Goal: Task Accomplishment & Management: Complete application form

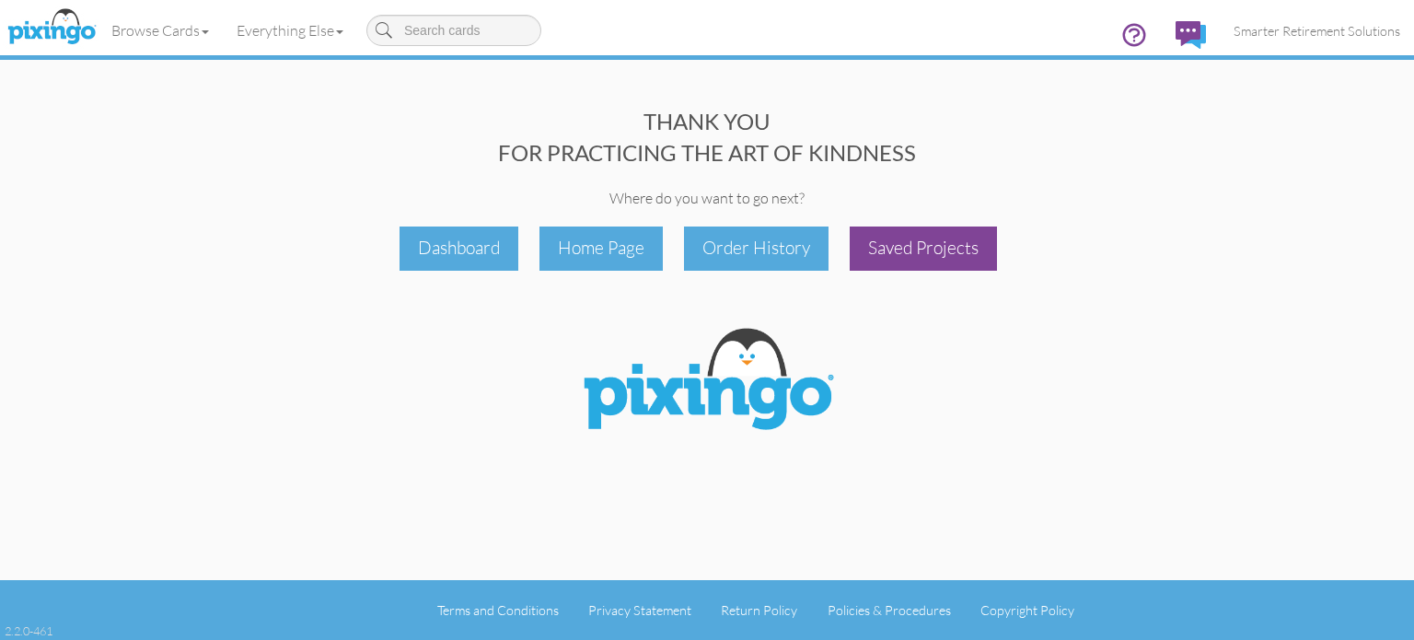
click at [936, 258] on div "Saved Projects" at bounding box center [923, 247] width 147 height 43
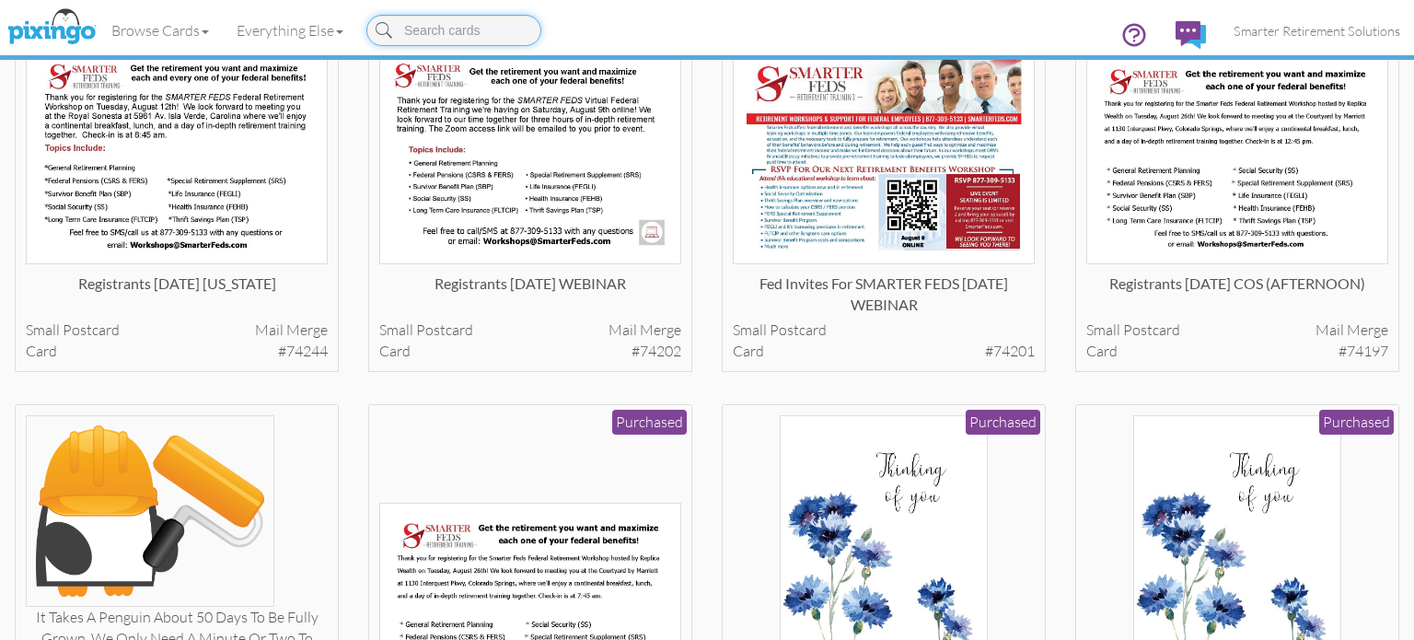
scroll to position [1142, 0]
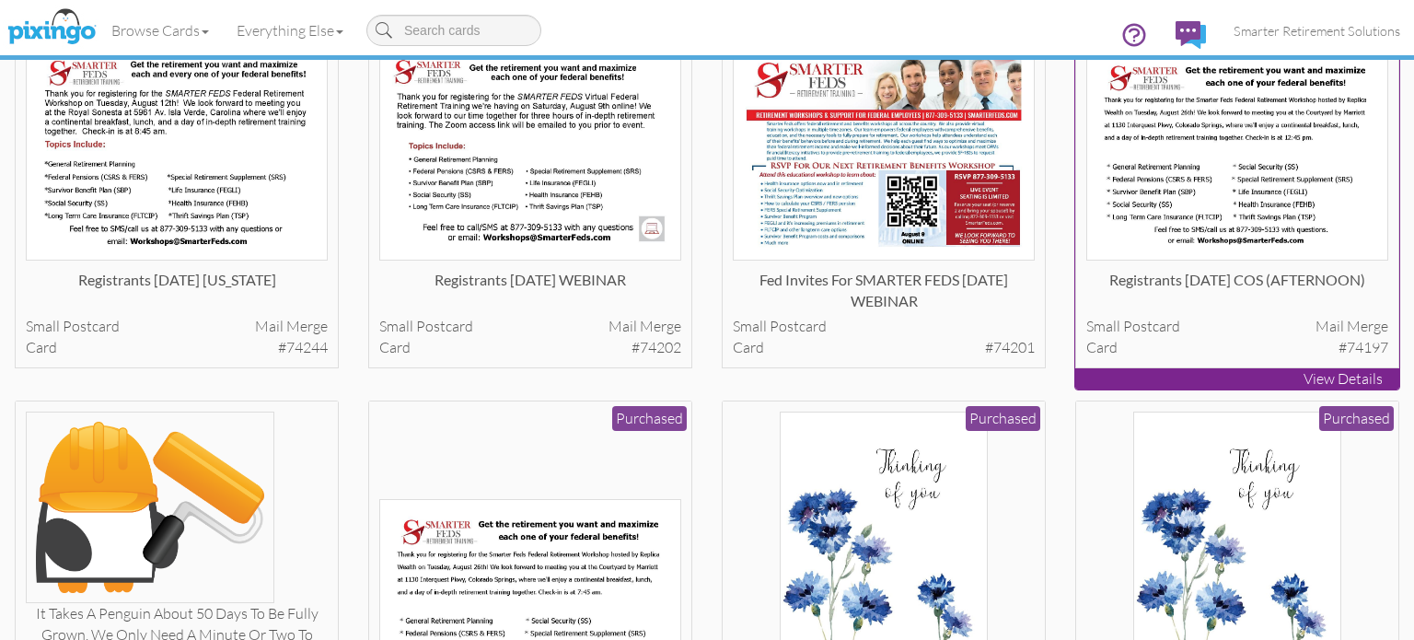
click at [1279, 193] on img at bounding box center [1237, 152] width 303 height 215
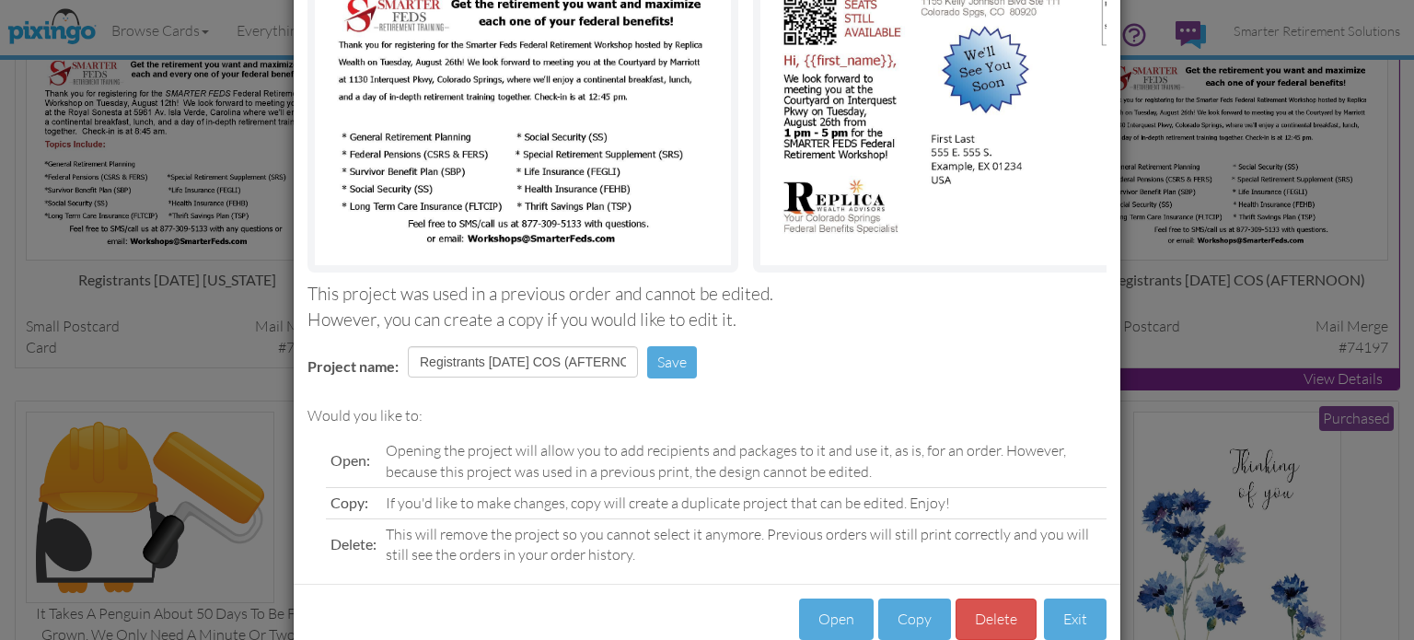
scroll to position [220, 0]
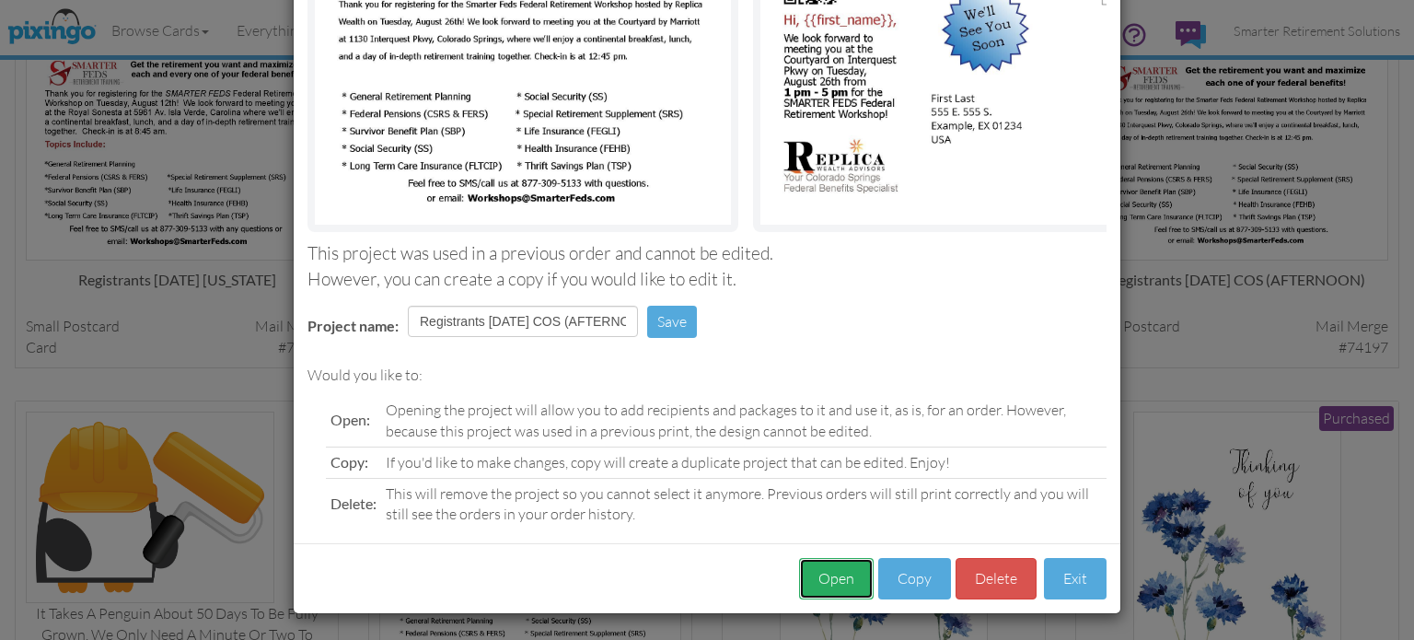
click at [840, 590] on button "Open" at bounding box center [836, 578] width 75 height 41
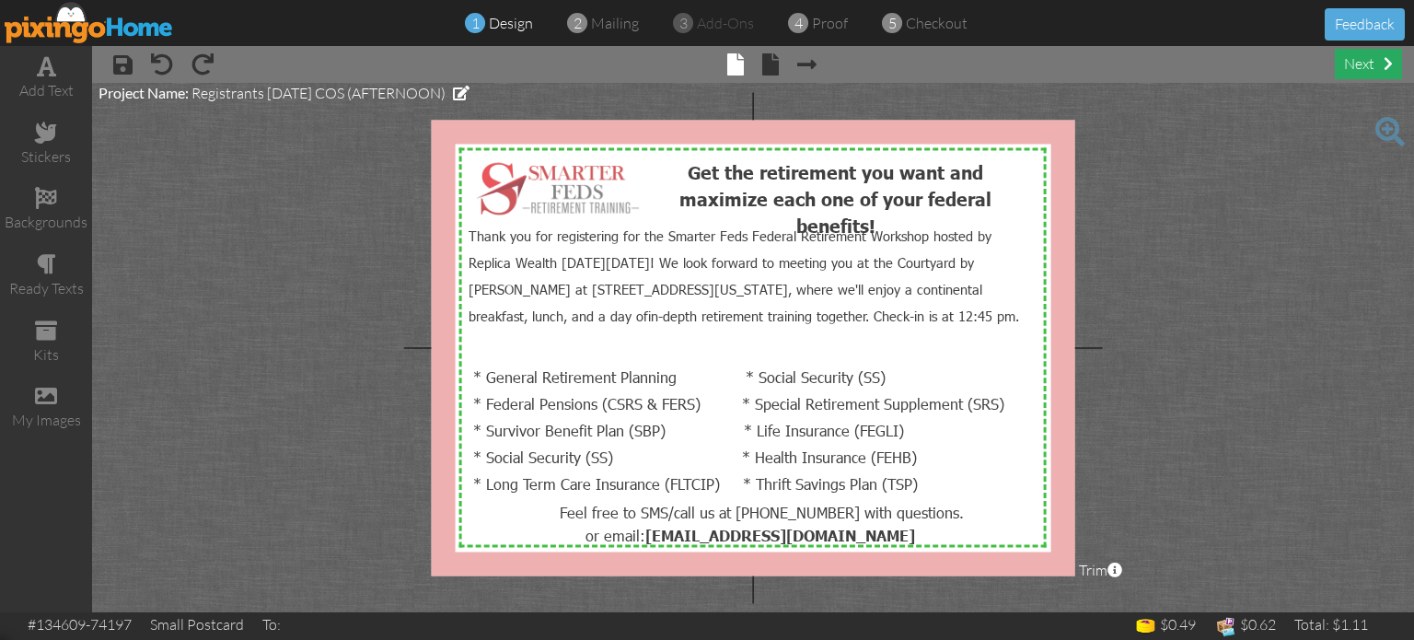
click at [1362, 67] on div "next" at bounding box center [1368, 64] width 67 height 30
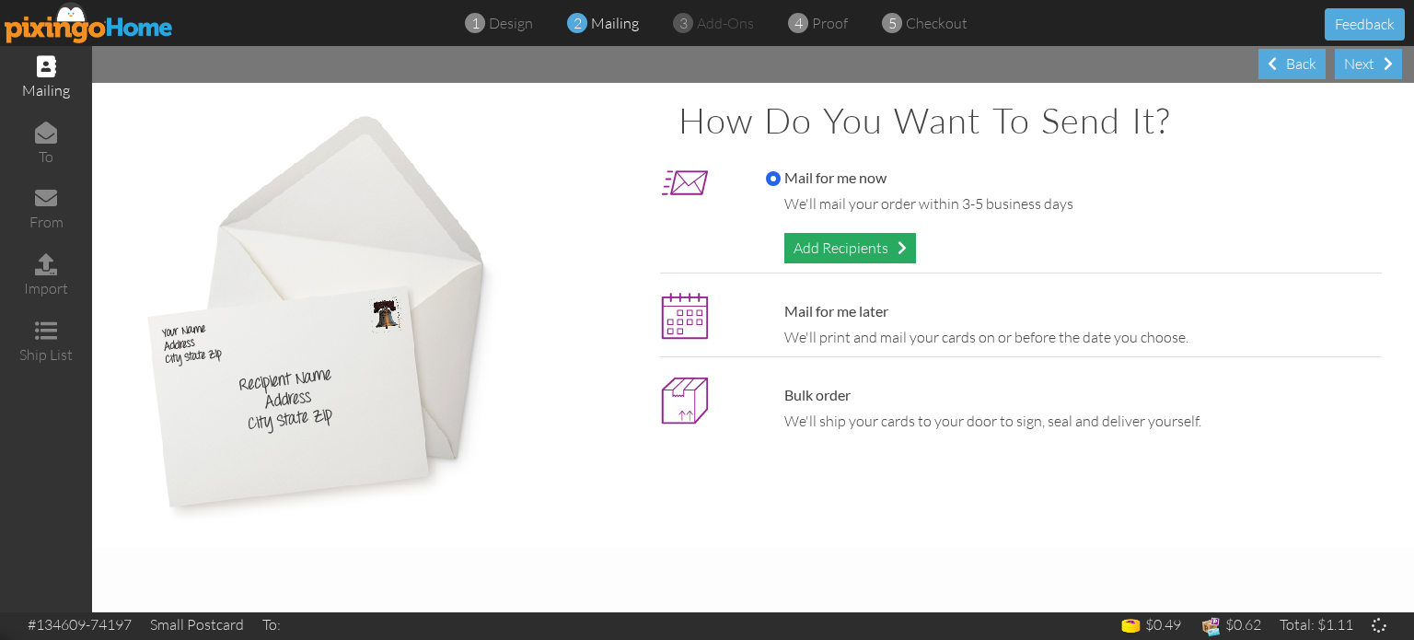
click at [843, 256] on div "Add Recipients" at bounding box center [850, 248] width 132 height 30
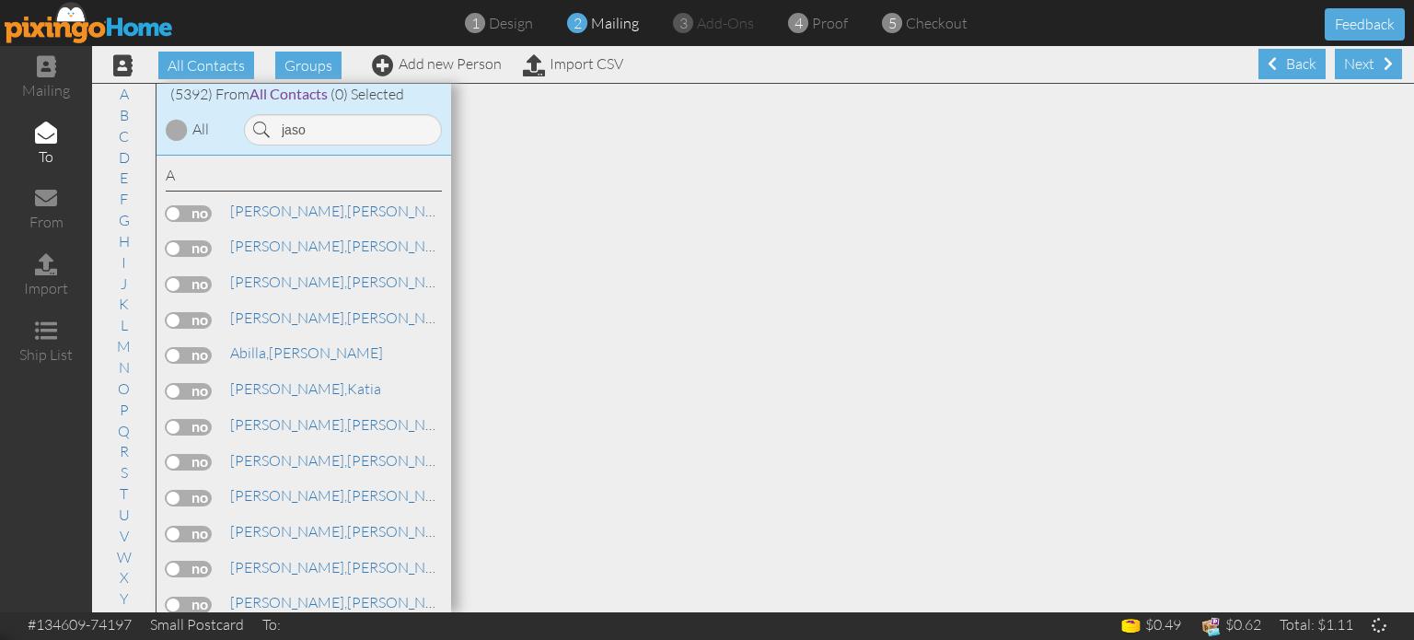
type input "jason"
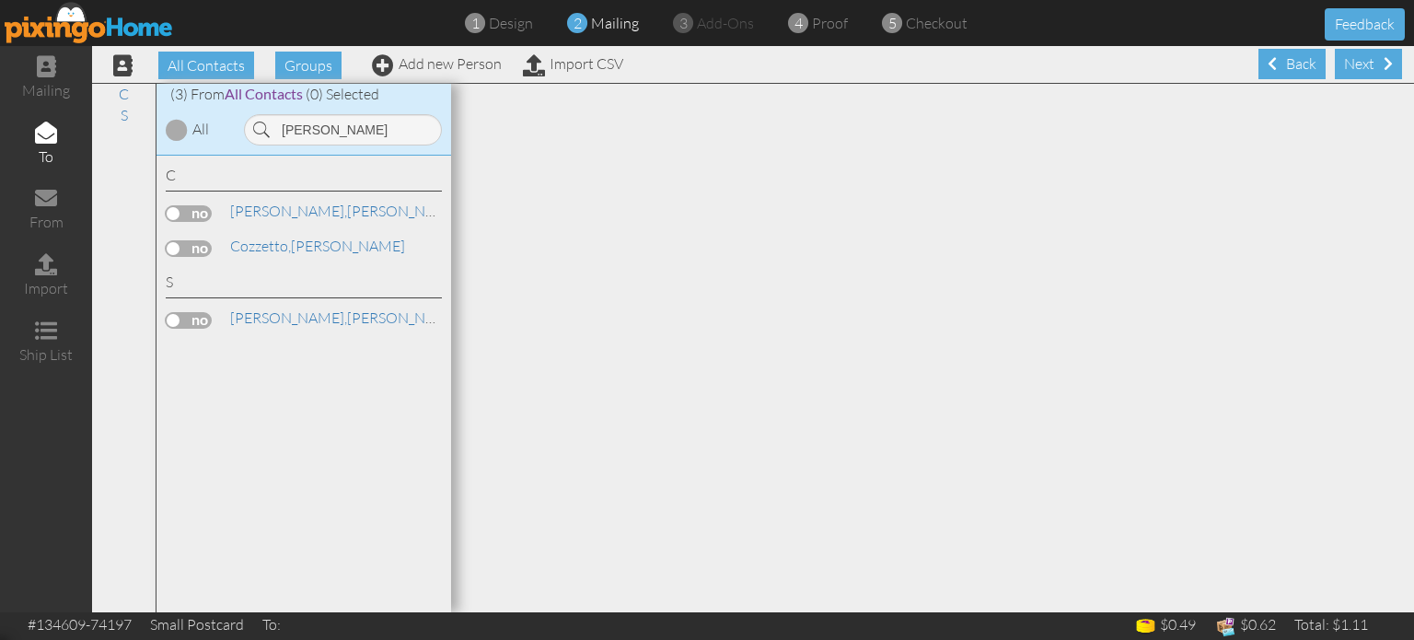
type input "Jason c"
click at [406, 70] on link "Add new Person" at bounding box center [437, 63] width 130 height 18
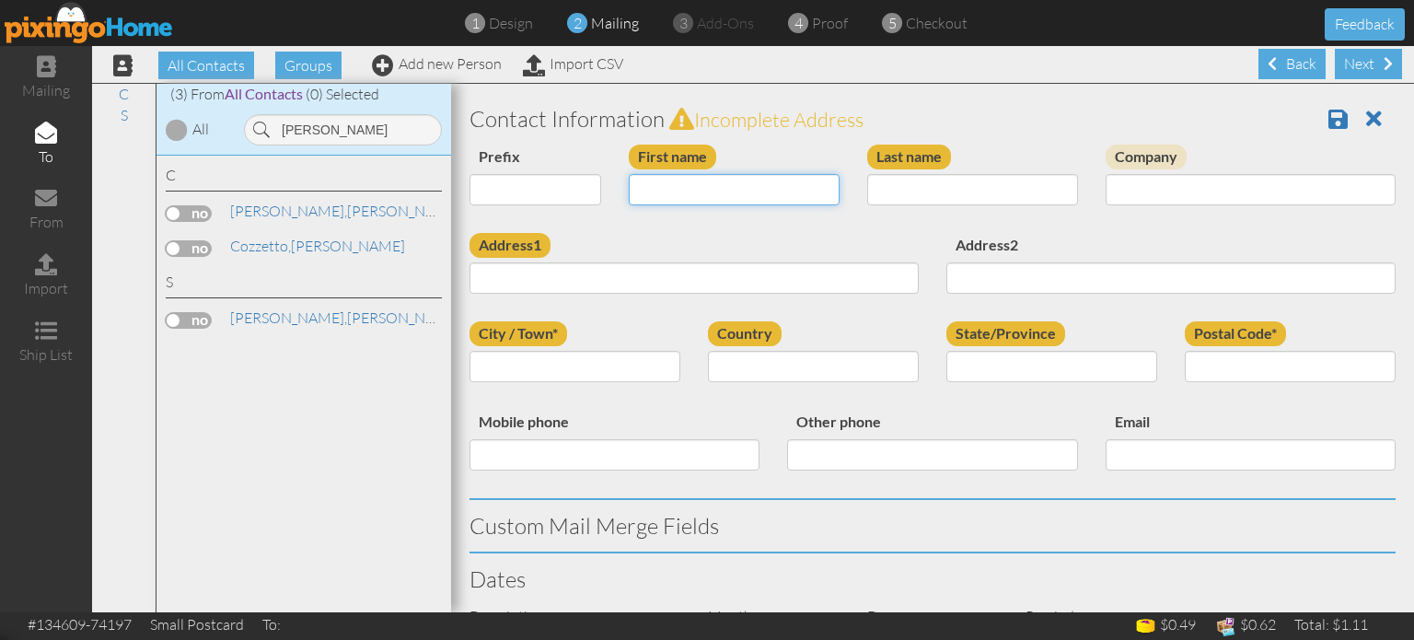
click at [678, 193] on input "First name" at bounding box center [734, 189] width 211 height 31
type input "[PERSON_NAME]"
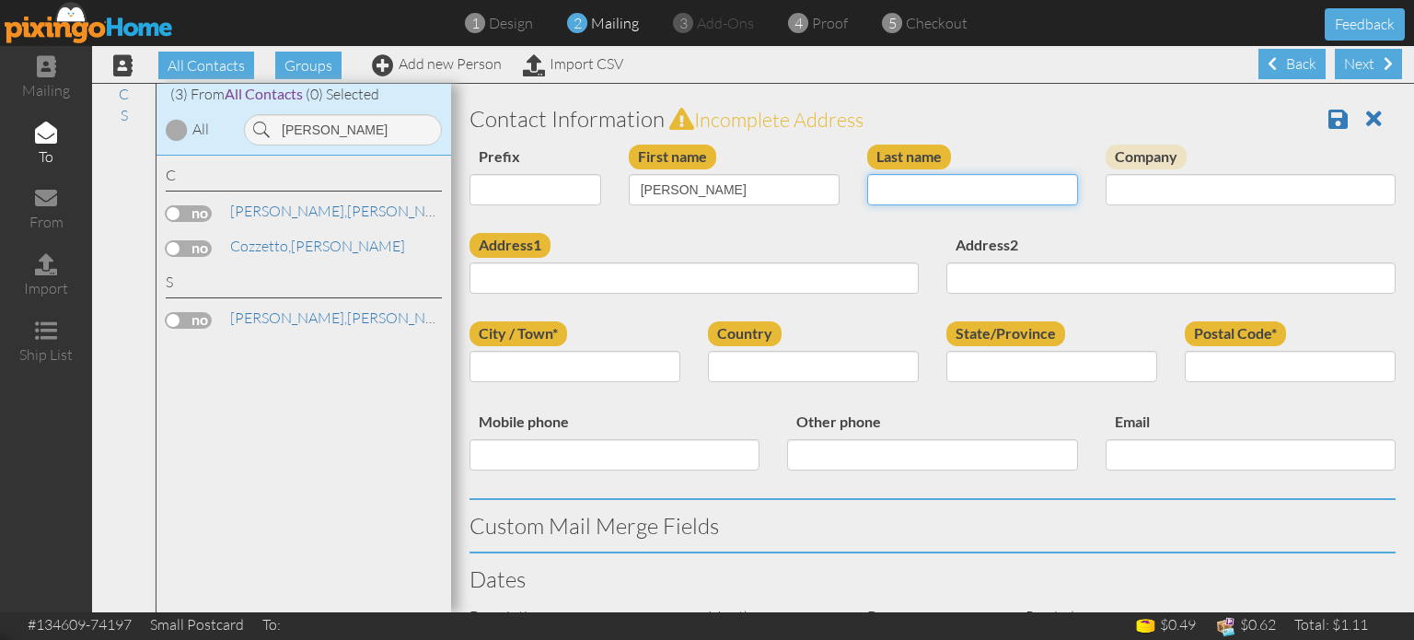
click at [913, 190] on input "Last name" at bounding box center [972, 189] width 211 height 31
type input "c"
type input "Clemens"
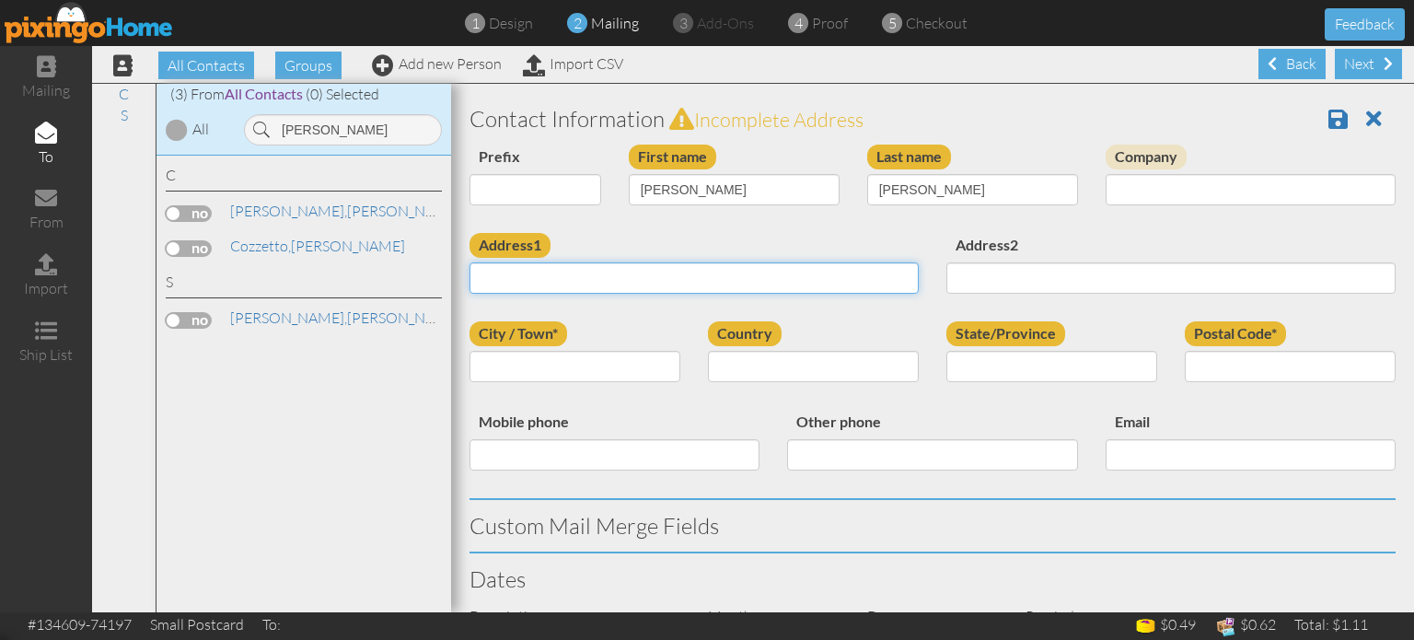
click at [492, 273] on input "Address1" at bounding box center [694, 277] width 449 height 31
paste input "7822 Hidden Pine Drive Colorado Springs, Colorado 80925-9400 United States"
click at [774, 282] on input "7822 Hidden Pine Drive Colorado Springs, Colorado 80925-9400 United States" at bounding box center [694, 277] width 449 height 31
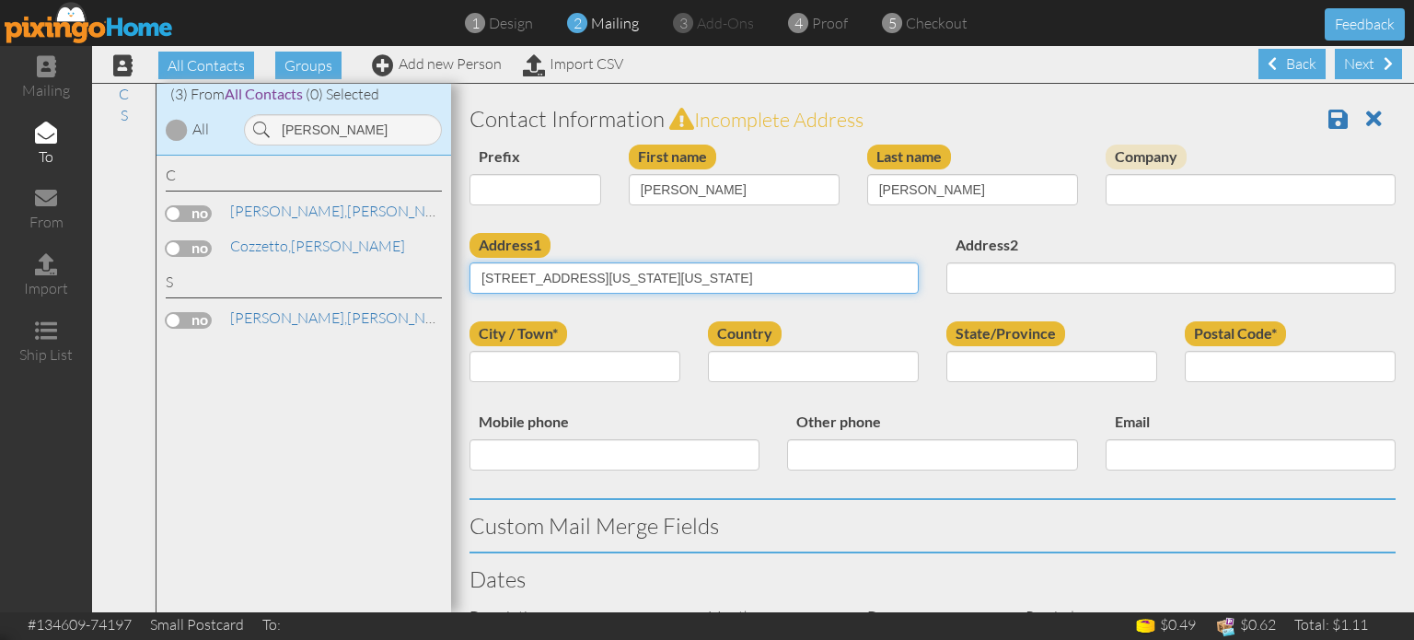
type input "7822 Hidden Pine Drive Colorado Springs, Colorado 80925-9400 United States"
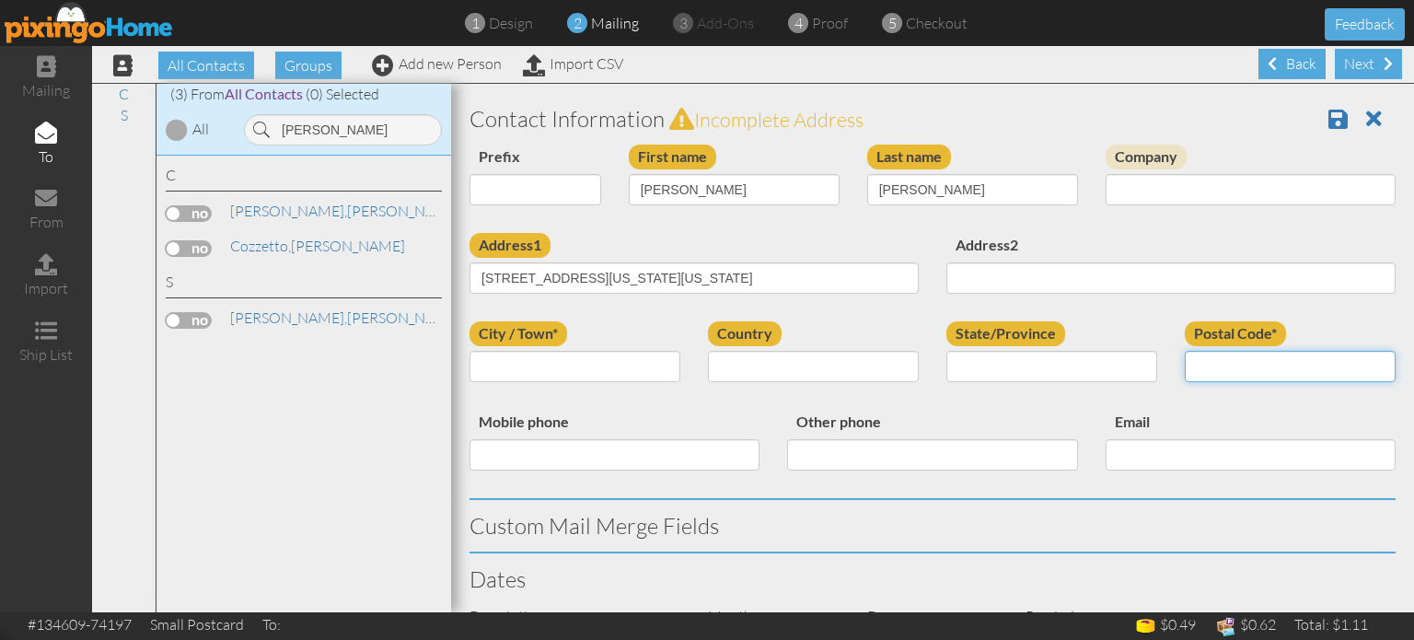
click at [1228, 362] on input "Postal Code*" at bounding box center [1290, 366] width 211 height 31
paste input "80925"
type input "80925"
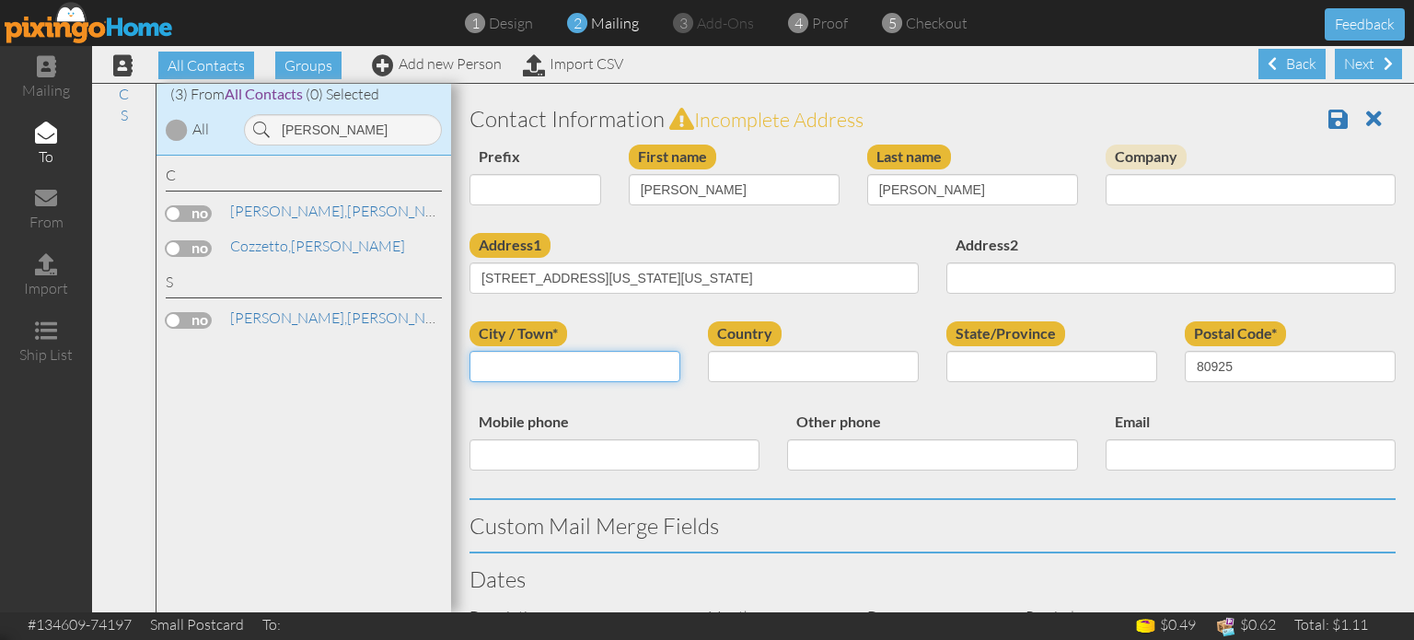
click at [553, 370] on input "City / Town*" at bounding box center [575, 366] width 211 height 31
type input "[US_STATE][GEOGRAPHIC_DATA]"
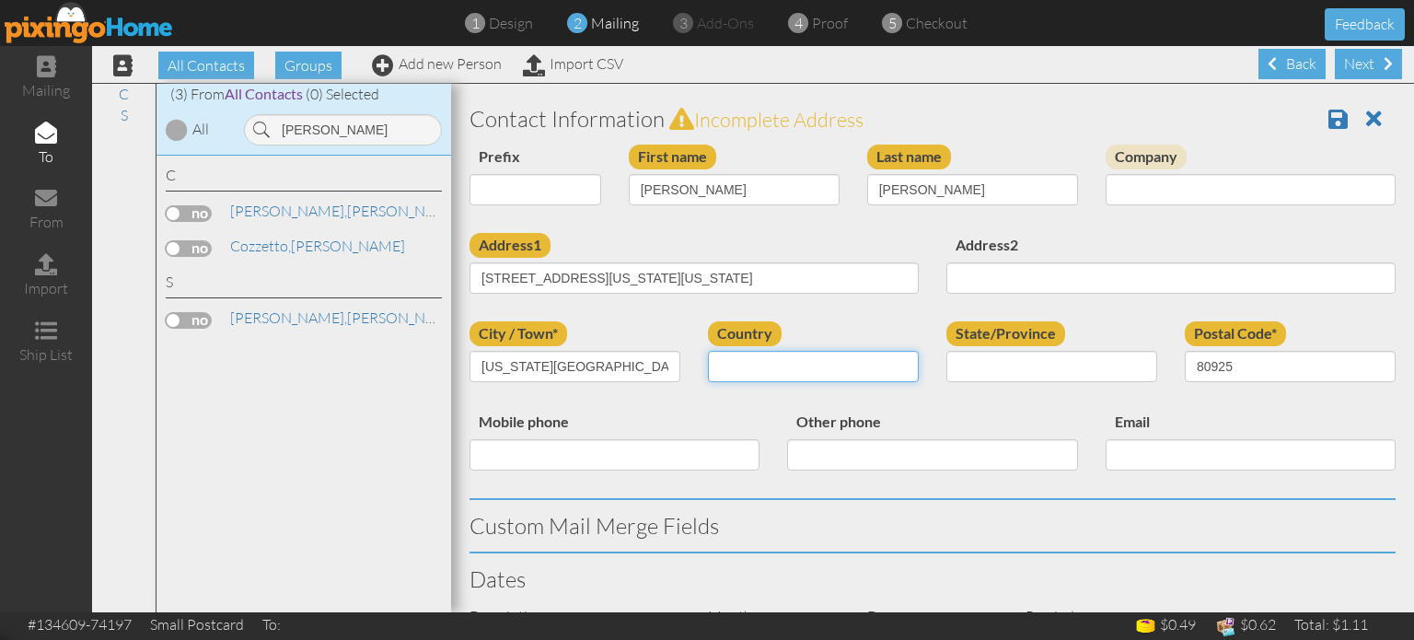
click at [741, 368] on select "[GEOGRAPHIC_DATA] -------------- [GEOGRAPHIC_DATA] [GEOGRAPHIC_DATA] [GEOGRAPHI…" at bounding box center [813, 366] width 211 height 31
select select "object:17712"
click at [708, 351] on select "[GEOGRAPHIC_DATA] -------------- [GEOGRAPHIC_DATA] [GEOGRAPHIC_DATA] [GEOGRAPHI…" at bounding box center [813, 366] width 211 height 31
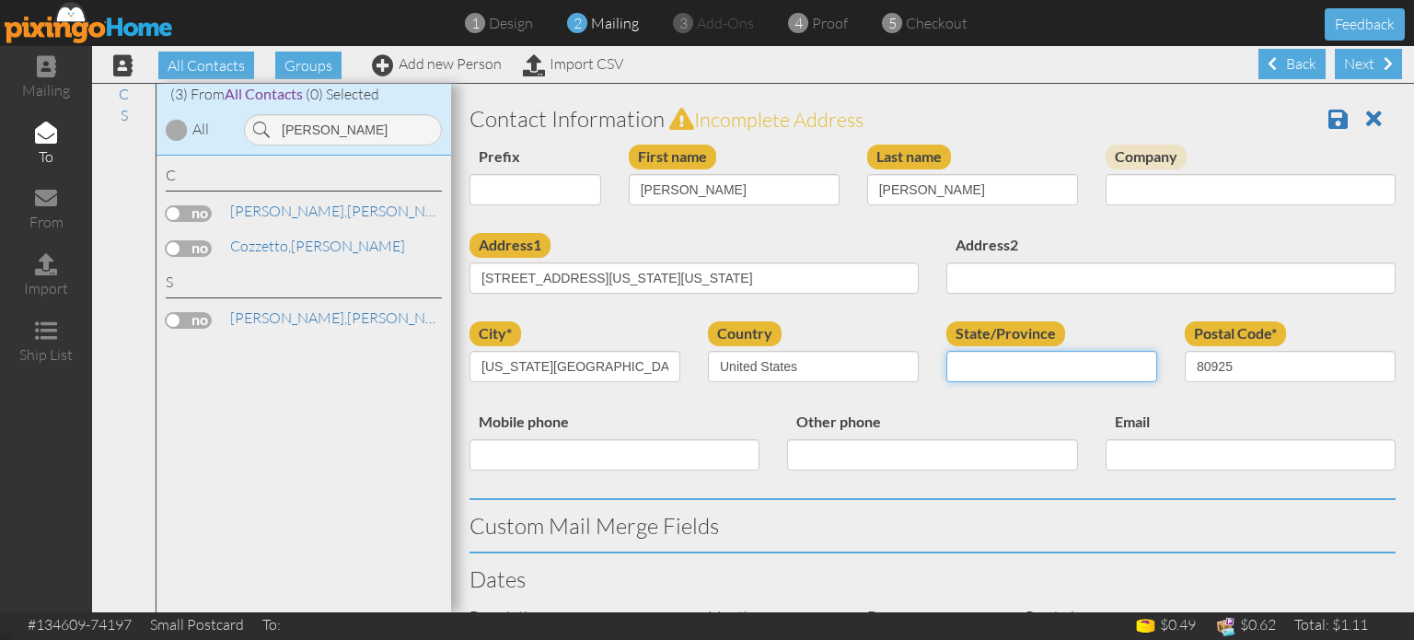
click at [980, 358] on select "AA (Military) AE (Military) [US_STATE] [US_STATE] [US_STATE] AP (Military) [US_…" at bounding box center [1051, 366] width 211 height 31
select select "object:17966"
click at [946, 351] on select "AA (Military) AE (Military) [US_STATE] [US_STATE] [US_STATE] AP (Military) [US_…" at bounding box center [1051, 366] width 211 height 31
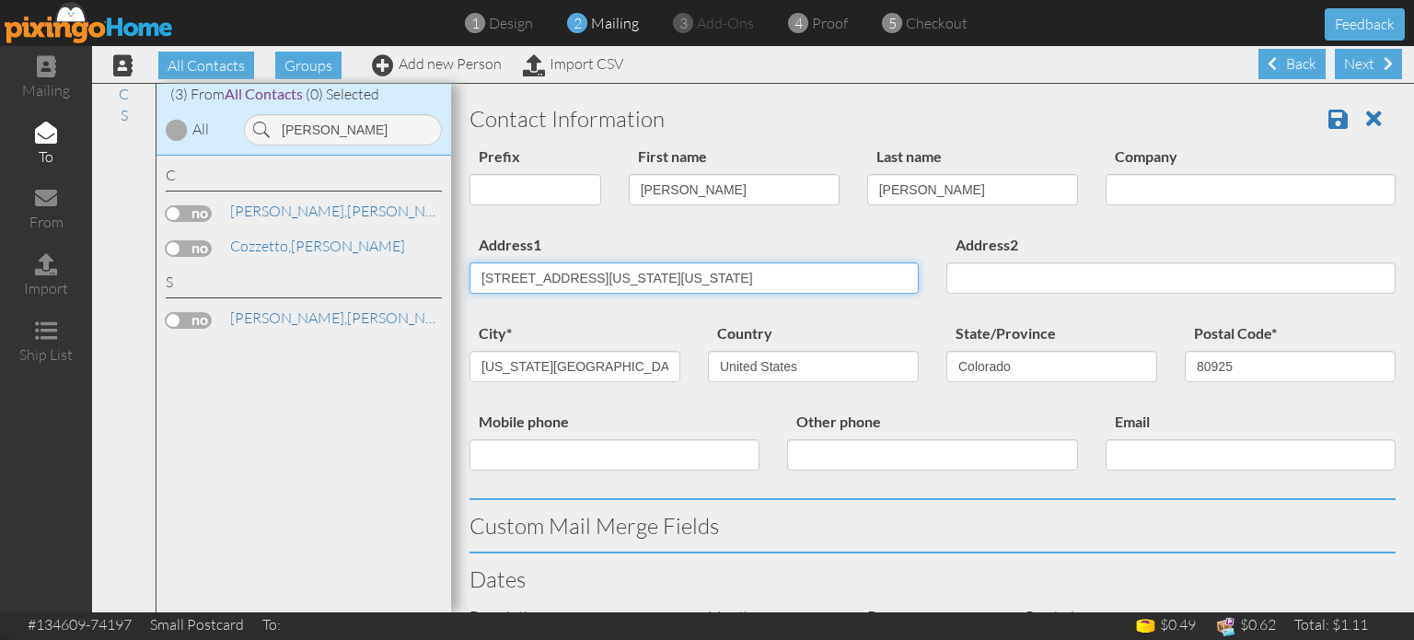
scroll to position [0, 26]
drag, startPoint x: 624, startPoint y: 272, endPoint x: 980, endPoint y: 304, distance: 356.7
click at [980, 304] on div "Address1 7822 Hidden Pine Drive Colorado Springs, Colorado 80925-9400 United St…" at bounding box center [933, 277] width 954 height 88
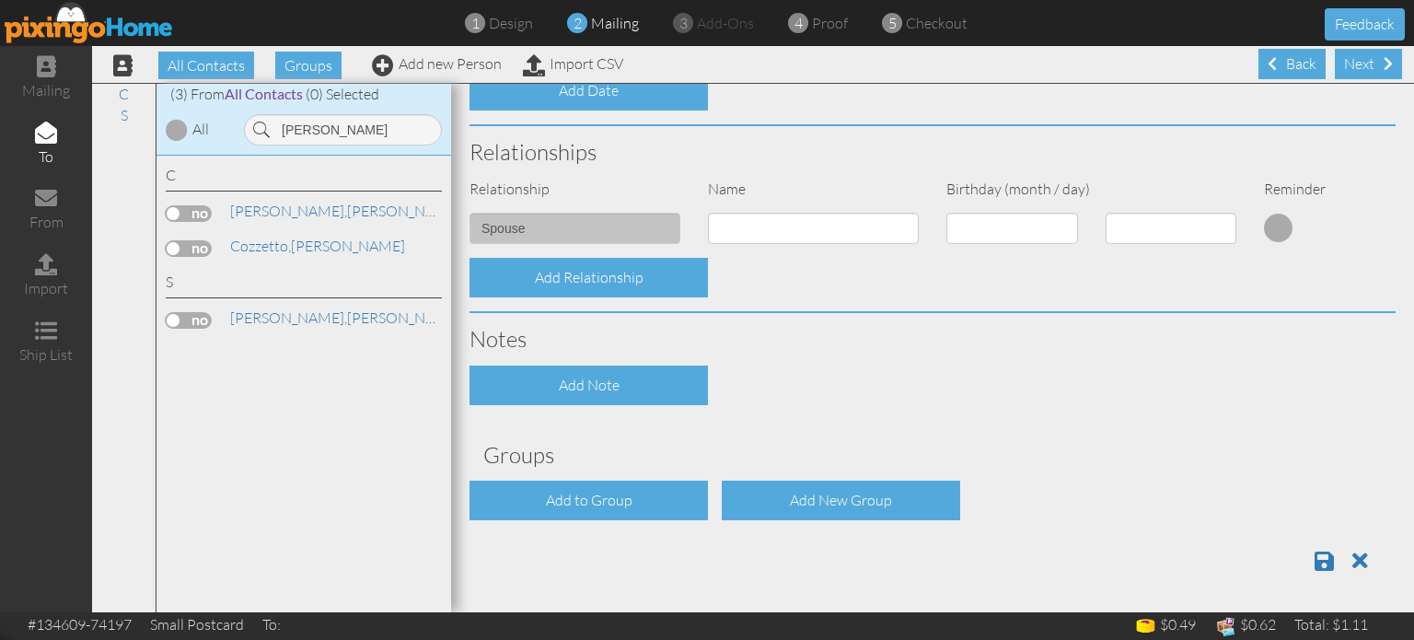
scroll to position [658, 0]
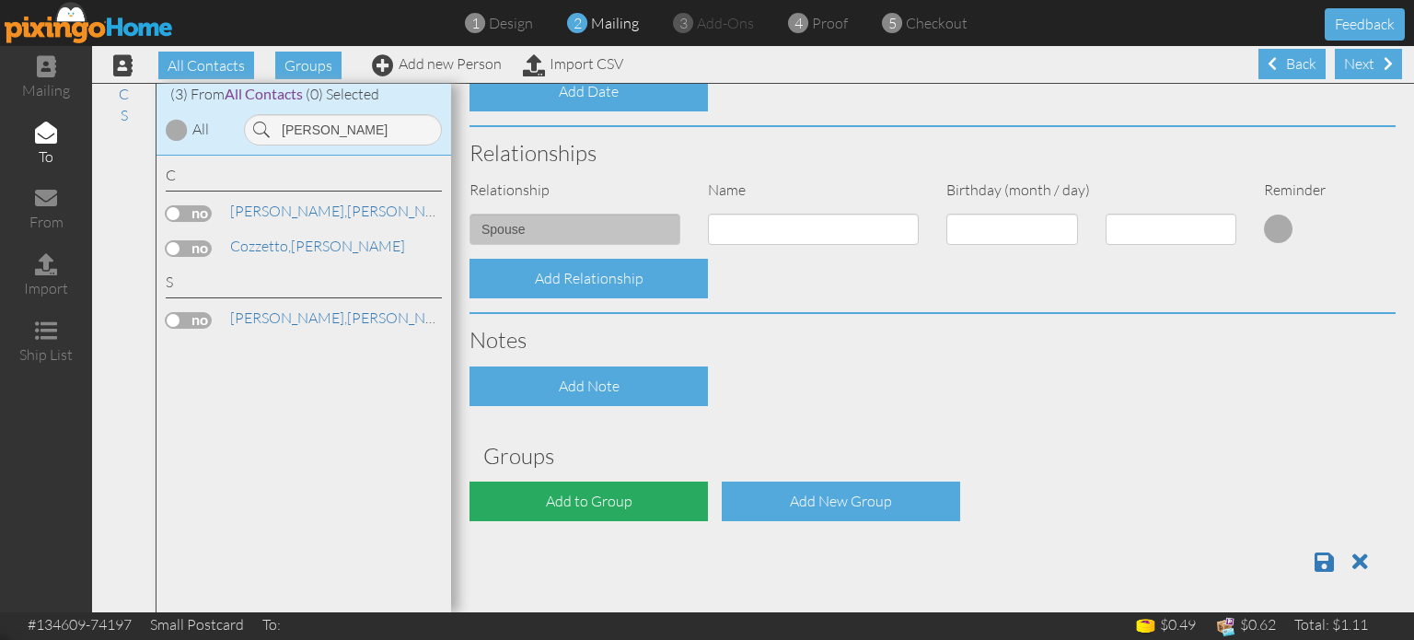
type input "7822 Hidden Pine Drive"
click at [635, 495] on div "Add to Group" at bounding box center [589, 501] width 238 height 40
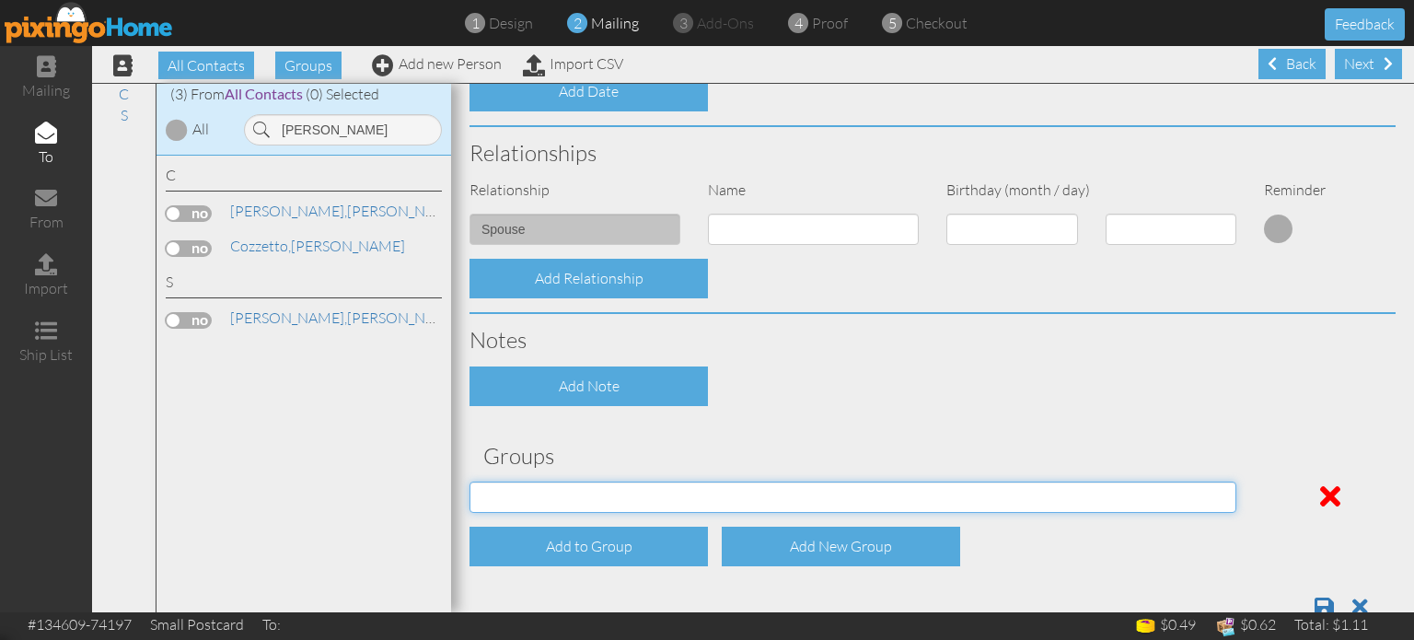
click at [595, 502] on select "[DATE] SMARTER FEDS OSD DMEA [US_STATE] [DATE] BOP Onsite 08/12 [US_STATE] Regi…" at bounding box center [853, 496] width 767 height 31
select select "object:18030"
click at [470, 481] on select "[DATE] SMARTER FEDS OSD DMEA [US_STATE] [DATE] BOP Onsite 08/12 [US_STATE] Regi…" at bounding box center [853, 496] width 767 height 31
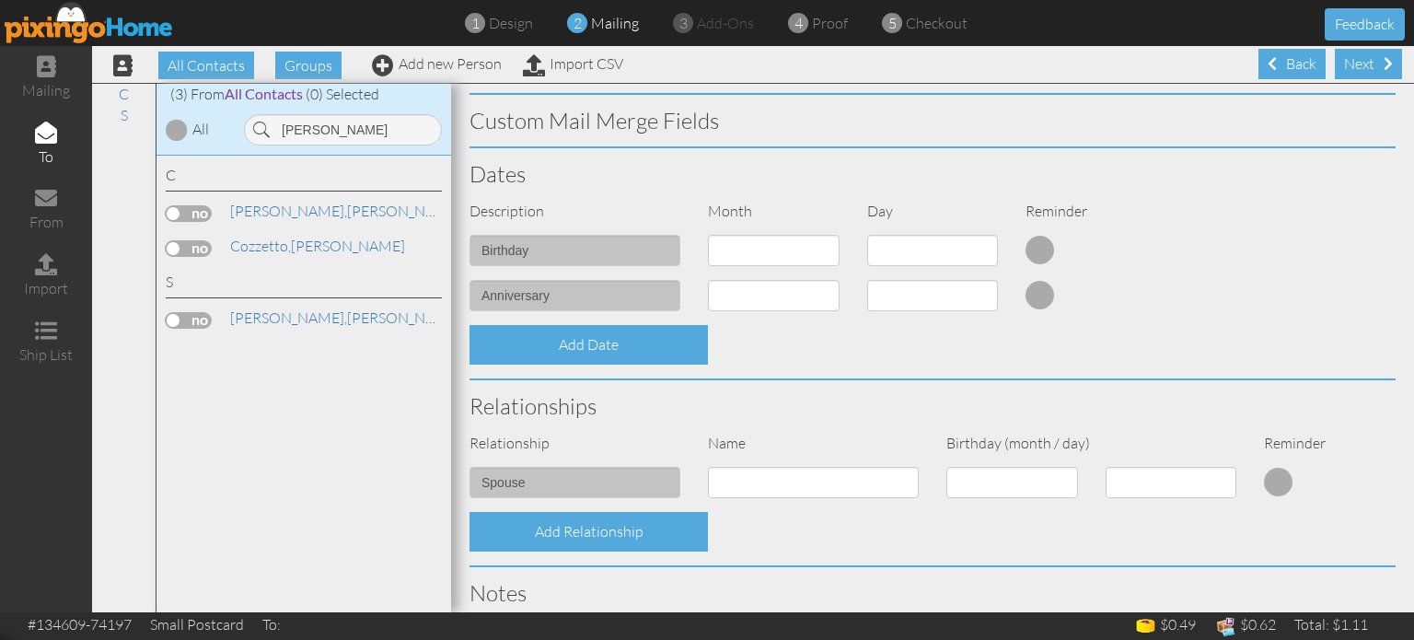
scroll to position [703, 0]
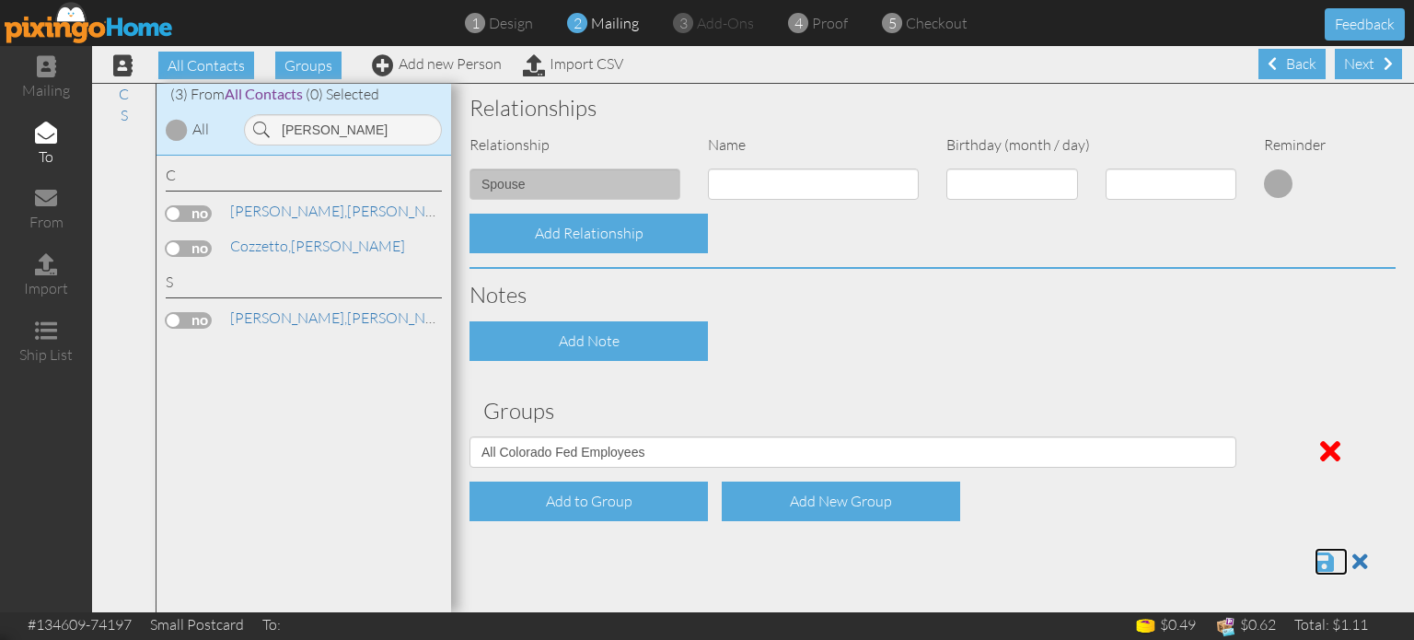
click at [1330, 558] on span at bounding box center [1324, 562] width 19 height 22
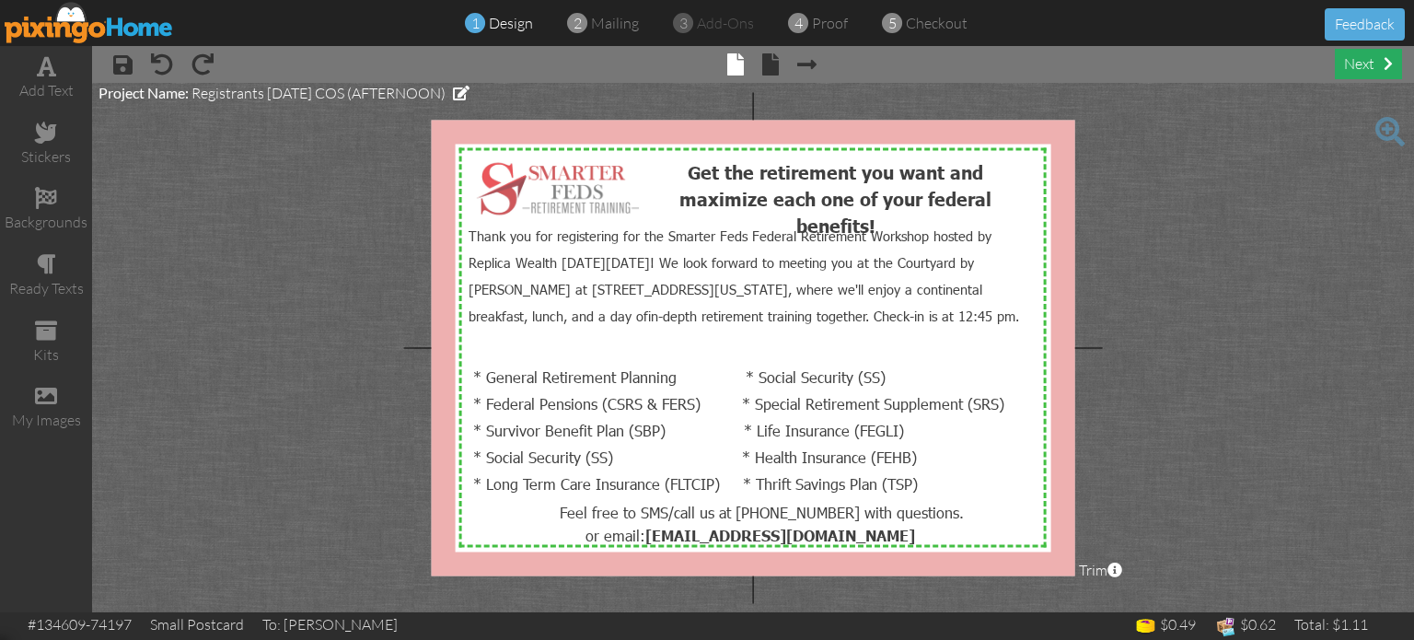
click at [1365, 67] on div "next" at bounding box center [1368, 64] width 67 height 30
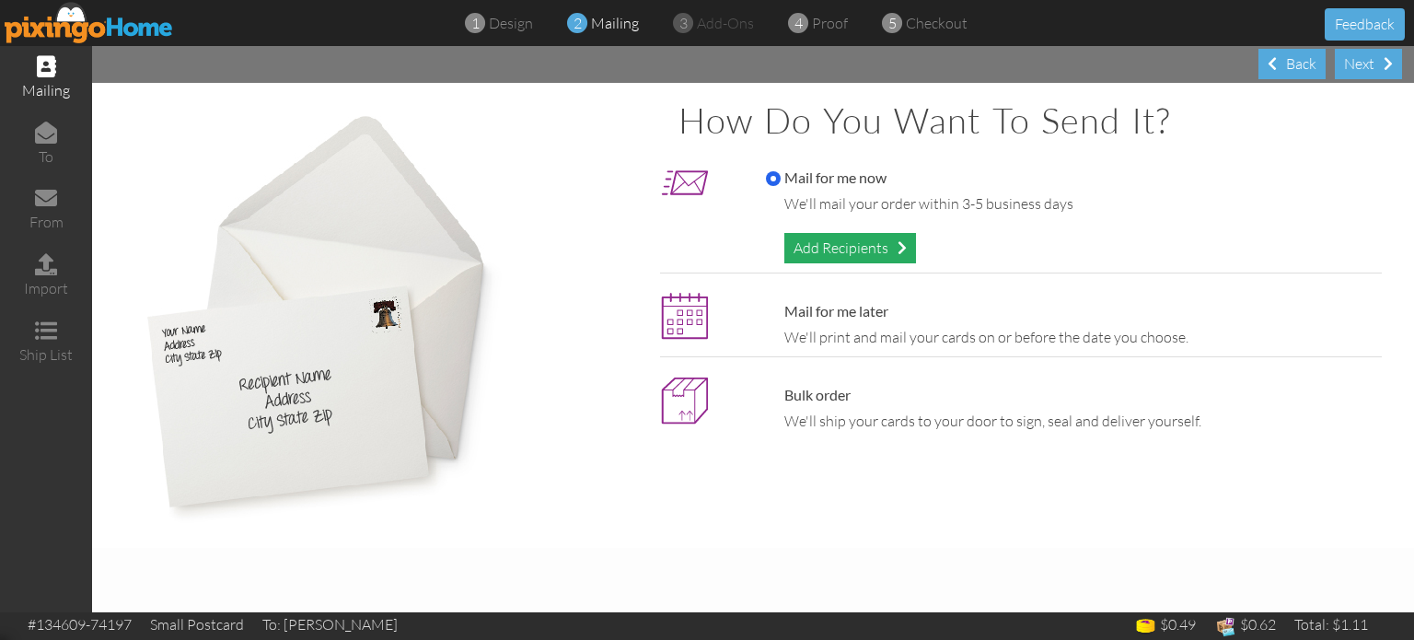
click at [858, 251] on div "Add Recipients" at bounding box center [850, 248] width 132 height 30
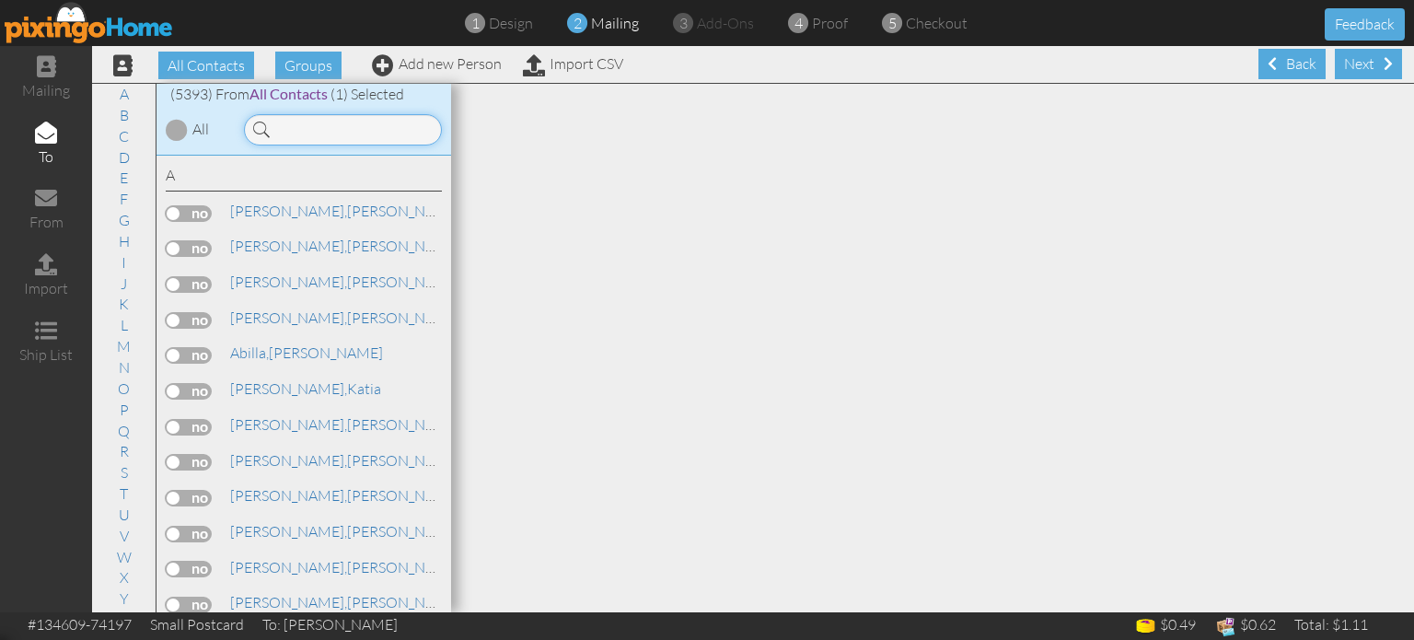
click at [390, 130] on input at bounding box center [343, 129] width 198 height 31
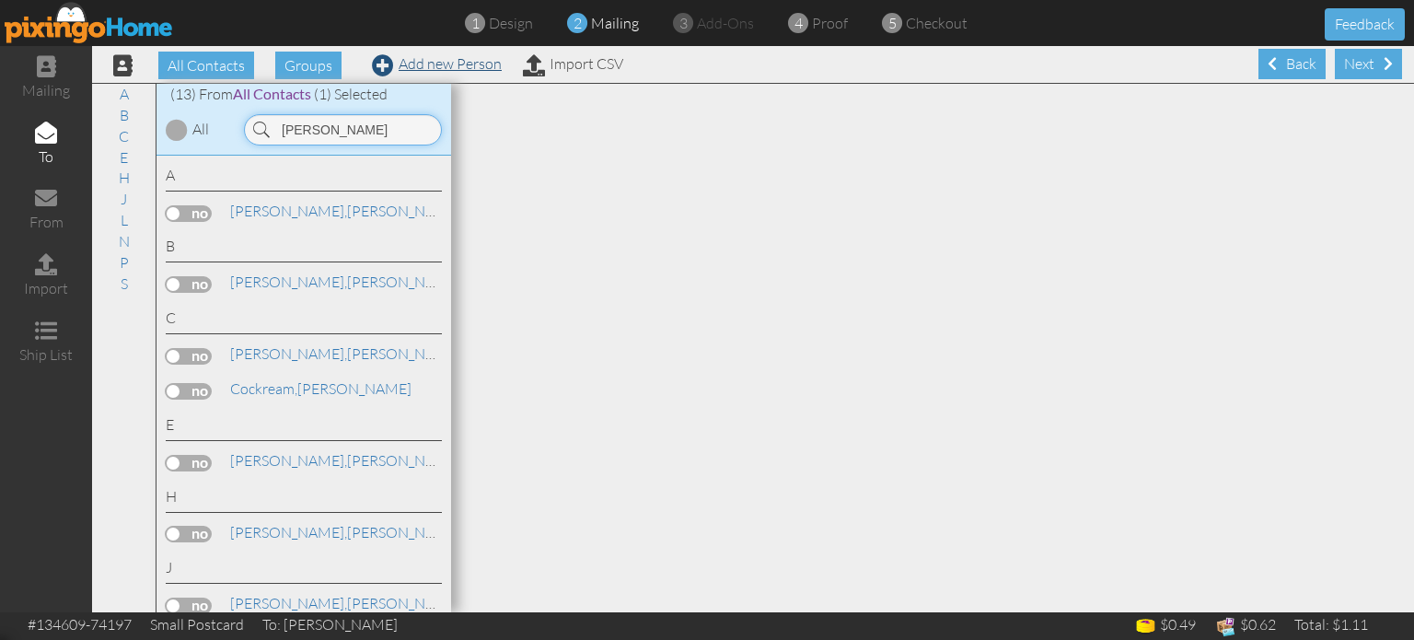
type input "christina"
click at [418, 69] on link "Add new Person" at bounding box center [437, 63] width 130 height 18
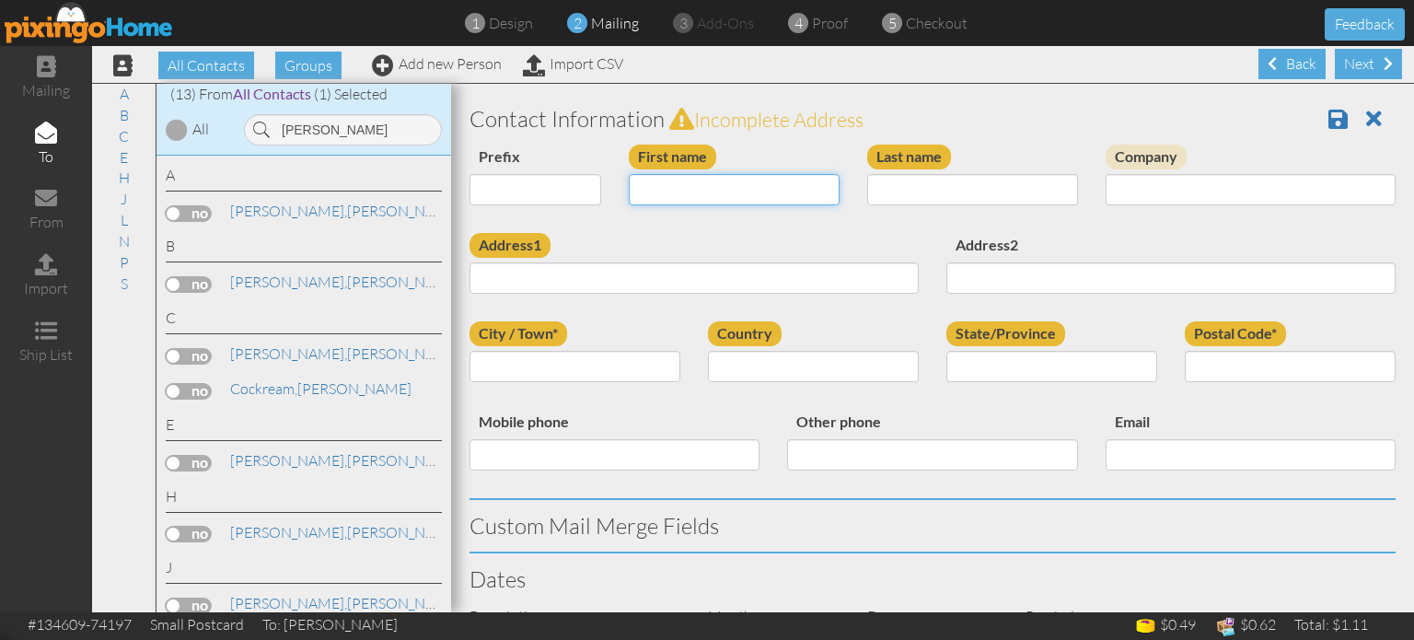
click at [648, 192] on input "First name" at bounding box center [734, 189] width 211 height 31
type input "Christina"
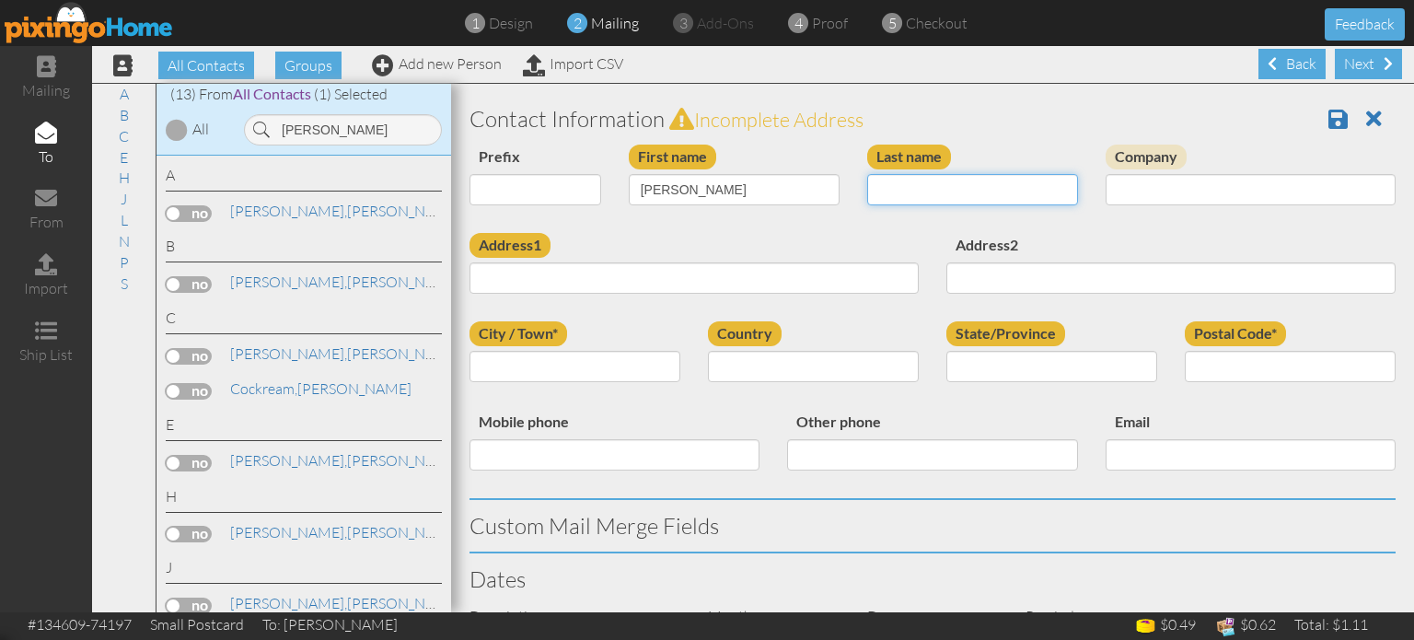
click at [938, 191] on input "Last name" at bounding box center [972, 189] width 211 height 31
paste input "Rennerdaniel"
click at [938, 191] on input "Rennerdaniel" at bounding box center [972, 189] width 211 height 31
type input "Rennerdaniel"
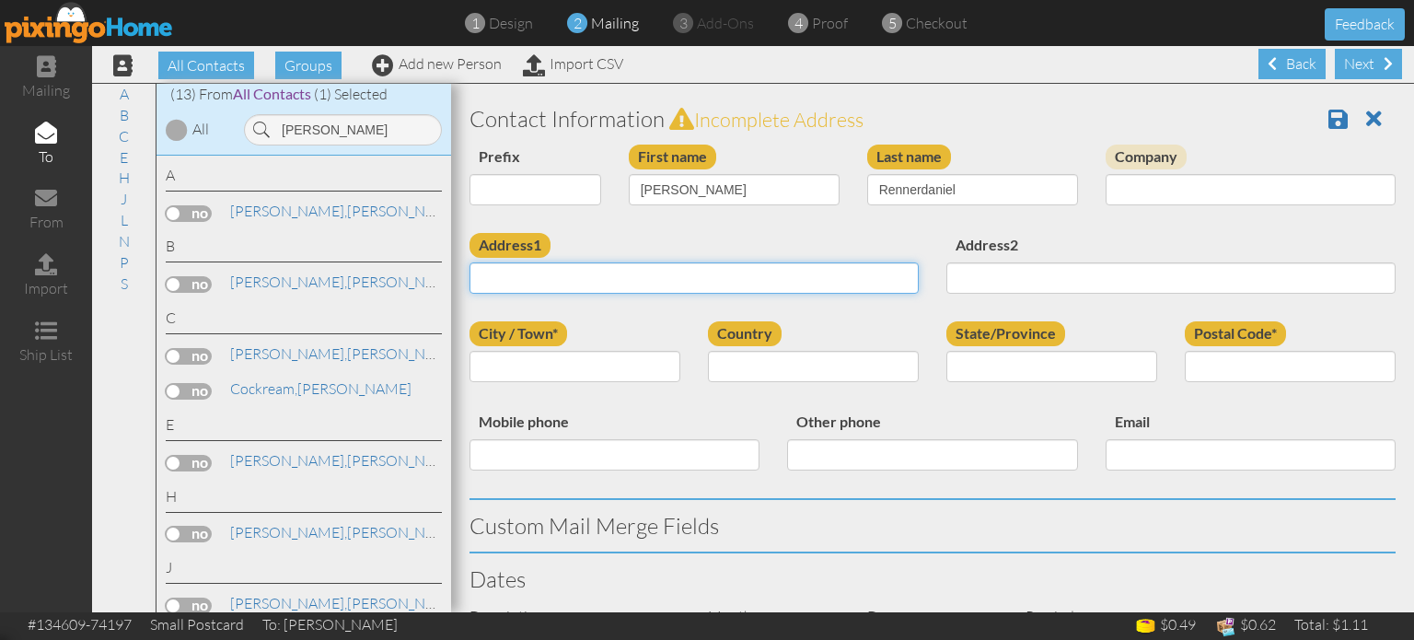
click at [619, 270] on input "Address1" at bounding box center [694, 277] width 449 height 31
paste input "113 Deer Path Ave Manitou Springs , Colorado 80829 United States"
click at [756, 288] on input "113 Deer Path Ave Manitou Springs , Colorado 80829 United States" at bounding box center [694, 277] width 449 height 31
type input "113 Deer Path Ave Manitou Springs , Colorado 80829 United States"
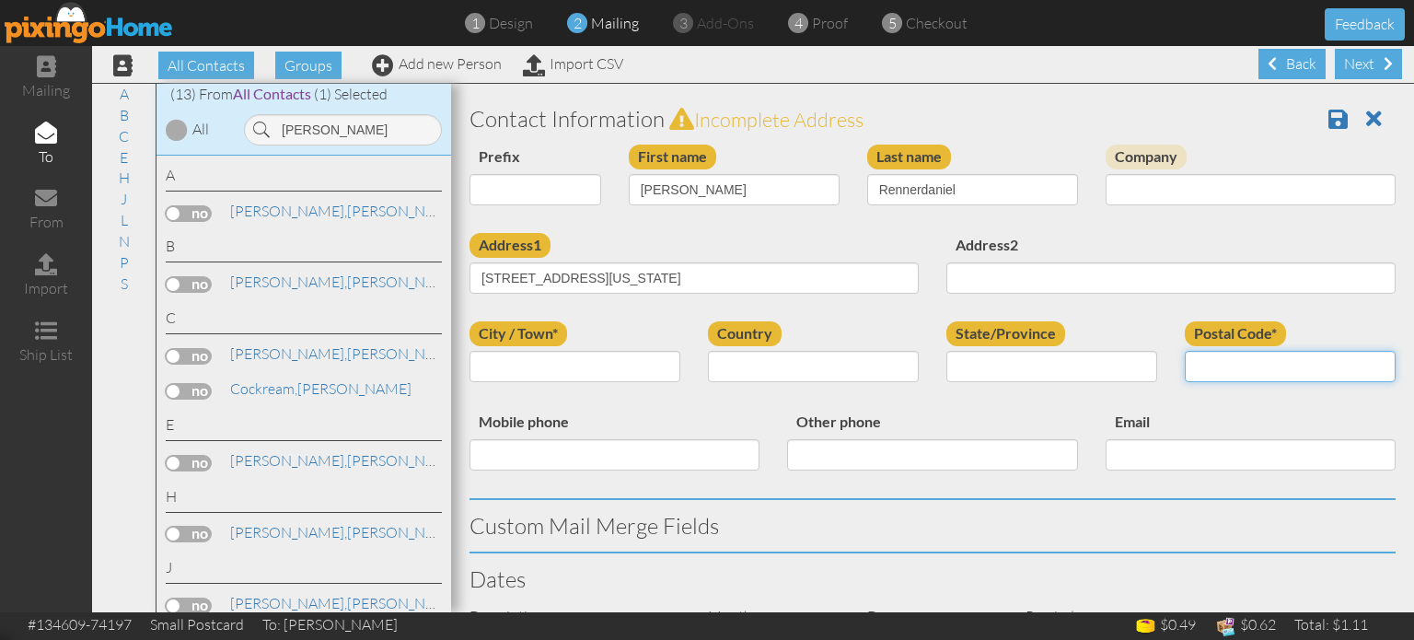
click at [1223, 368] on input "Postal Code*" at bounding box center [1290, 366] width 211 height 31
paste input "80829"
type input "80829"
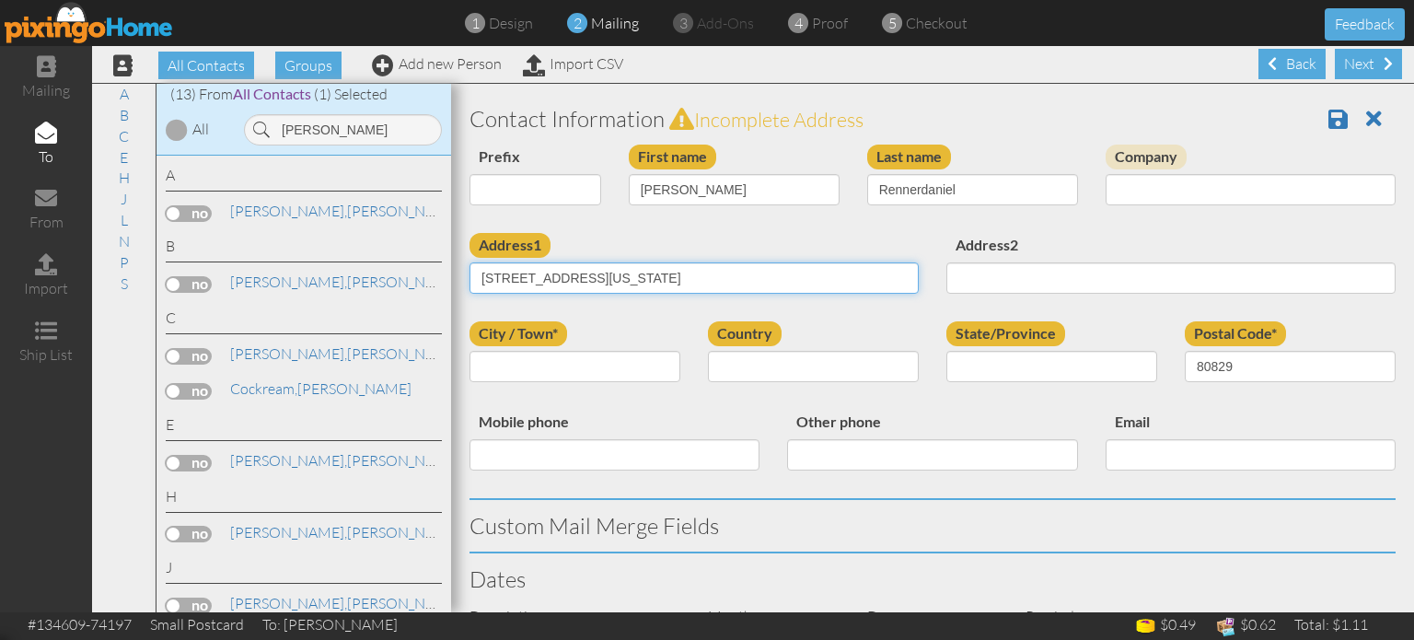
drag, startPoint x: 592, startPoint y: 274, endPoint x: 686, endPoint y: 279, distance: 94.0
click at [686, 279] on input "113 Deer Path Ave Manitou Springs , Colorado 80829 United States" at bounding box center [694, 277] width 449 height 31
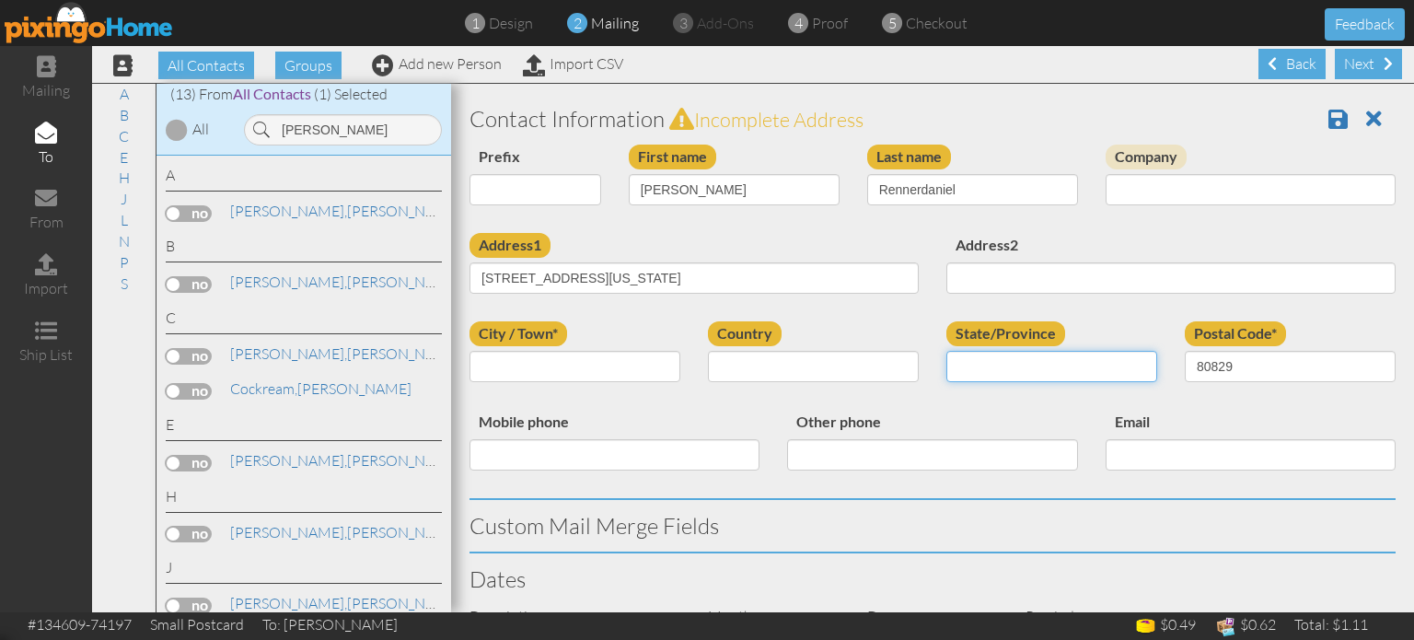
click at [984, 372] on input "State/Province" at bounding box center [1051, 366] width 211 height 31
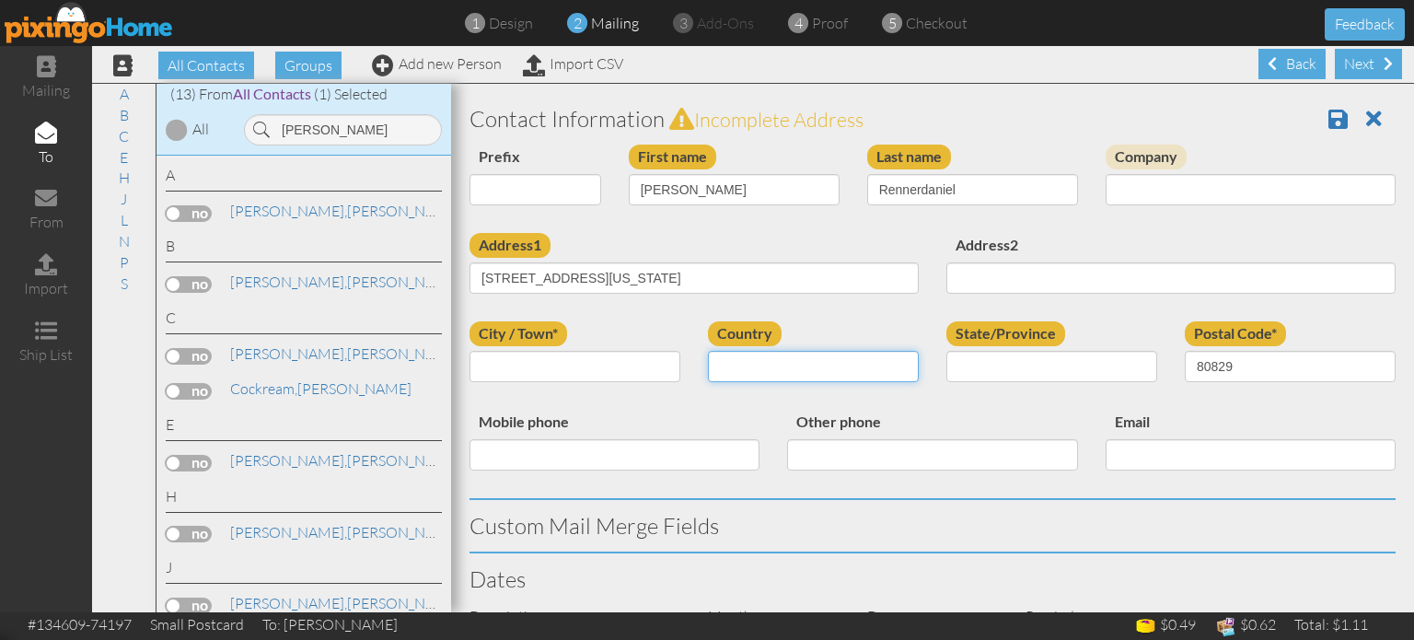
click at [734, 361] on select "United States -------------- Afghanistan Albania Algeria American Samoa Andorra…" at bounding box center [813, 366] width 211 height 31
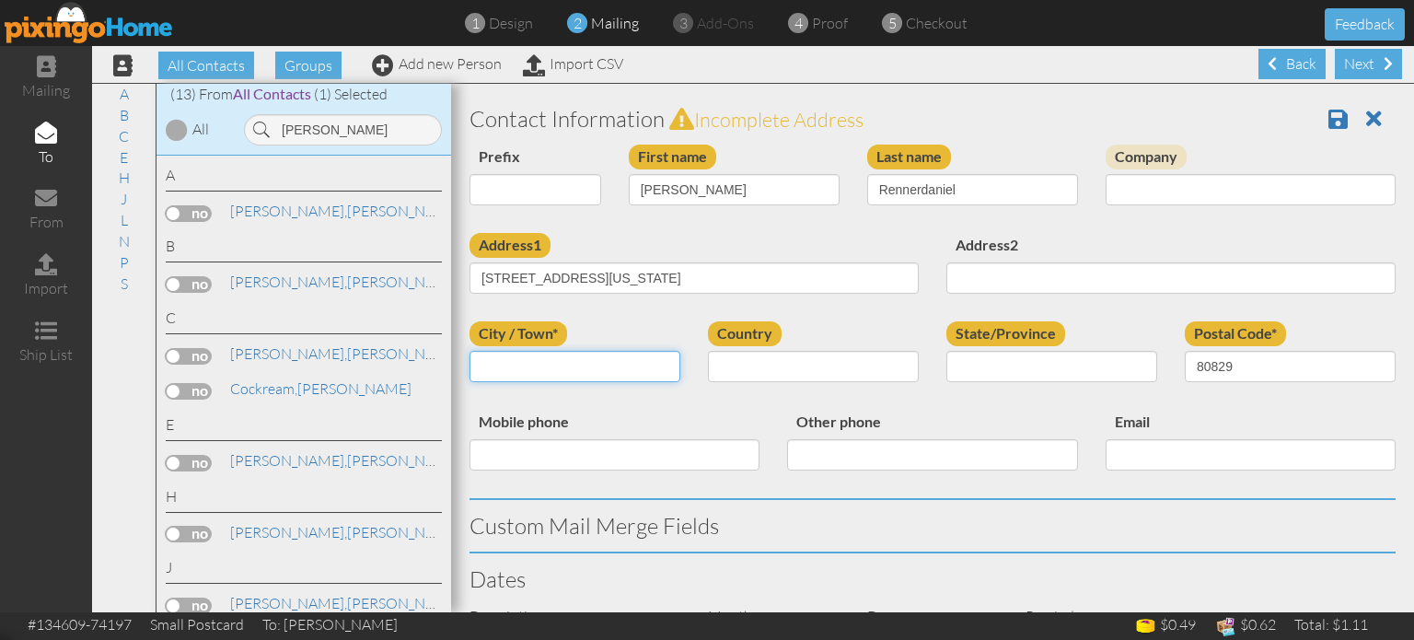
click at [503, 357] on input "City / Town*" at bounding box center [575, 366] width 211 height 31
paste input "Manitou Springs"
type input "Manitou Springs"
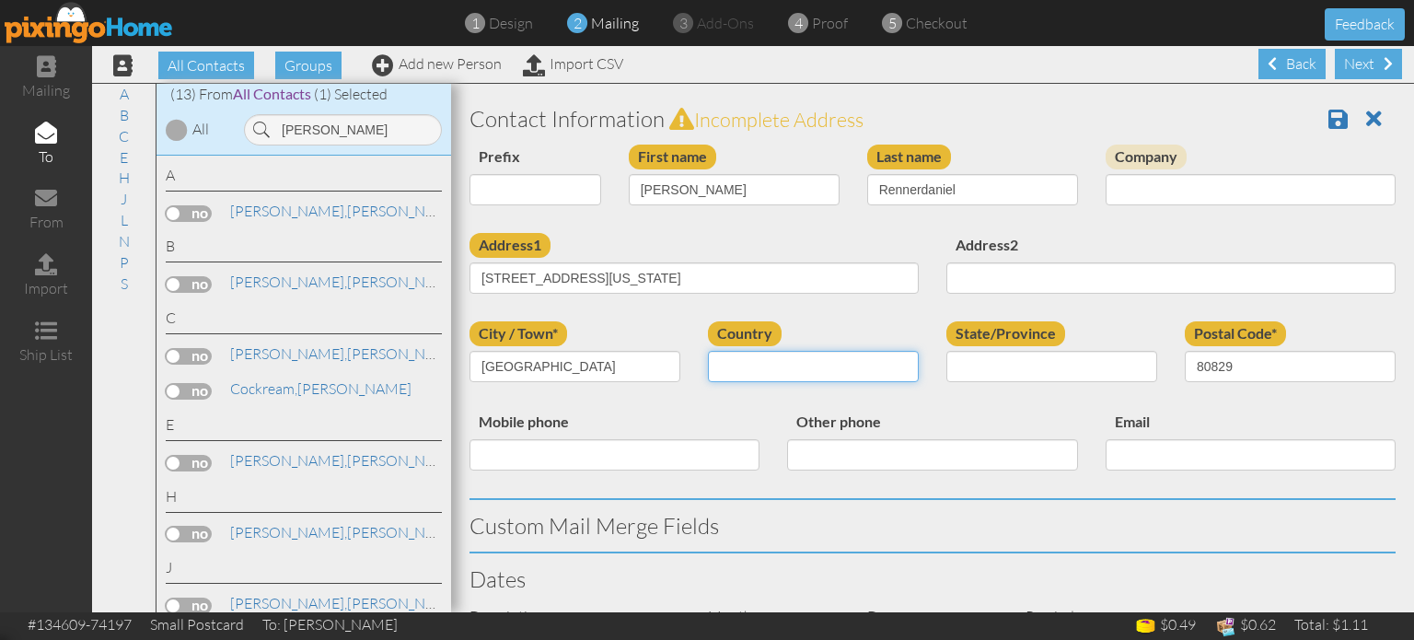
click at [807, 359] on select "United States -------------- Afghanistan Albania Algeria American Samoa Andorra…" at bounding box center [813, 366] width 211 height 31
select select "object:17255"
click at [708, 351] on select "United States -------------- Afghanistan Albania Algeria American Samoa Andorra…" at bounding box center [813, 366] width 211 height 31
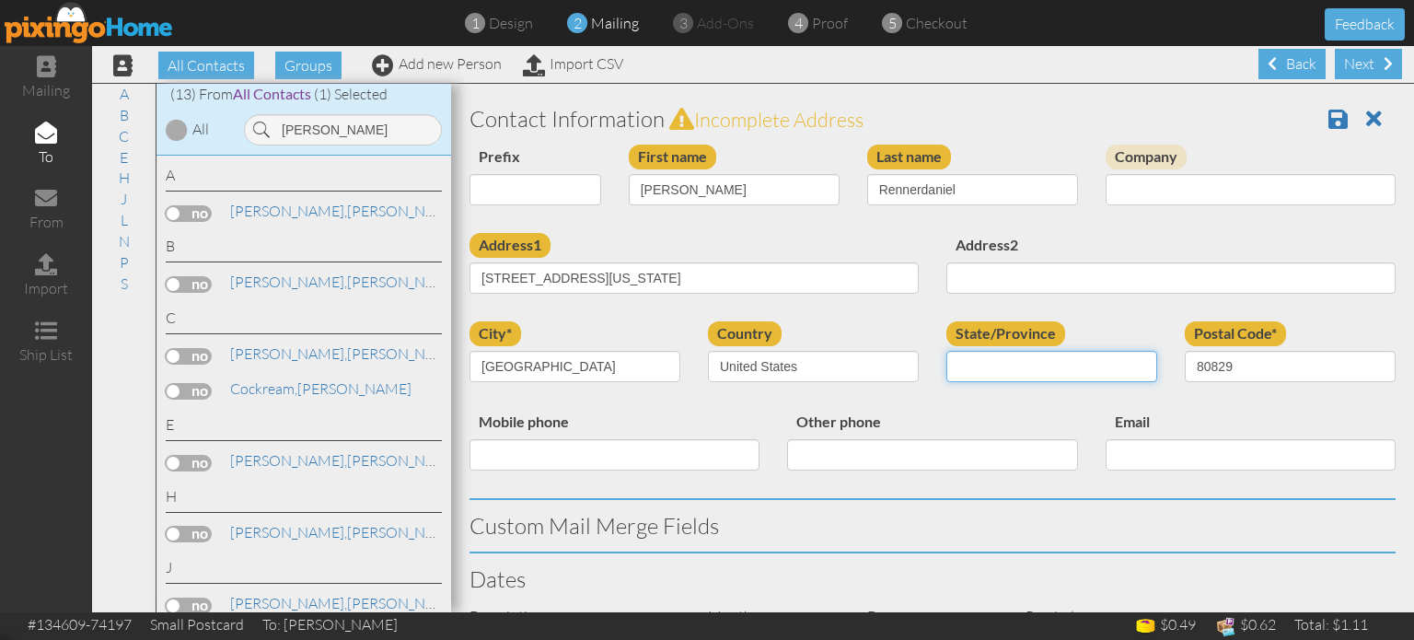
click at [968, 355] on select "AA (Military) AE (Military) Alabama Alaska American Samoa AP (Military) Arizona…" at bounding box center [1051, 366] width 211 height 31
select select "object:17509"
click at [946, 351] on select "AA (Military) AE (Military) Alabama Alaska American Samoa AP (Military) Arizona…" at bounding box center [1051, 366] width 211 height 31
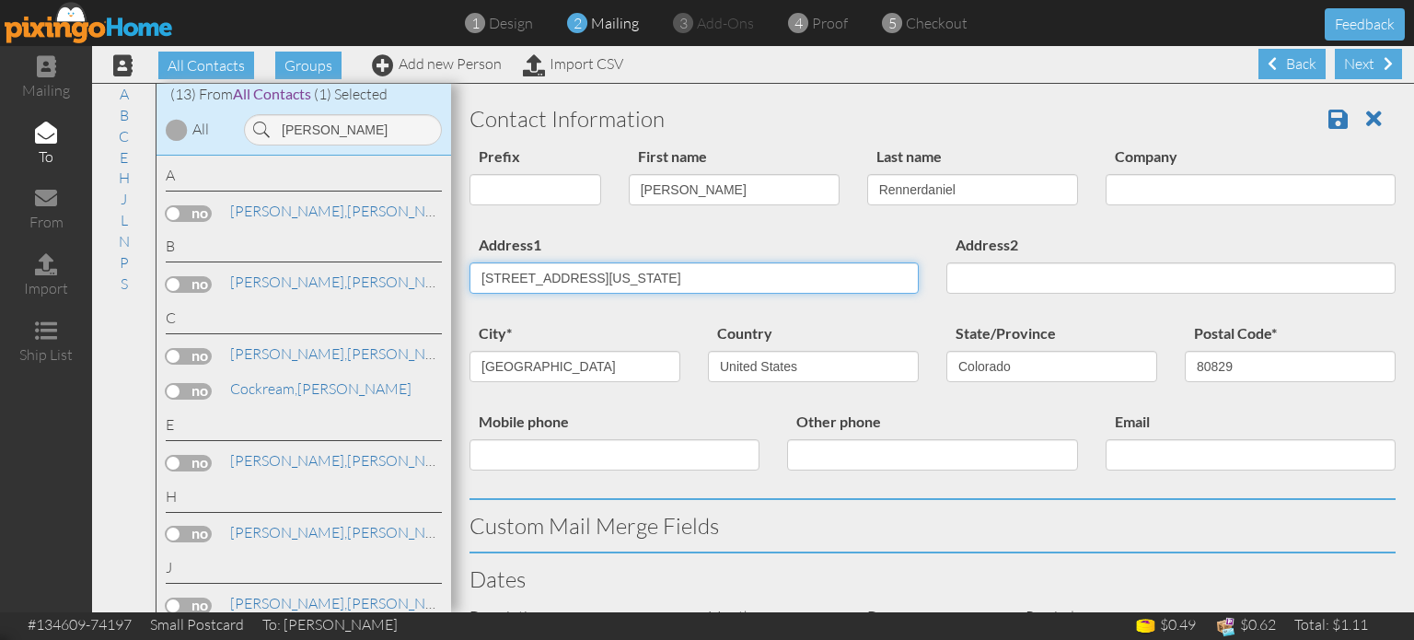
drag, startPoint x: 594, startPoint y: 272, endPoint x: 1108, endPoint y: 315, distance: 516.4
click at [1108, 315] on div "Address1 113 Deer Path Ave Manitou Springs , Colorado 80829 United States Addre…" at bounding box center [933, 277] width 954 height 88
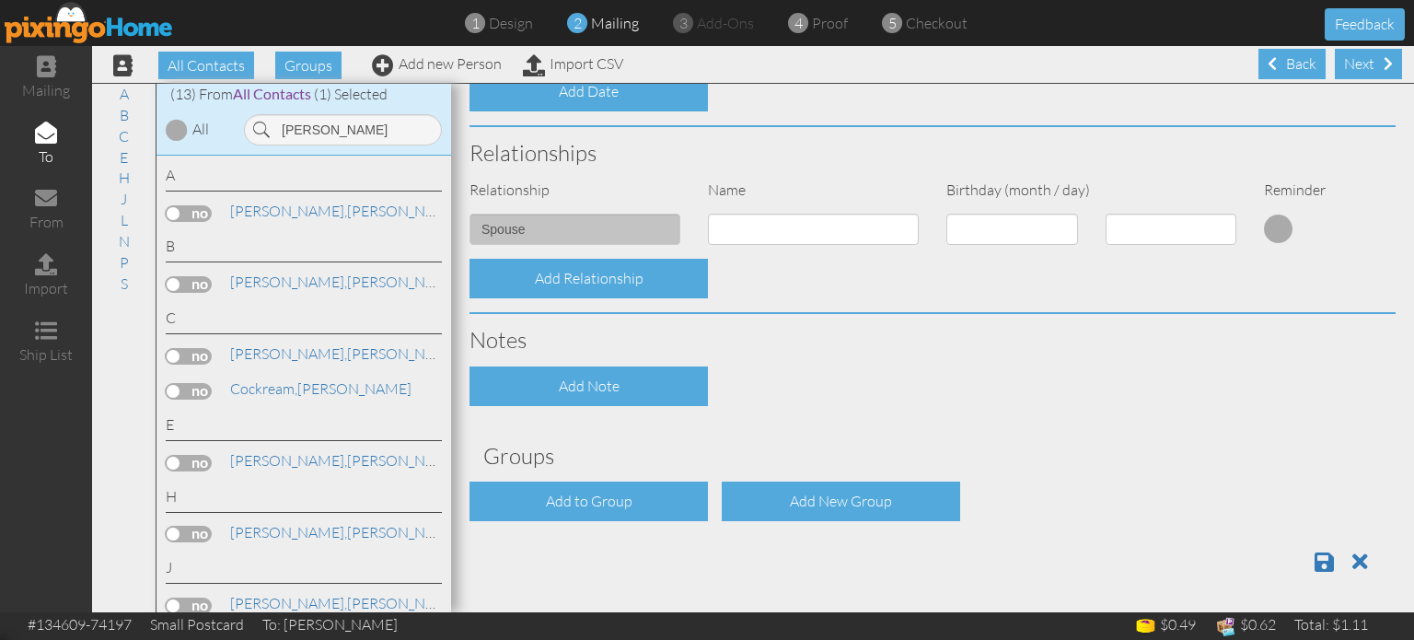
scroll to position [659, 0]
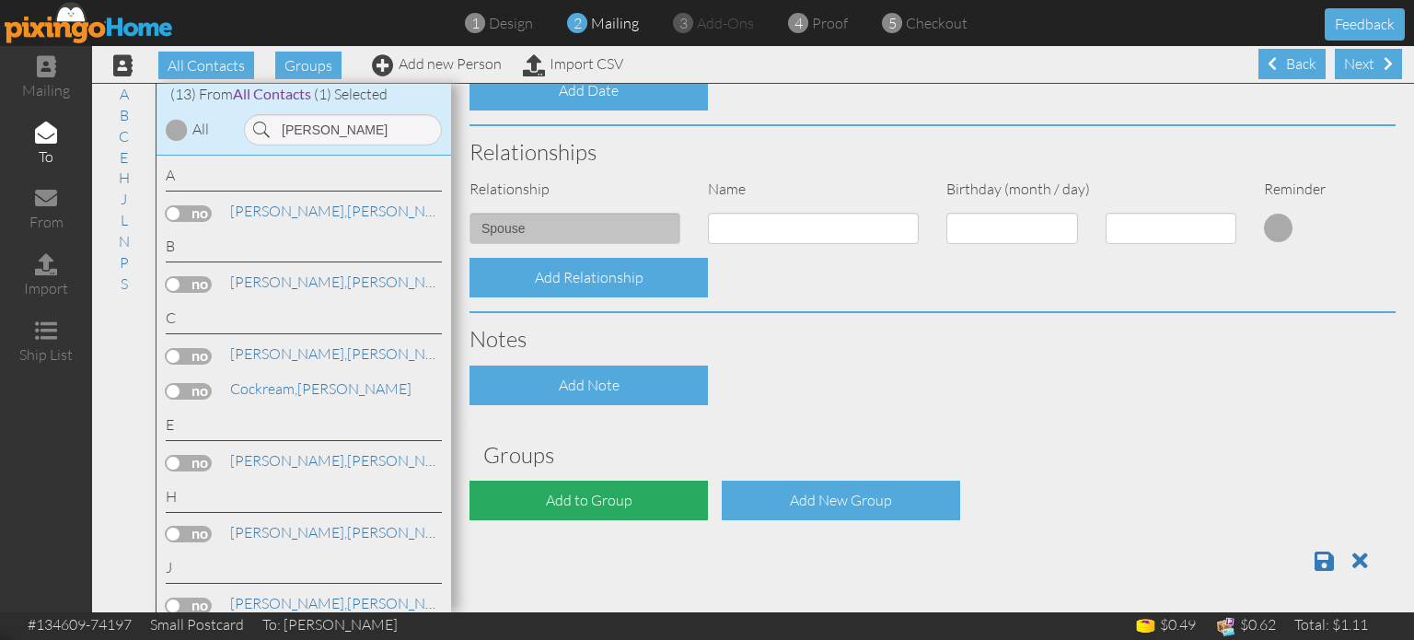
type input "113 Deer Path Ave"
click at [630, 501] on div "Add to Group" at bounding box center [589, 501] width 238 height 40
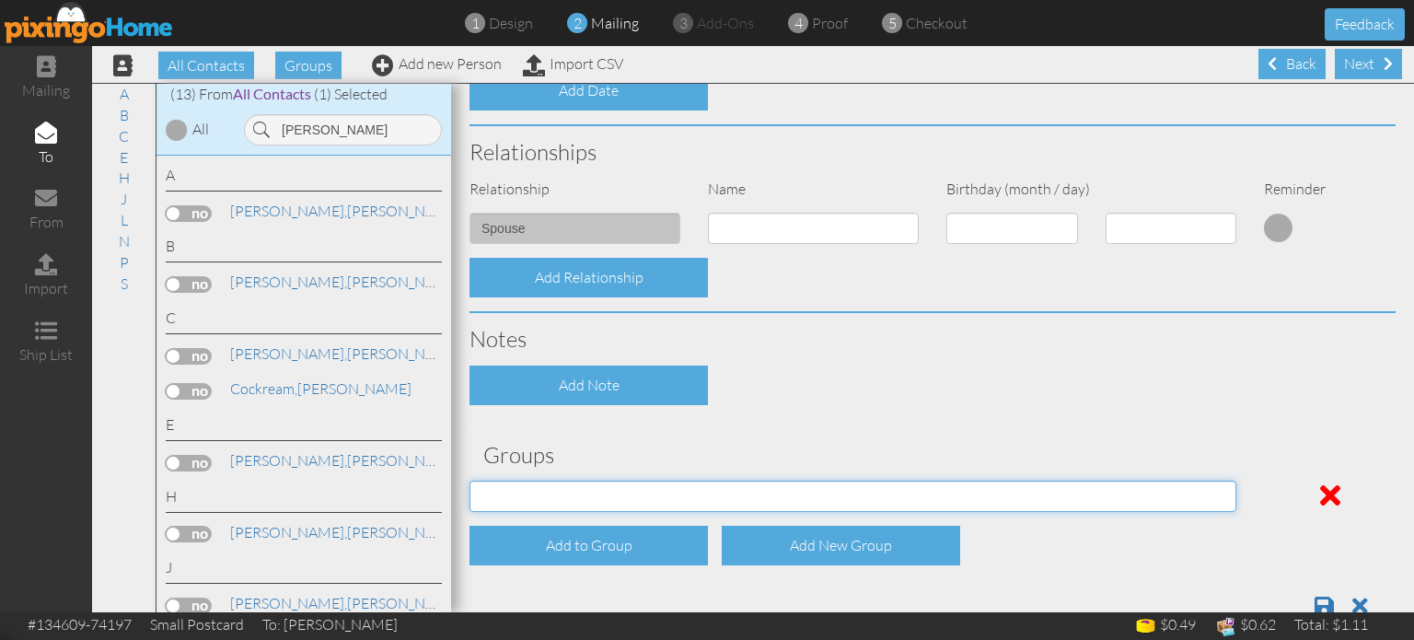
click at [662, 491] on select "04/22/2025 SMARTER FEDS OSD DMEA California 06/25/2025 BOP Onsite 08/12 Puerto …" at bounding box center [853, 496] width 767 height 31
select select "object:17573"
click at [470, 481] on select "04/22/2025 SMARTER FEDS OSD DMEA California 06/25/2025 BOP Onsite 08/12 Puerto …" at bounding box center [853, 496] width 767 height 31
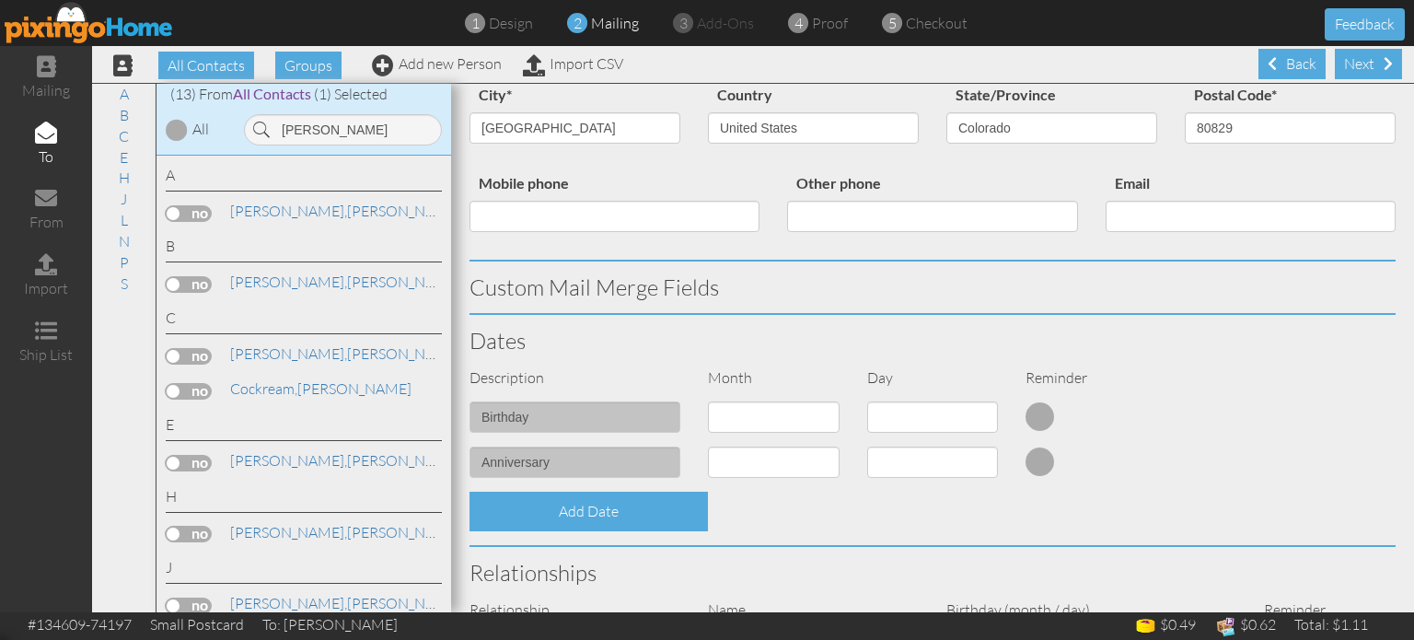
scroll to position [703, 0]
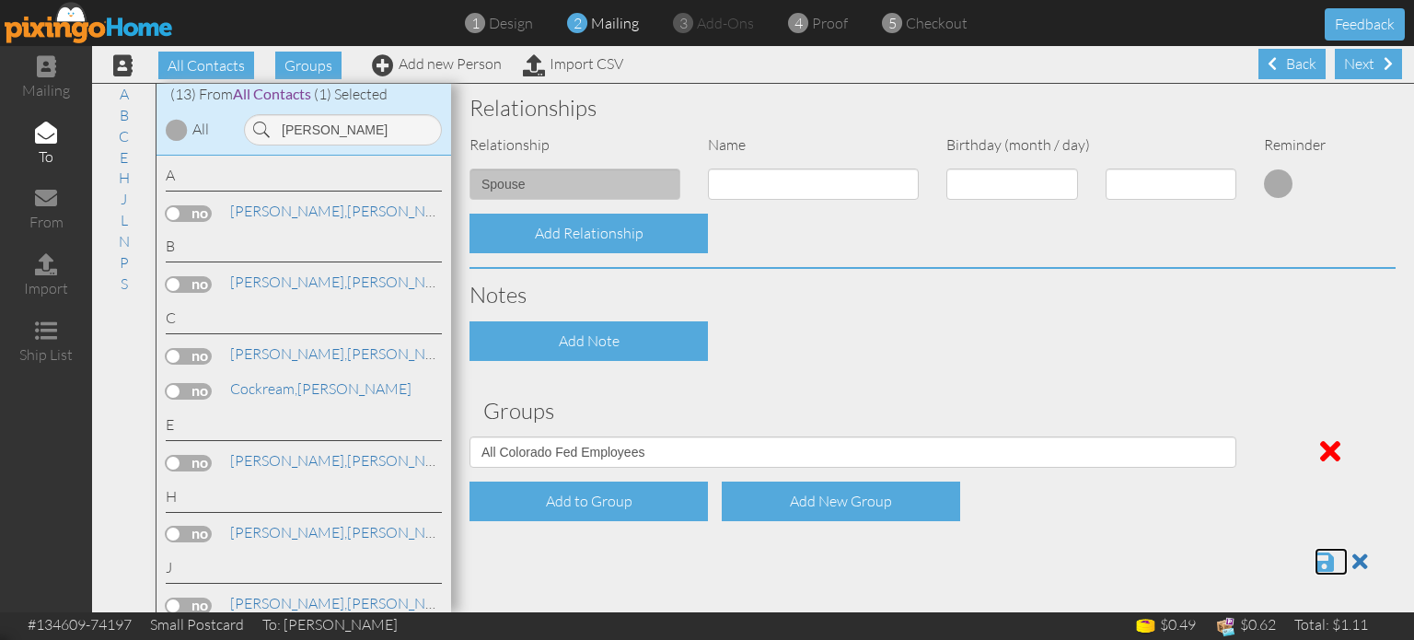
click at [1318, 557] on span at bounding box center [1324, 562] width 19 height 22
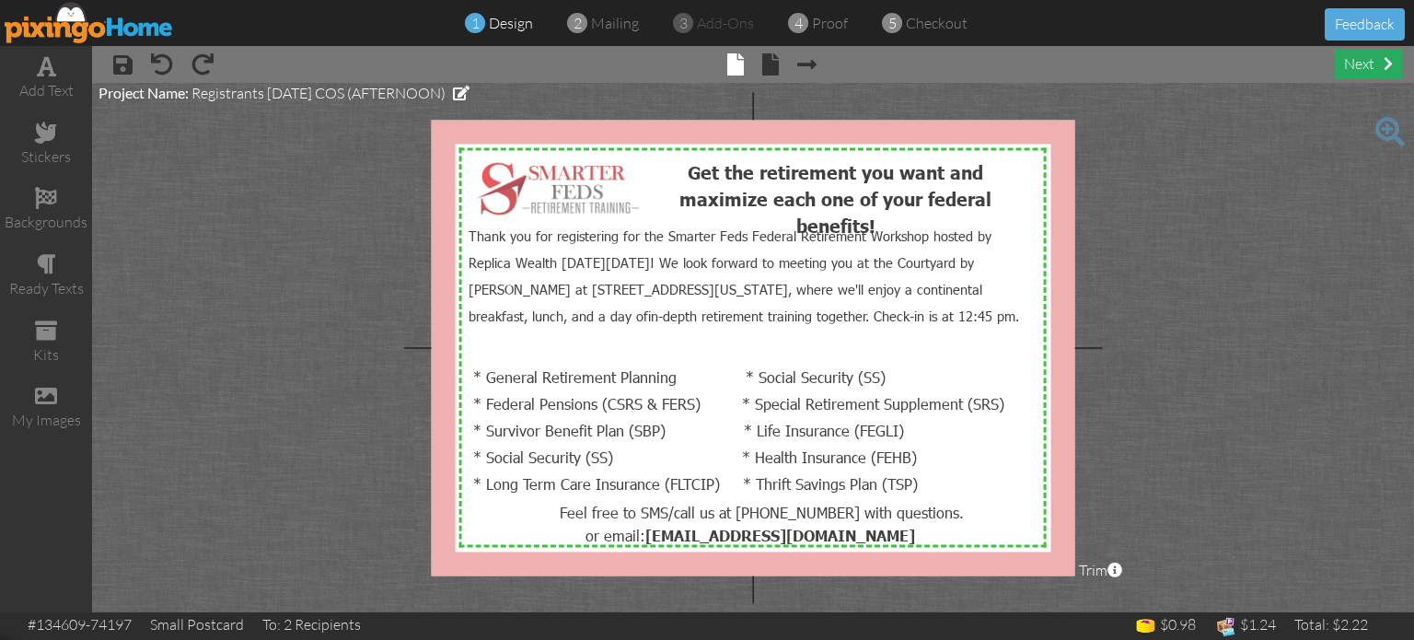
click at [1379, 65] on div "next" at bounding box center [1368, 64] width 67 height 30
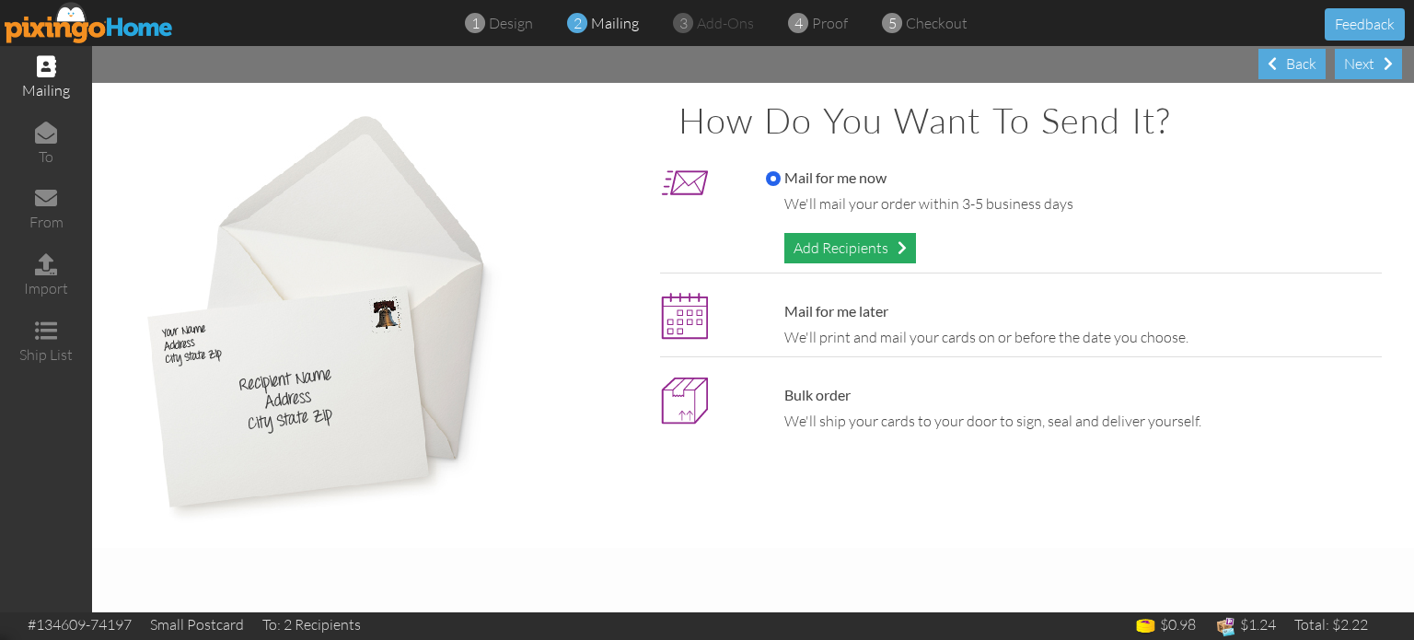
click at [870, 242] on div "Add Recipients" at bounding box center [850, 248] width 132 height 30
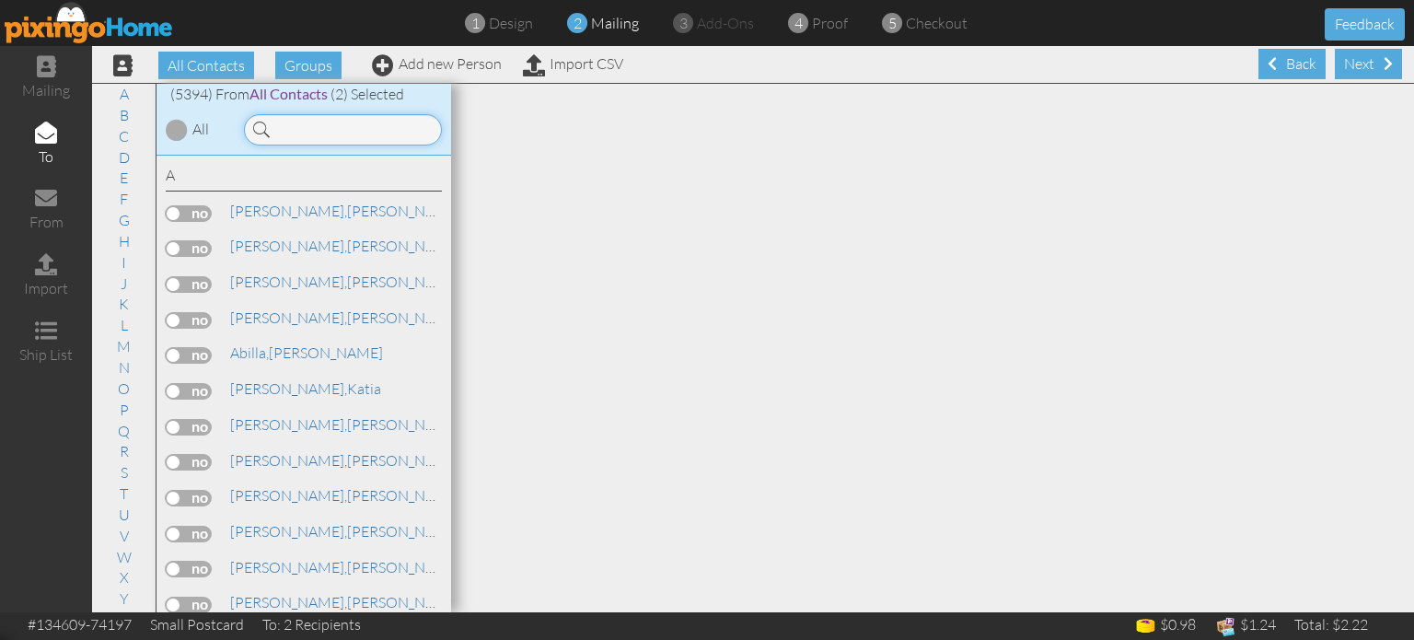
click at [303, 126] on input at bounding box center [343, 129] width 198 height 31
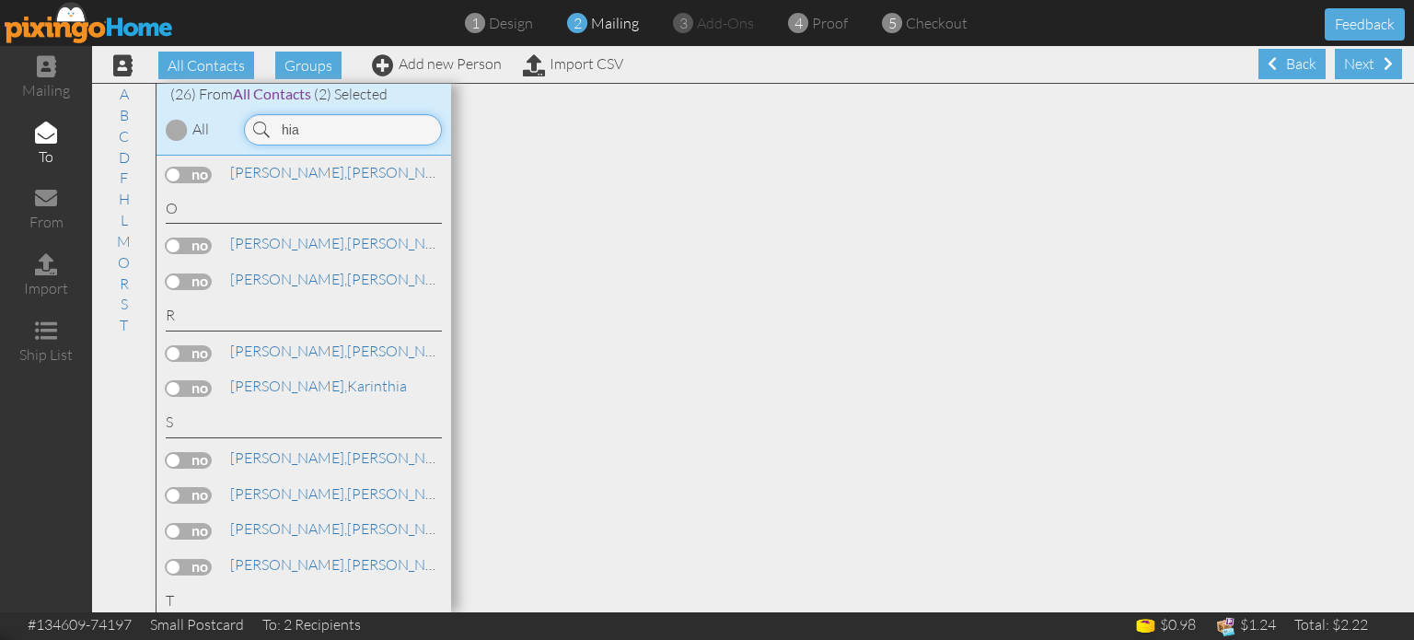
scroll to position [817, 0]
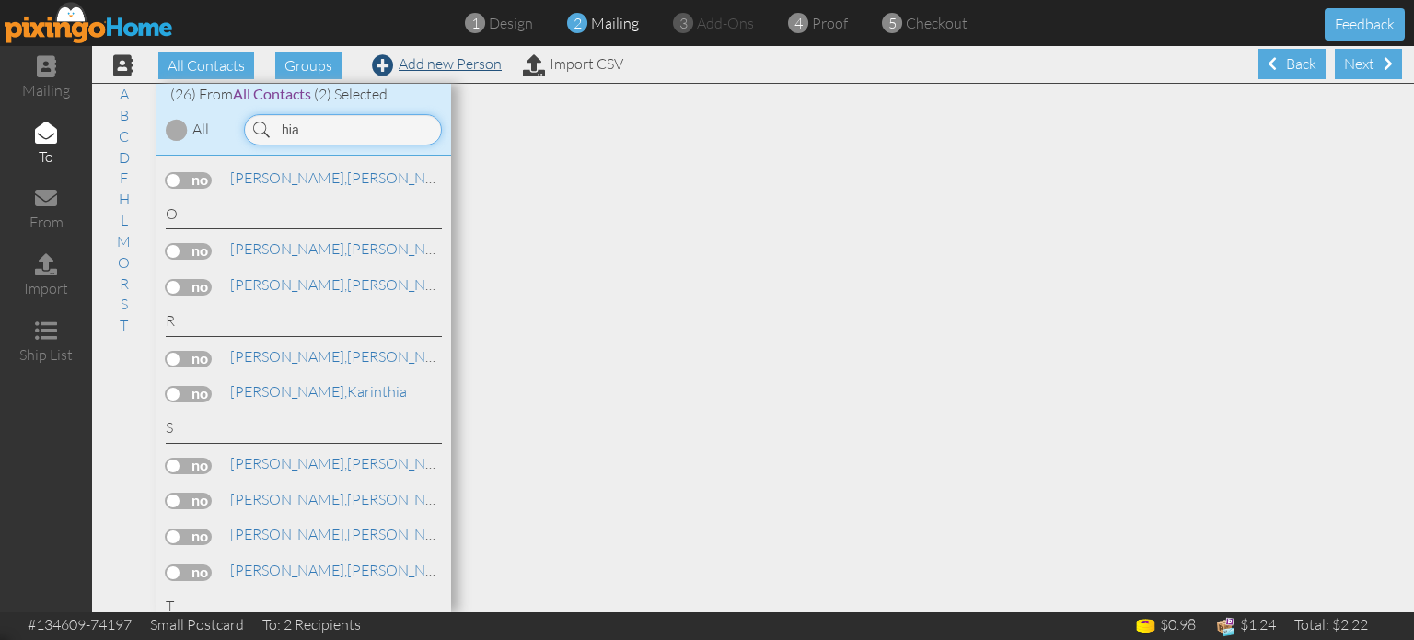
type input "hia"
click at [407, 64] on link "Add new Person" at bounding box center [437, 63] width 130 height 18
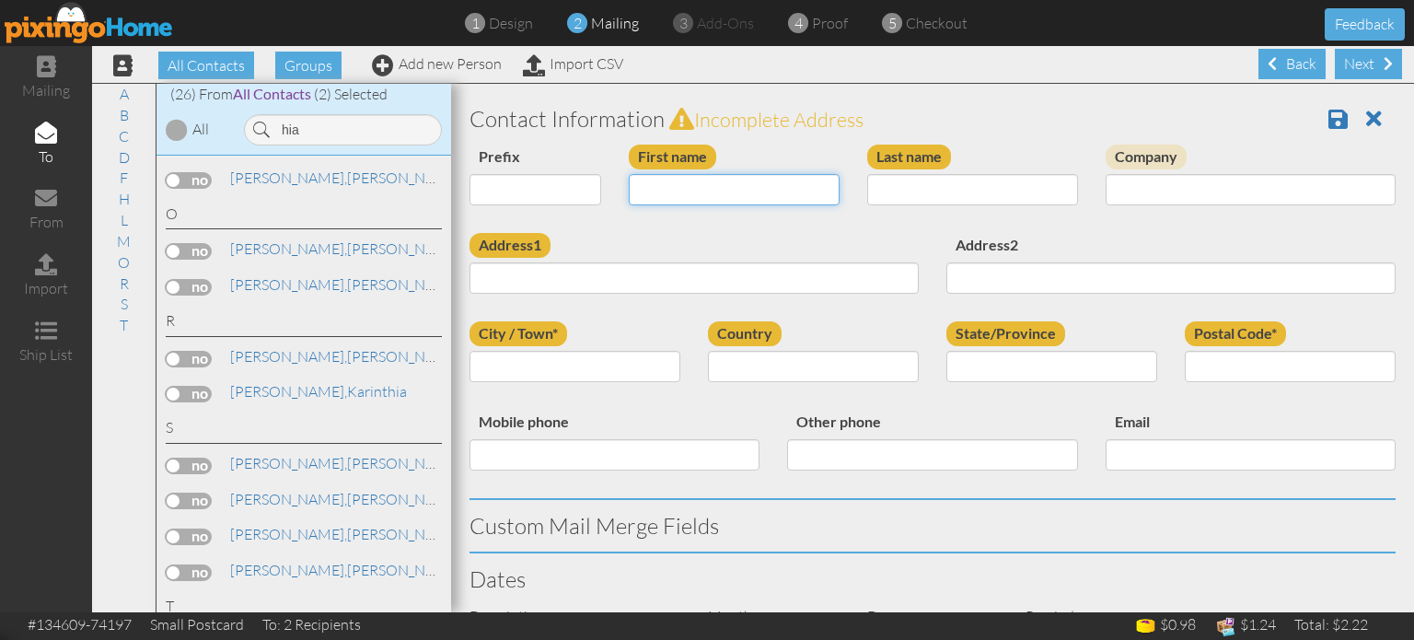
click at [705, 180] on input "First name" at bounding box center [734, 189] width 211 height 31
type input "Hia"
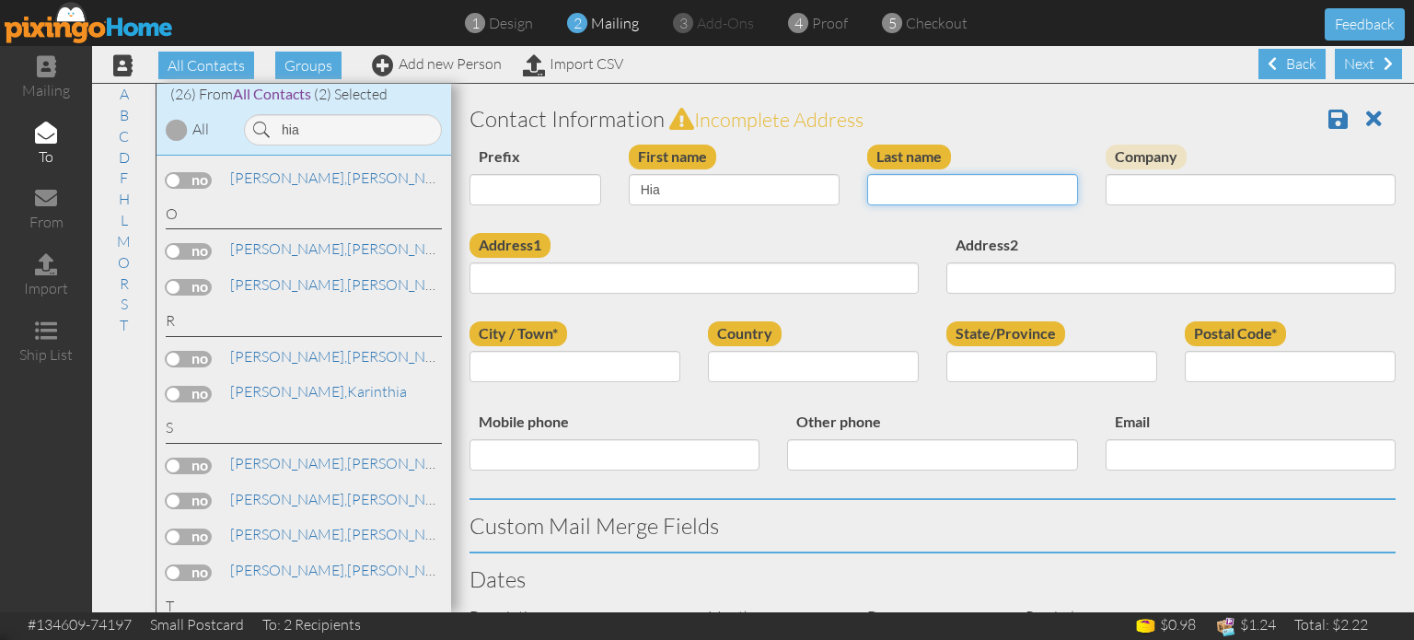
click at [978, 180] on input "Last name" at bounding box center [972, 189] width 211 height 31
type input "Sebastian"
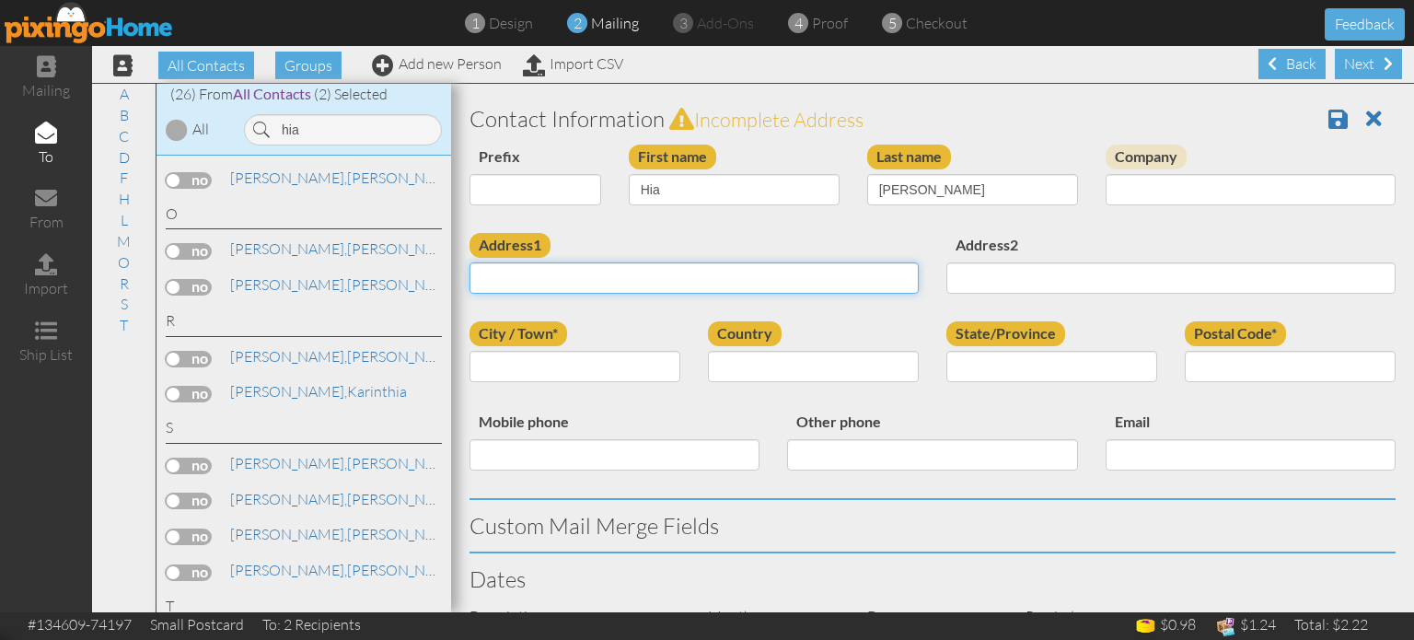
click at [597, 269] on input "Address1" at bounding box center [694, 277] width 449 height 31
paste input "3148 Village Green Drive Sarasota, Florida 34239 United States"
click at [754, 282] on input "3148 Village Green Drive Sarasota, Florida 34239 United States" at bounding box center [694, 277] width 449 height 31
type input "3148 Village Green Drive Sarasota, Florida 34239 United States"
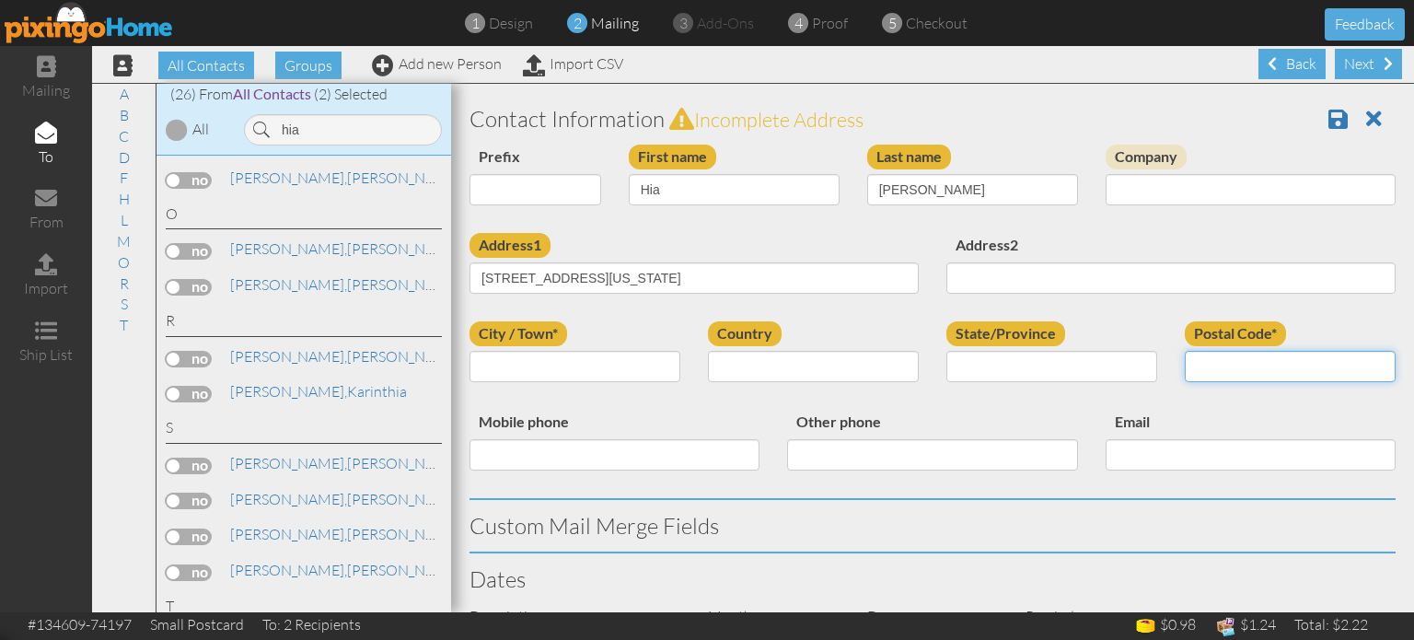
click at [1244, 368] on input "Postal Code*" at bounding box center [1290, 366] width 211 height 31
paste input "34239"
type input "34239"
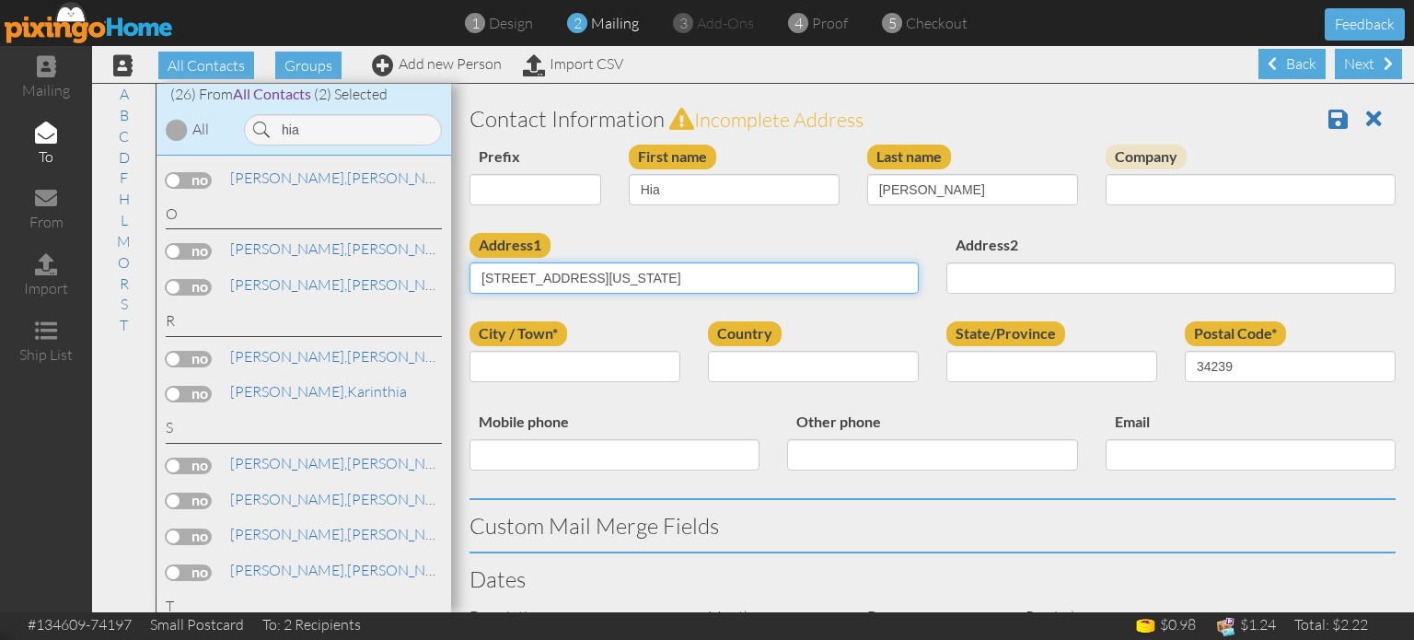
click at [672, 281] on input "3148 Village Green Drive Sarasota, Florida 34239 United States" at bounding box center [694, 277] width 449 height 31
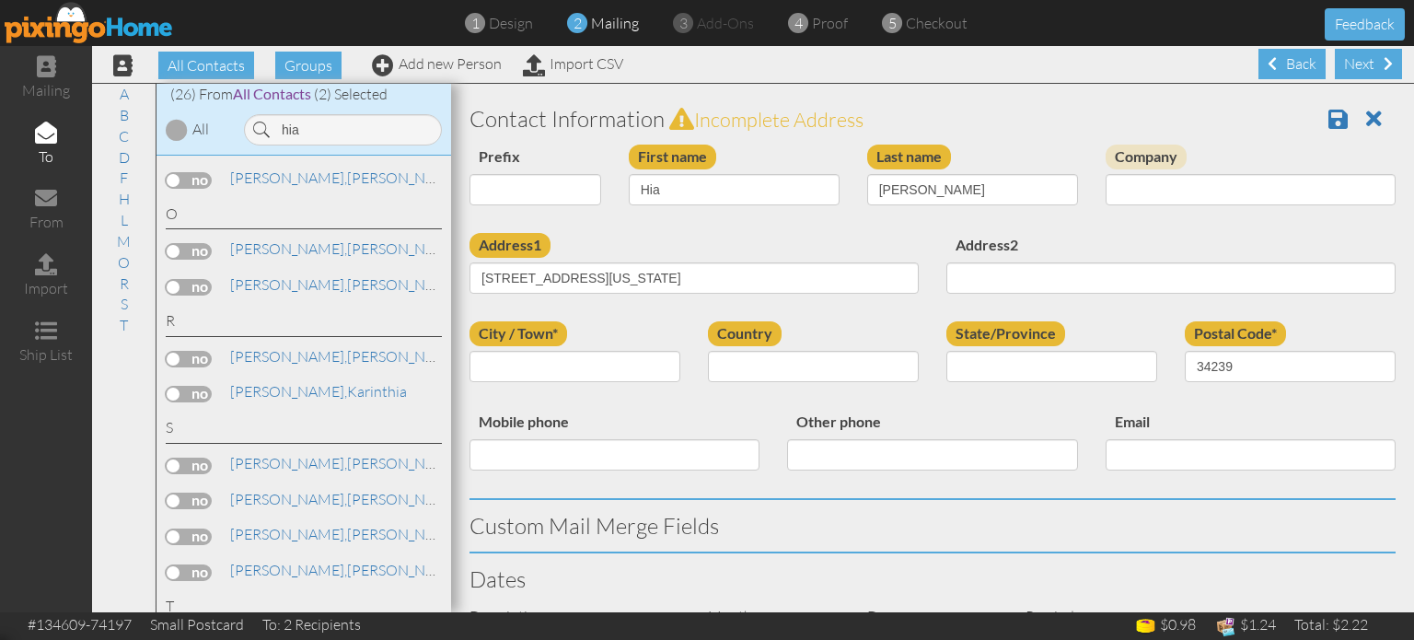
click at [597, 217] on div "Prefix Dr. Mr. Mrs." at bounding box center [535, 182] width 159 height 75
click at [583, 351] on input "City / Town*" at bounding box center [575, 366] width 211 height 31
paste input "Sarasota"
type input "Sarasota"
click at [852, 359] on select "United States -------------- Afghanistan Albania Algeria American Samoa Andorra…" at bounding box center [813, 366] width 211 height 31
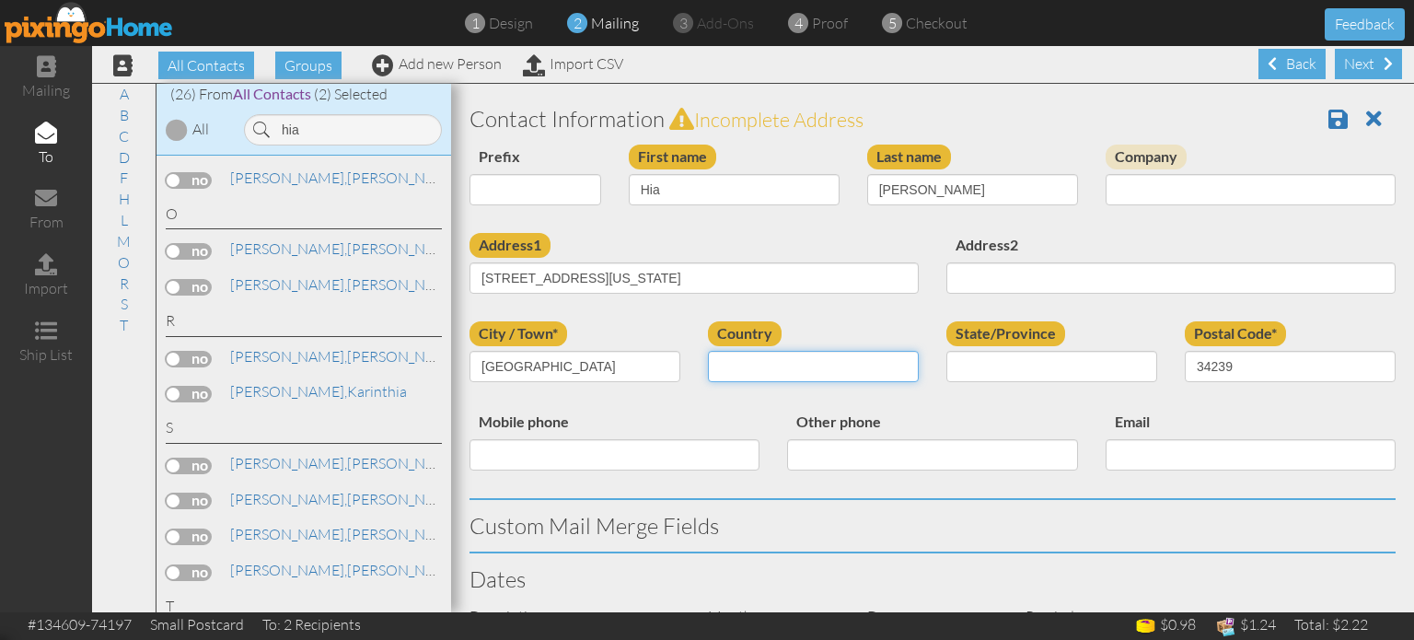
select select "object:17256"
click at [708, 351] on select "United States -------------- Afghanistan Albania Algeria American Samoa Andorra…" at bounding box center [813, 366] width 211 height 31
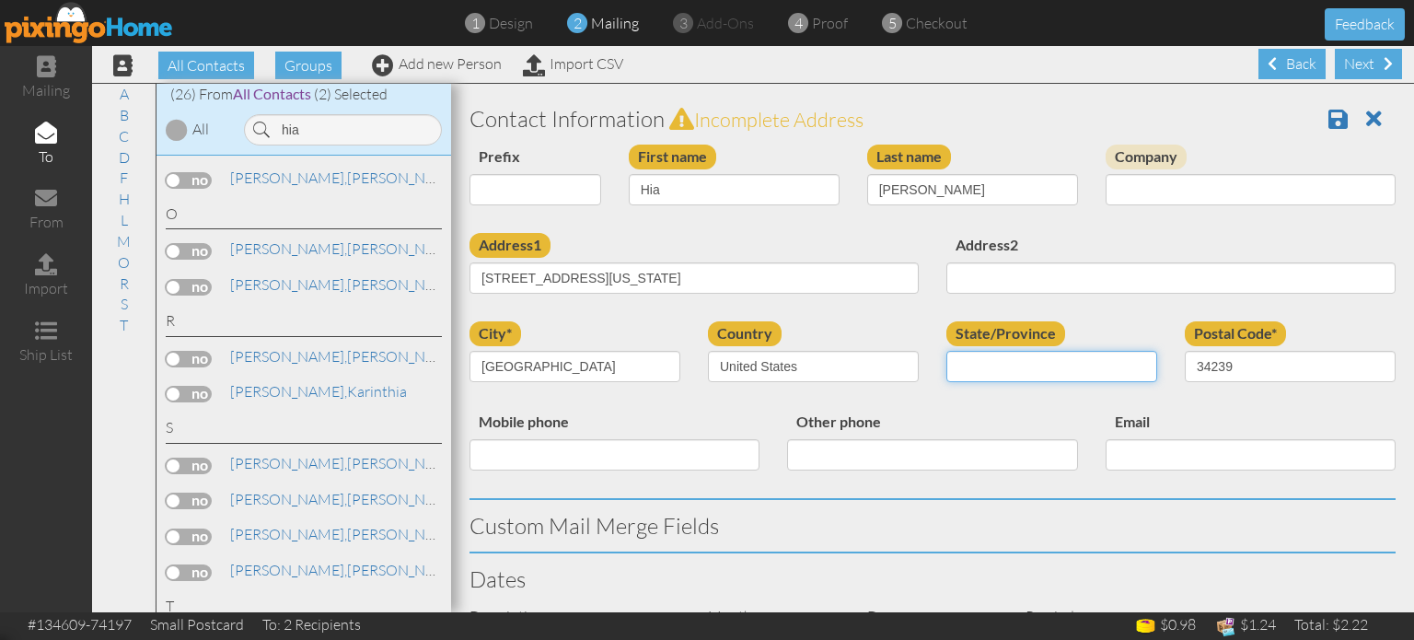
click at [1044, 363] on select "AA (Military) AE (Military) Alabama Alaska American Samoa AP (Military) Arizona…" at bounding box center [1051, 366] width 211 height 31
select select "object:17515"
click at [946, 351] on select "AA (Military) AE (Military) Alabama Alaska American Samoa AP (Military) Arizona…" at bounding box center [1051, 366] width 211 height 31
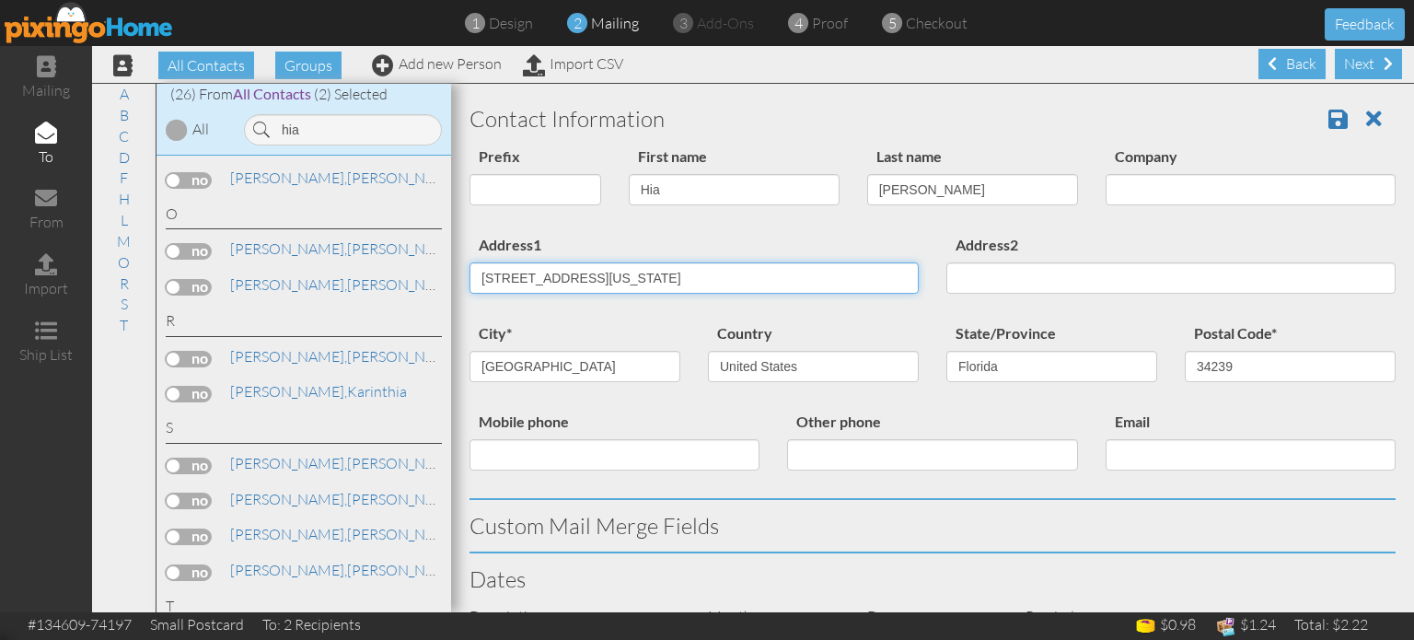
drag, startPoint x: 629, startPoint y: 275, endPoint x: 900, endPoint y: 279, distance: 271.6
click at [900, 279] on div "Address1 3148 Village Green Drive Sarasota, Florida 34239 United States" at bounding box center [694, 270] width 477 height 75
type input "3148 Village Green Drive"
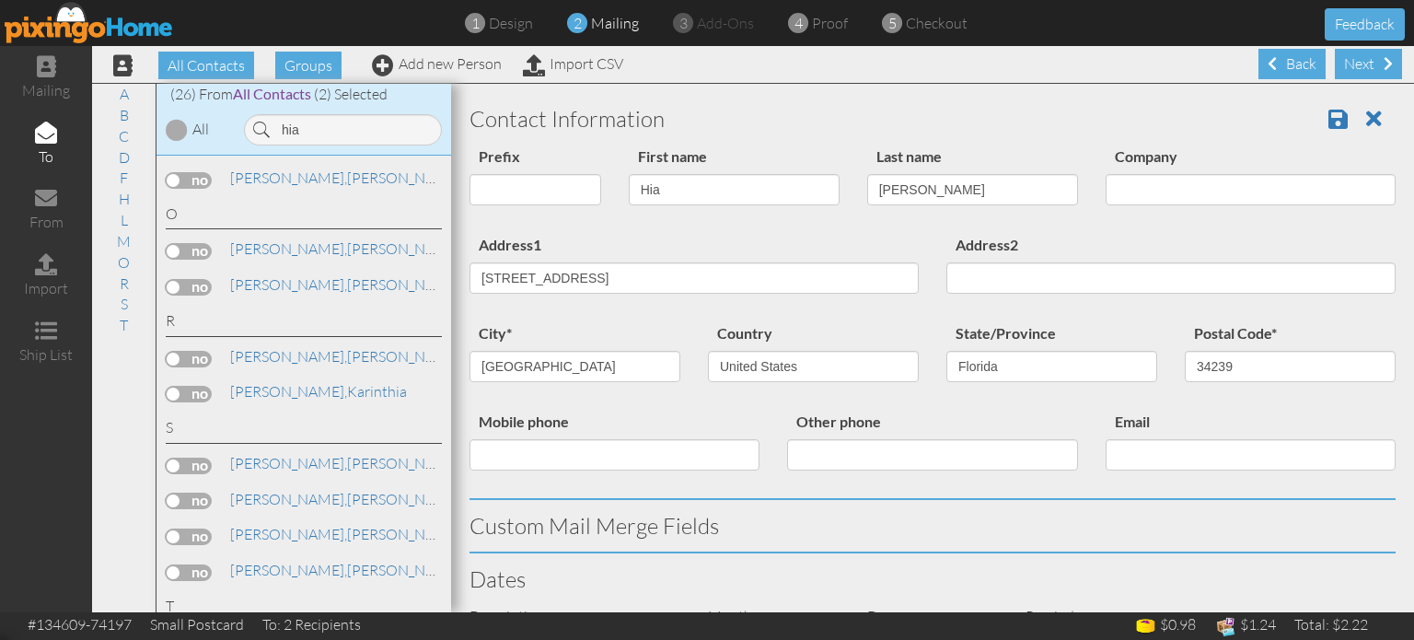
click at [987, 421] on div "Other phone" at bounding box center [932, 447] width 318 height 75
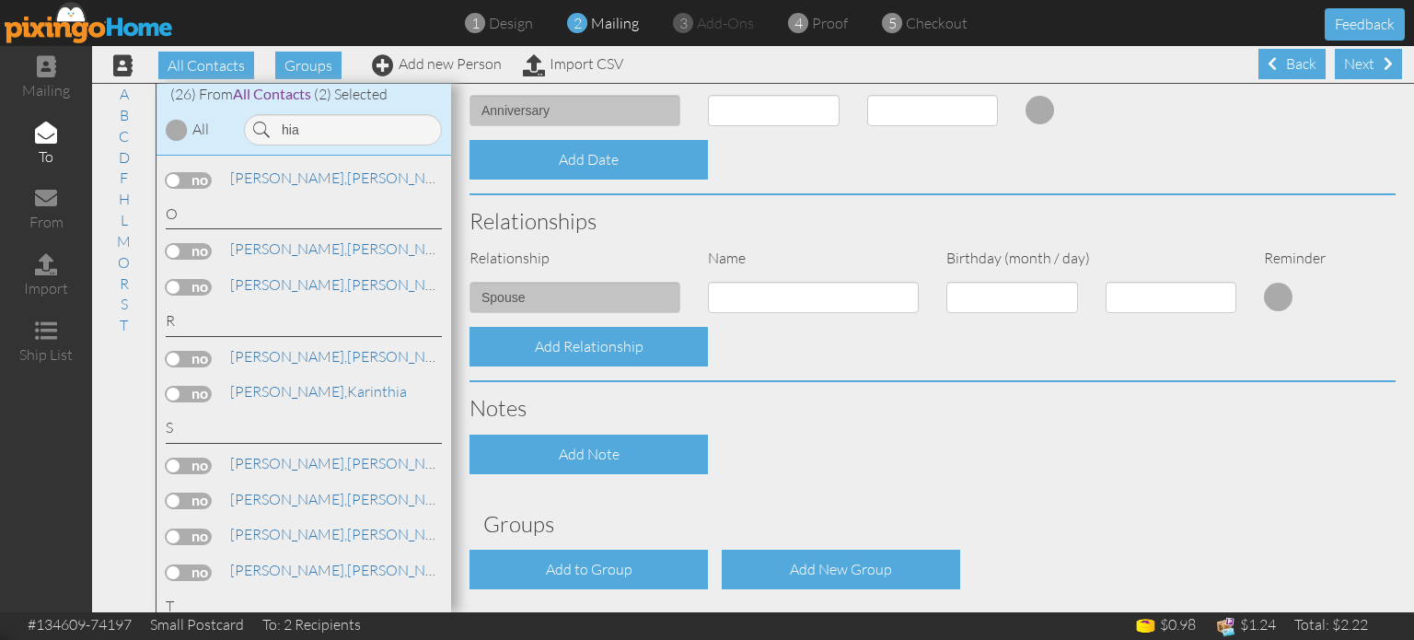
scroll to position [659, 0]
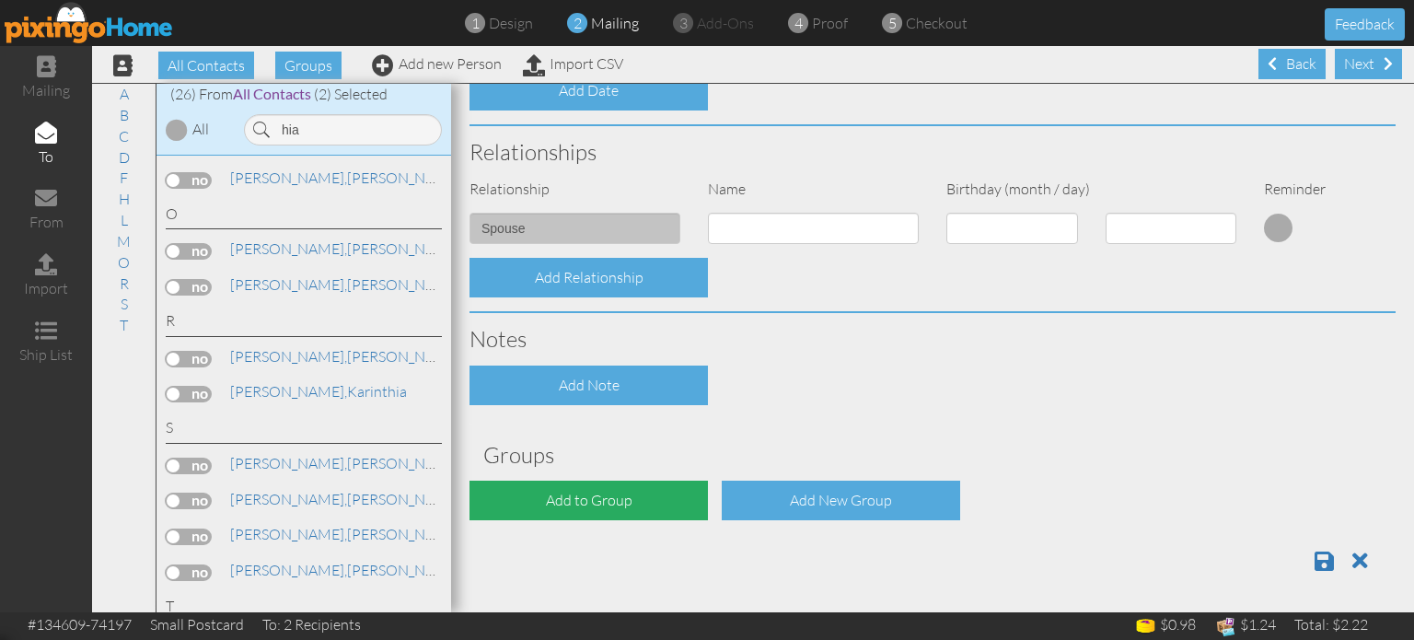
click at [585, 493] on div "Add to Group" at bounding box center [589, 501] width 238 height 40
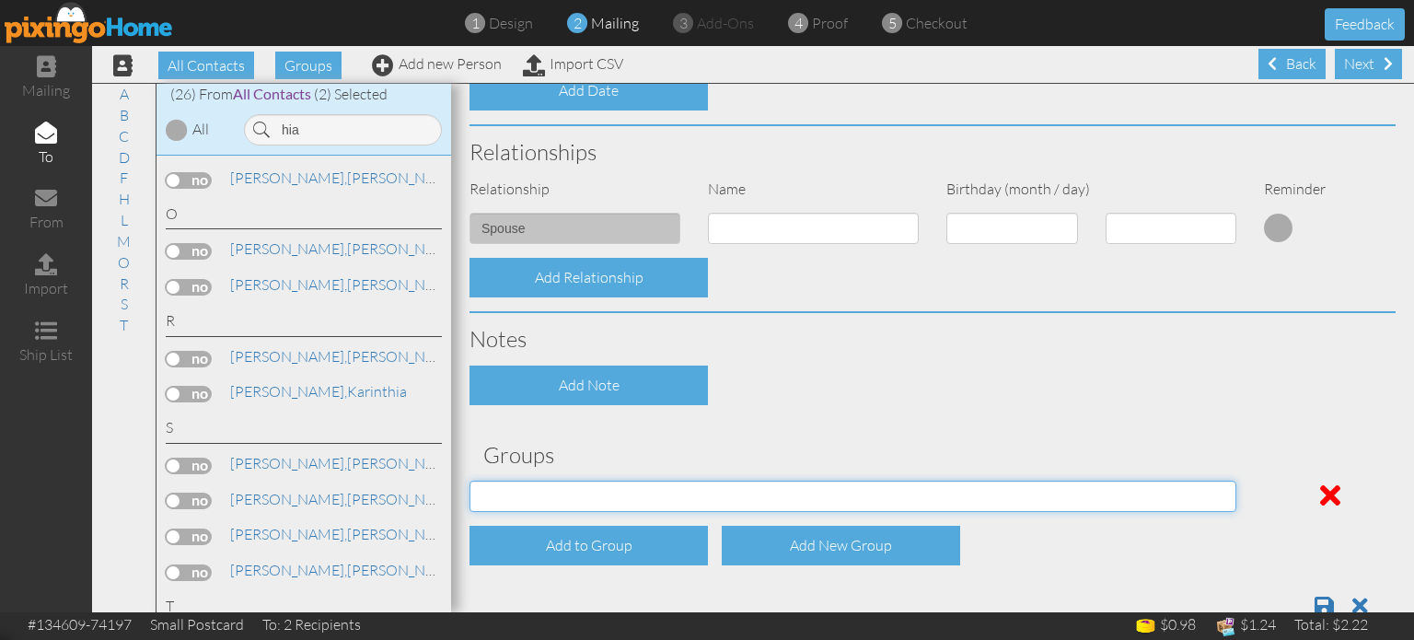
click at [645, 484] on select "04/22/2025 SMARTER FEDS OSD DMEA California 06/25/2025 BOP Onsite 08/12 Puerto …" at bounding box center [853, 496] width 767 height 31
select select "object:17576"
click at [470, 481] on select "04/22/2025 SMARTER FEDS OSD DMEA California 06/25/2025 BOP Onsite 08/12 Puerto …" at bounding box center [853, 496] width 767 height 31
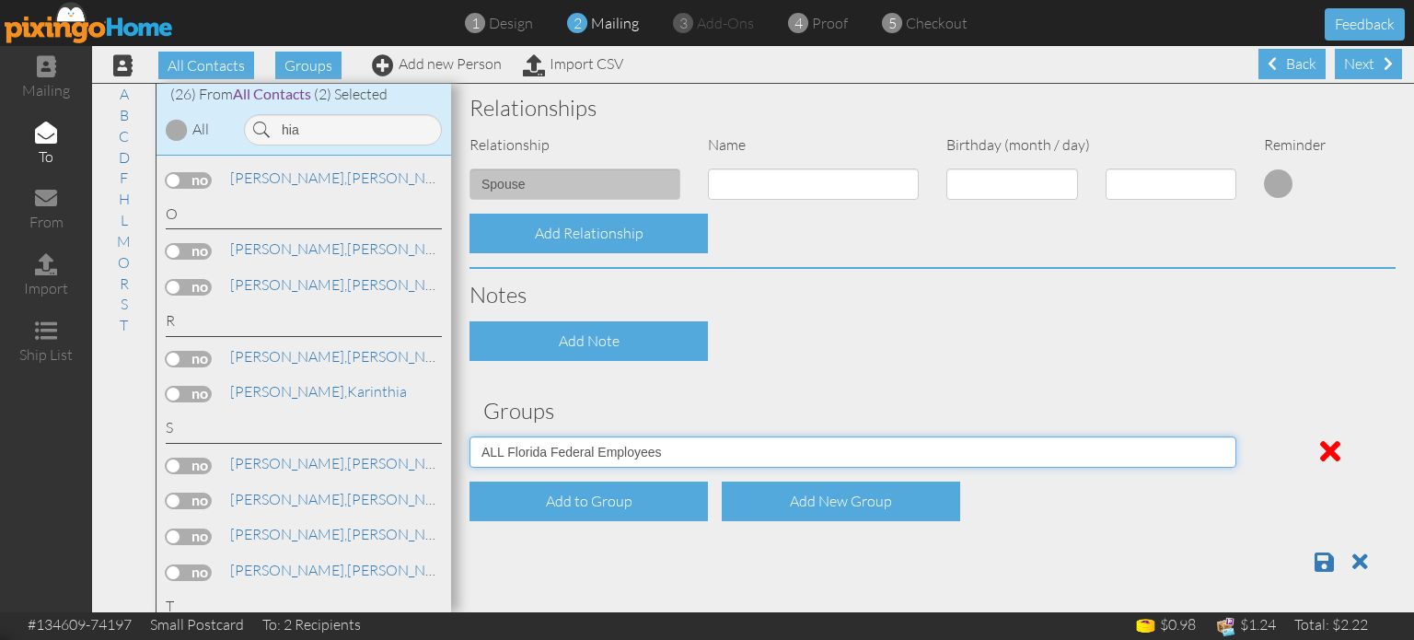
scroll to position [700, 0]
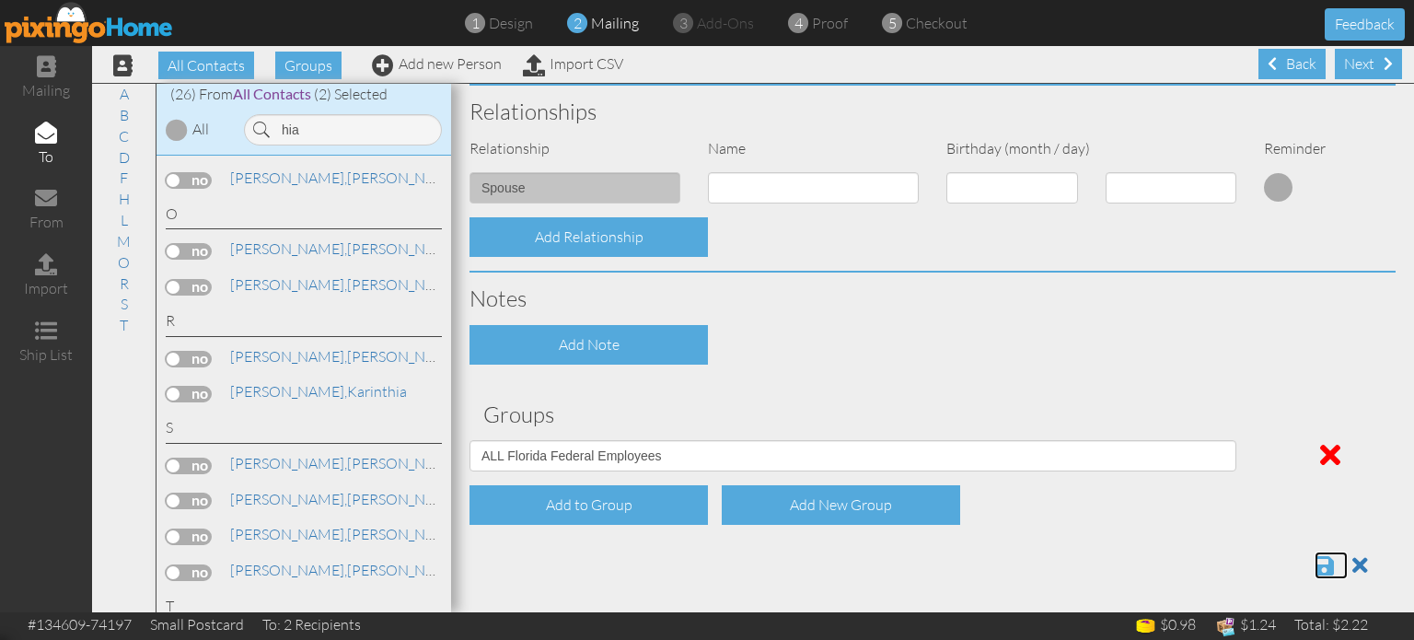
click at [1325, 564] on span at bounding box center [1324, 565] width 19 height 22
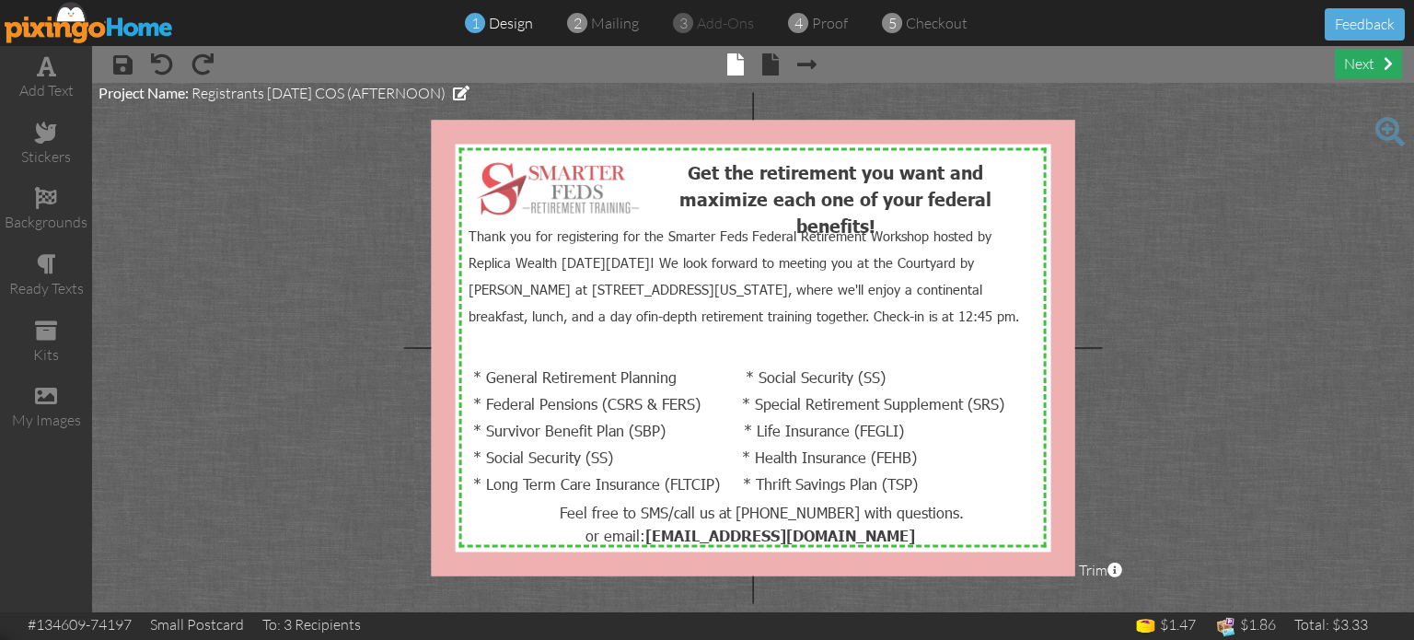
click at [1351, 75] on div "next" at bounding box center [1368, 64] width 67 height 30
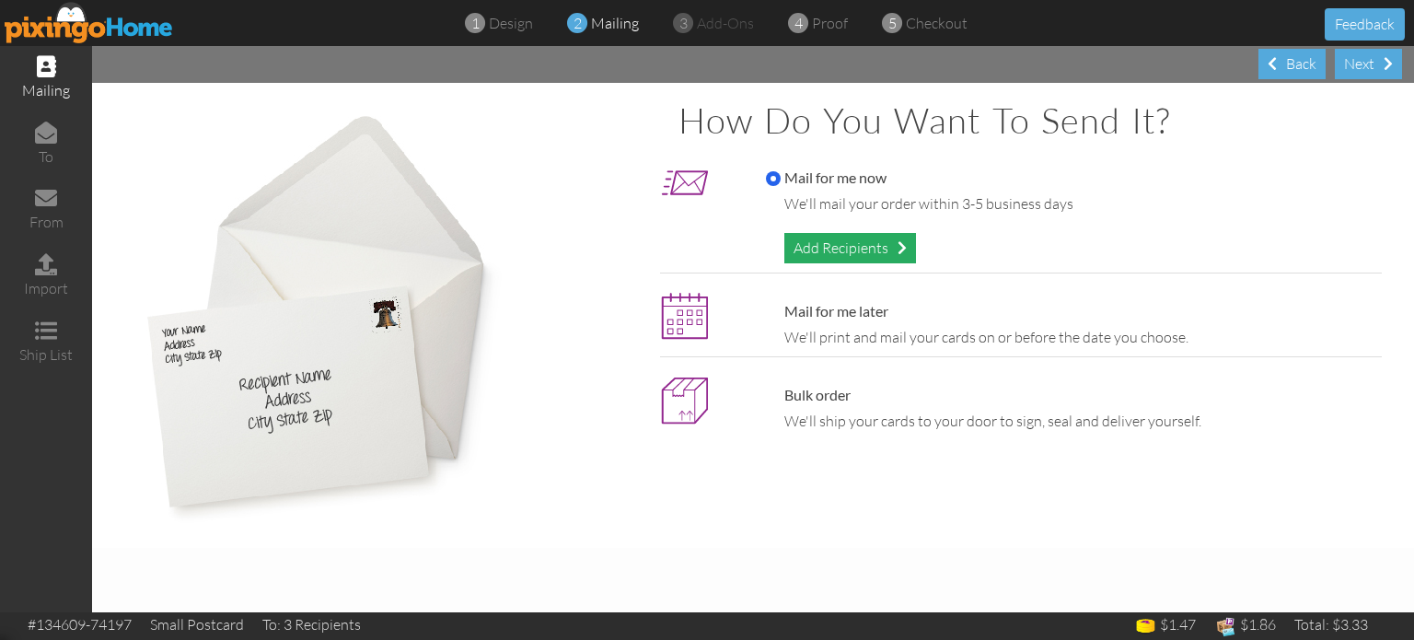
click at [818, 245] on div "Add Recipients" at bounding box center [850, 248] width 132 height 30
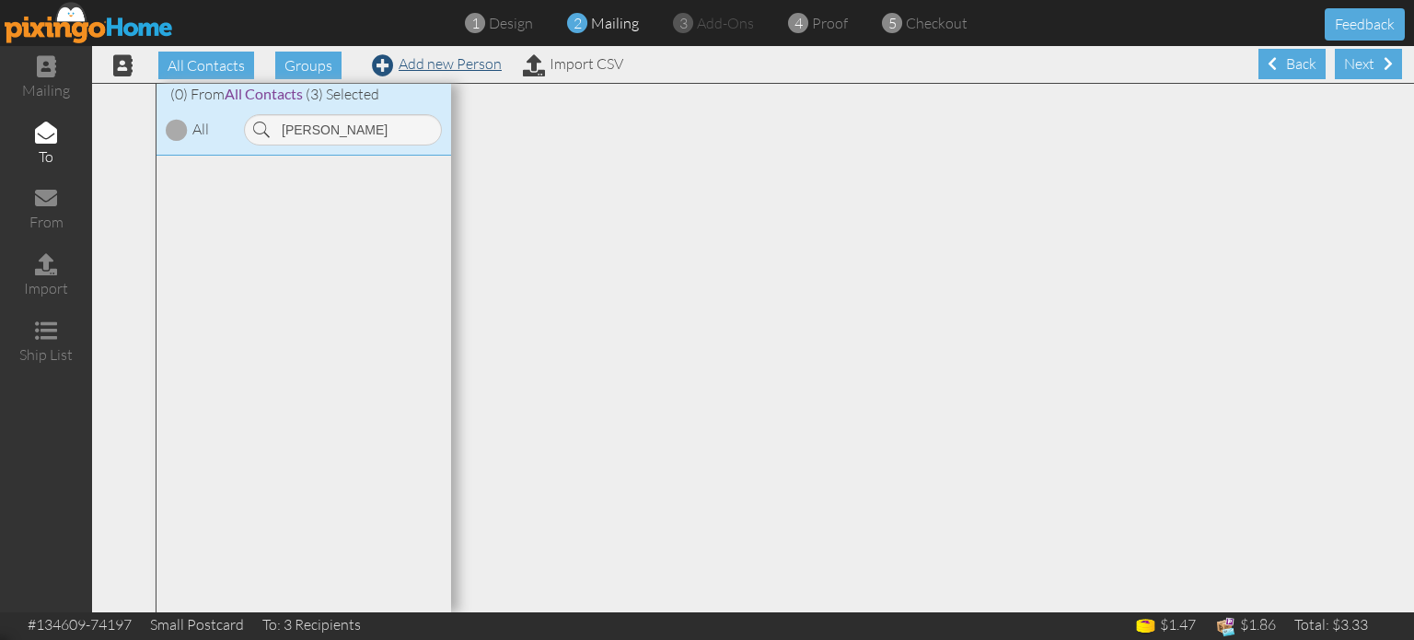
type input "[PERSON_NAME]"
click at [385, 63] on span at bounding box center [383, 65] width 22 height 22
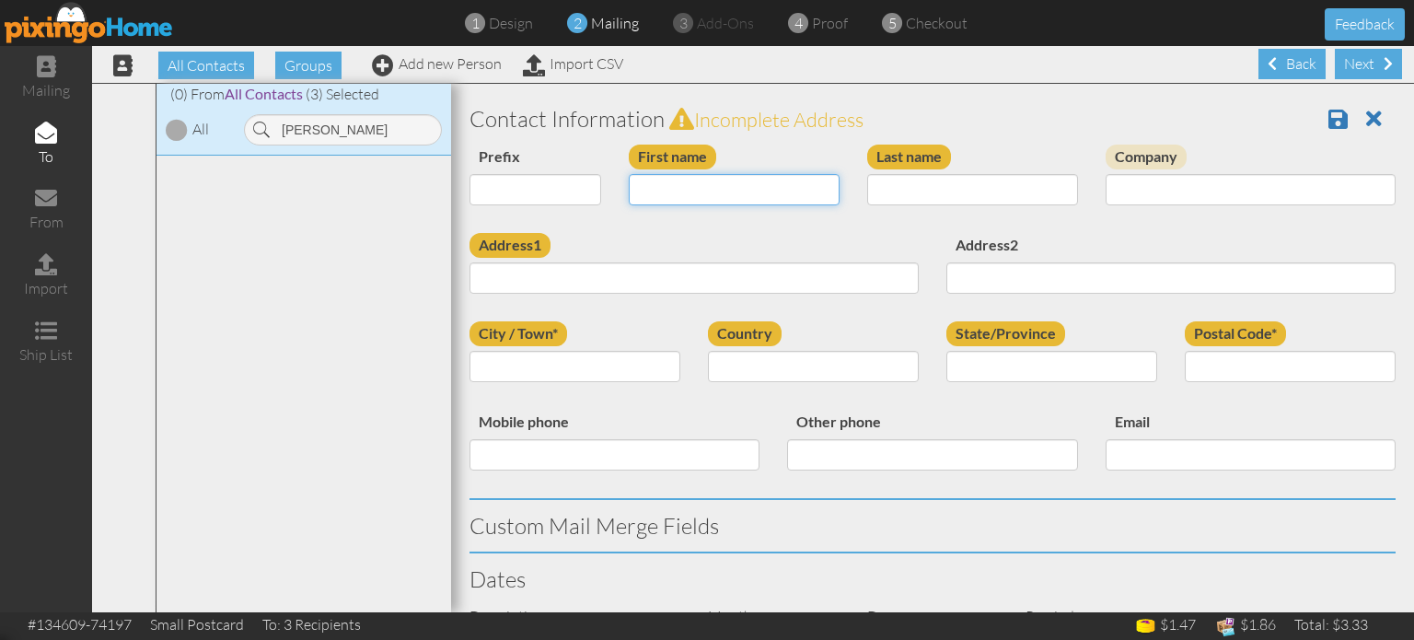
click at [679, 191] on input "First name" at bounding box center [734, 189] width 211 height 31
paste input "[PERSON_NAME]"
click at [717, 188] on input "[PERSON_NAME]" at bounding box center [734, 189] width 211 height 31
type input "[PERSON_NAME]"
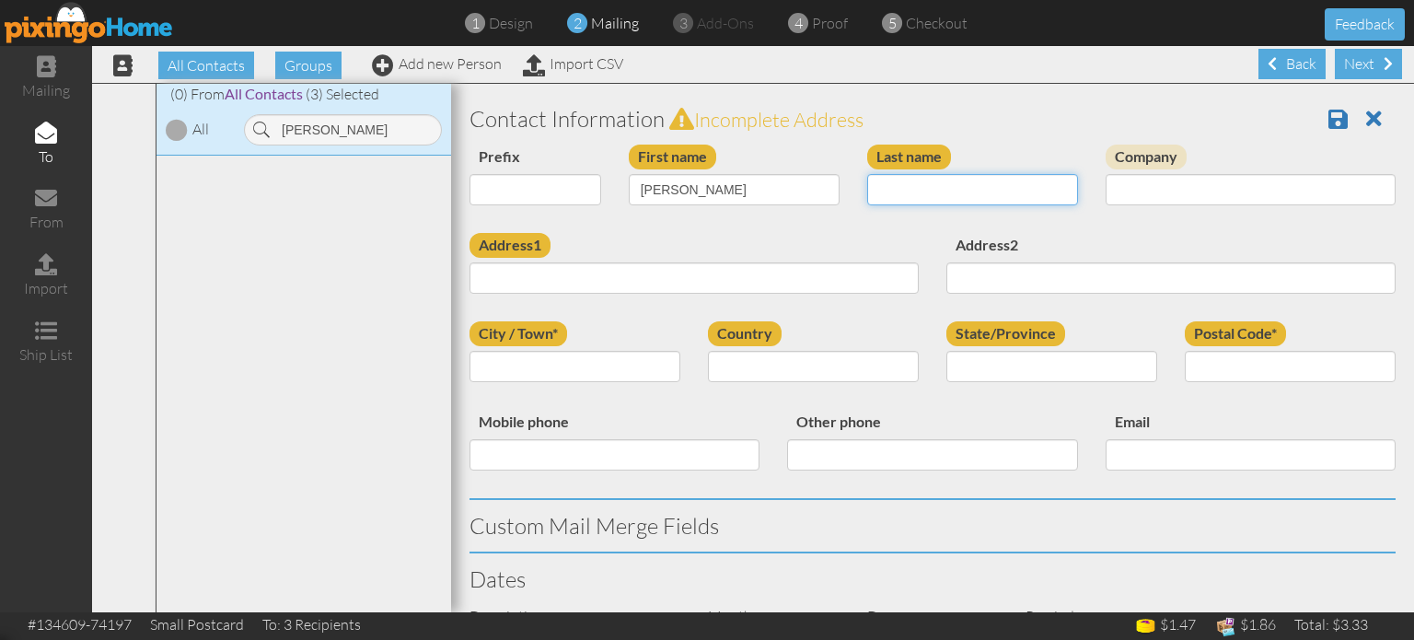
click at [883, 186] on input "Last name" at bounding box center [972, 189] width 211 height 31
paste input "[PERSON_NAME]"
type input "[PERSON_NAME]"
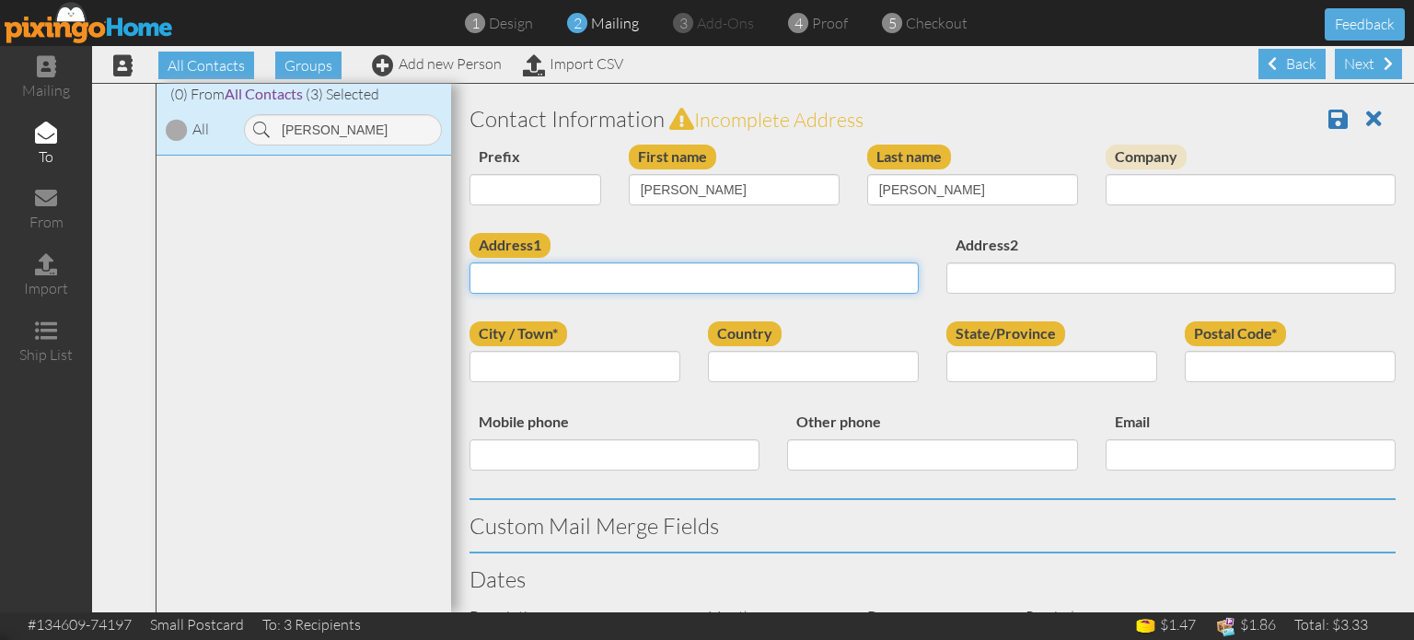
click at [567, 284] on input "Address1" at bounding box center [694, 277] width 449 height 31
paste input "[STREET_ADDRESS][PERSON_NAME][US_STATE][US_STATE]"
click at [753, 278] on input "[STREET_ADDRESS][PERSON_NAME][US_STATE][US_STATE]" at bounding box center [694, 277] width 449 height 31
type input "[STREET_ADDRESS][PERSON_NAME][US_STATE][US_STATE]"
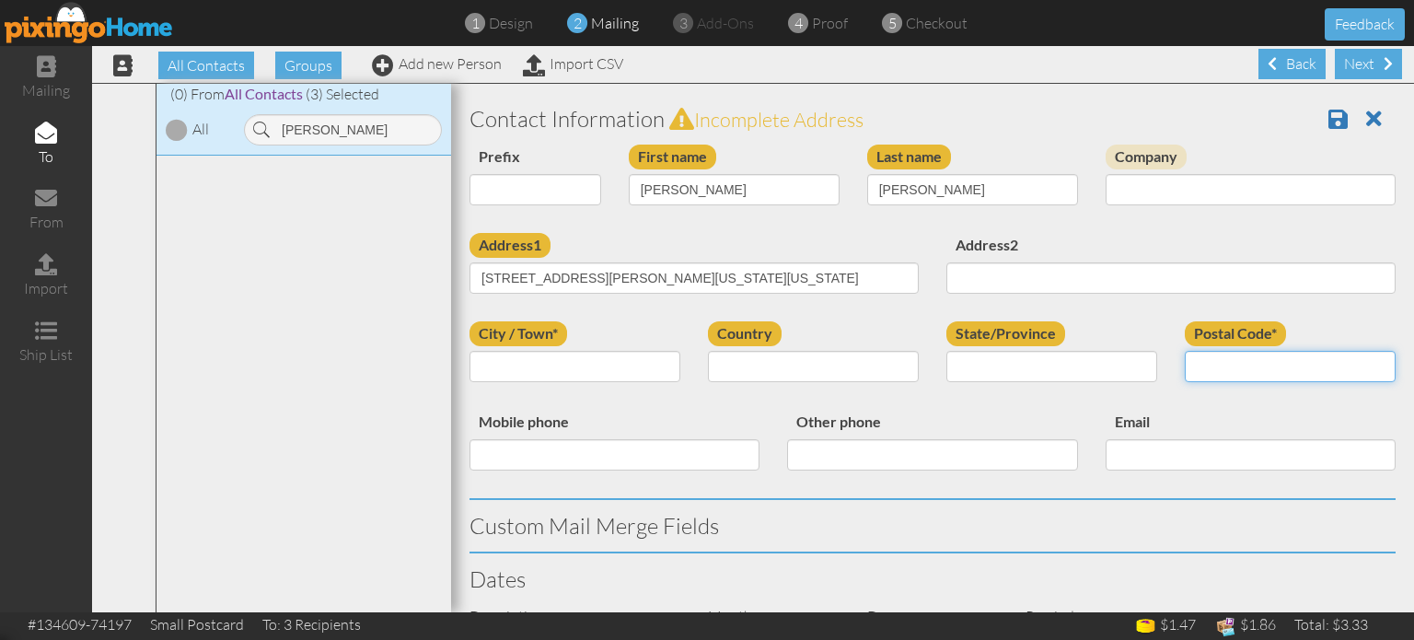
click at [1219, 376] on input "Postal Code*" at bounding box center [1290, 366] width 211 height 31
paste input "80923"
type input "80923"
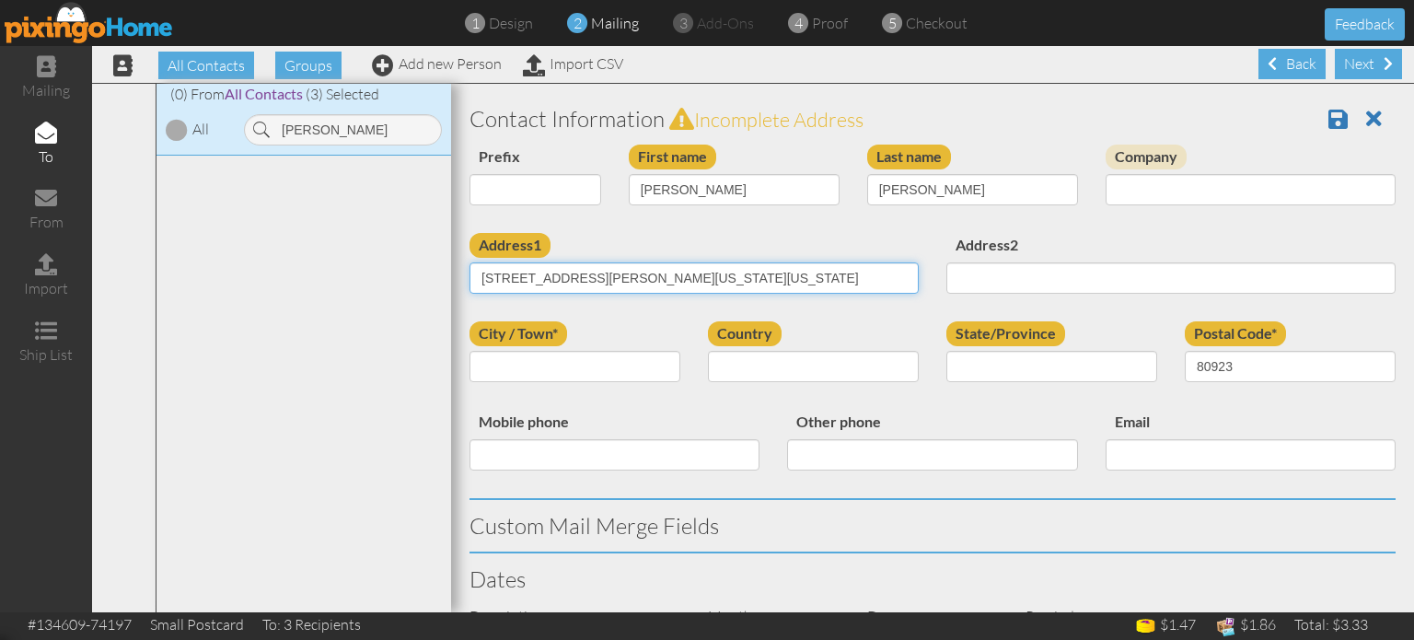
click at [646, 279] on input "[STREET_ADDRESS][PERSON_NAME][US_STATE][US_STATE]" at bounding box center [694, 277] width 449 height 31
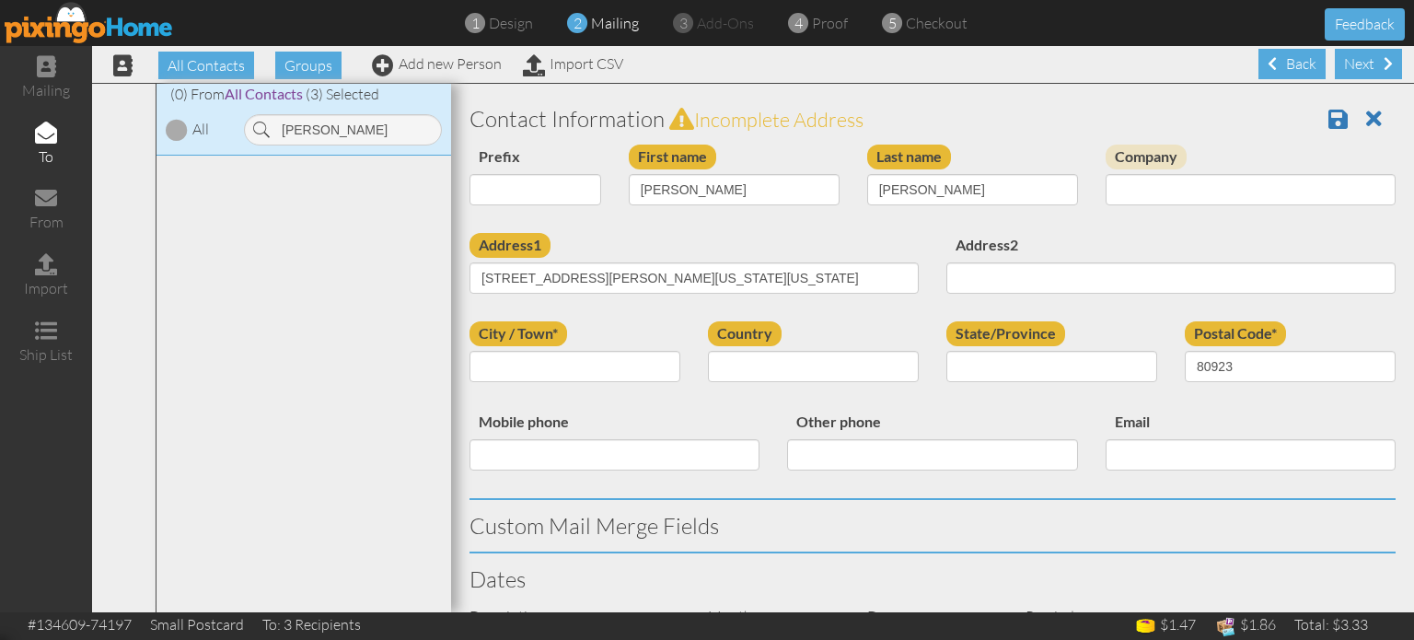
click at [949, 331] on label "State/Province" at bounding box center [1005, 333] width 119 height 25
click at [0, 0] on select "State/Province" at bounding box center [0, 0] width 0 height 0
click at [803, 367] on select "[GEOGRAPHIC_DATA] -------------- [GEOGRAPHIC_DATA] [GEOGRAPHIC_DATA] [GEOGRAPHI…" at bounding box center [813, 366] width 211 height 31
select select "object:17204"
click at [708, 351] on select "[GEOGRAPHIC_DATA] -------------- [GEOGRAPHIC_DATA] [GEOGRAPHIC_DATA] [GEOGRAPHI…" at bounding box center [813, 366] width 211 height 31
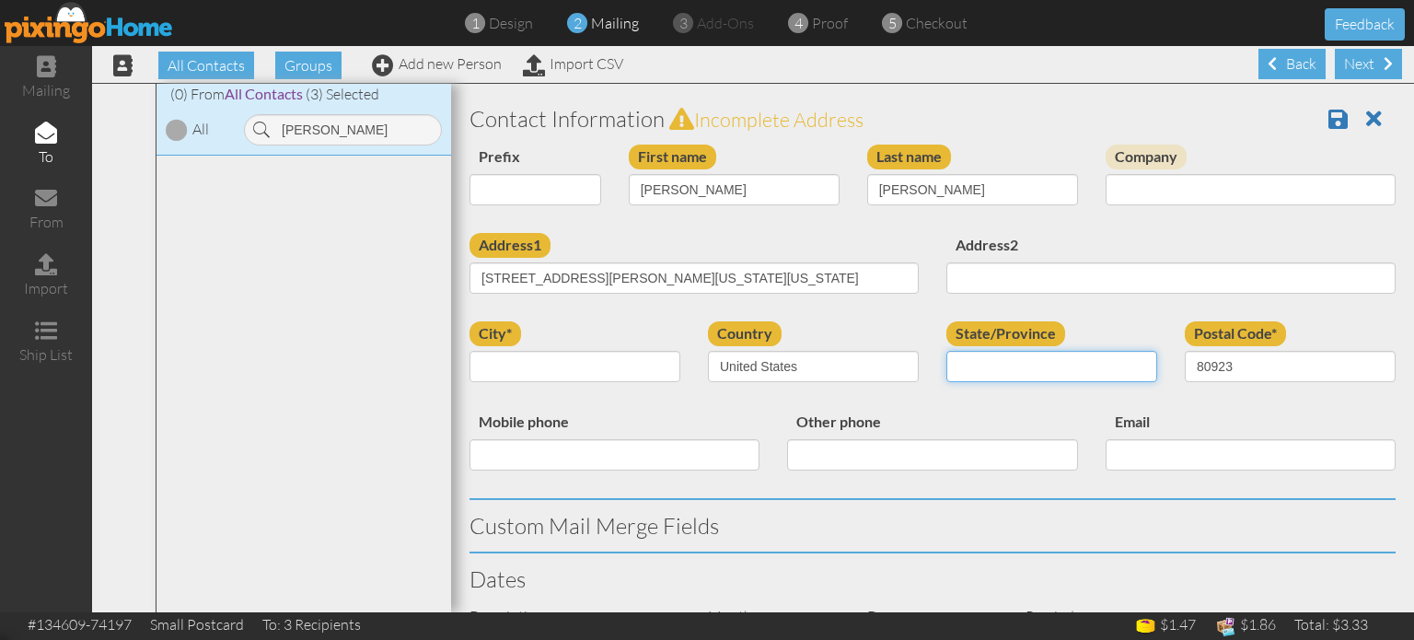
click at [998, 364] on select "AA (Military) AE (Military) [US_STATE] [US_STATE] [US_STATE] AP (Military) [US_…" at bounding box center [1051, 366] width 211 height 31
select select "object:17458"
click at [946, 351] on select "AA (Military) AE (Military) [US_STATE] [US_STATE] [US_STATE] AP (Military) [US_…" at bounding box center [1051, 366] width 211 height 31
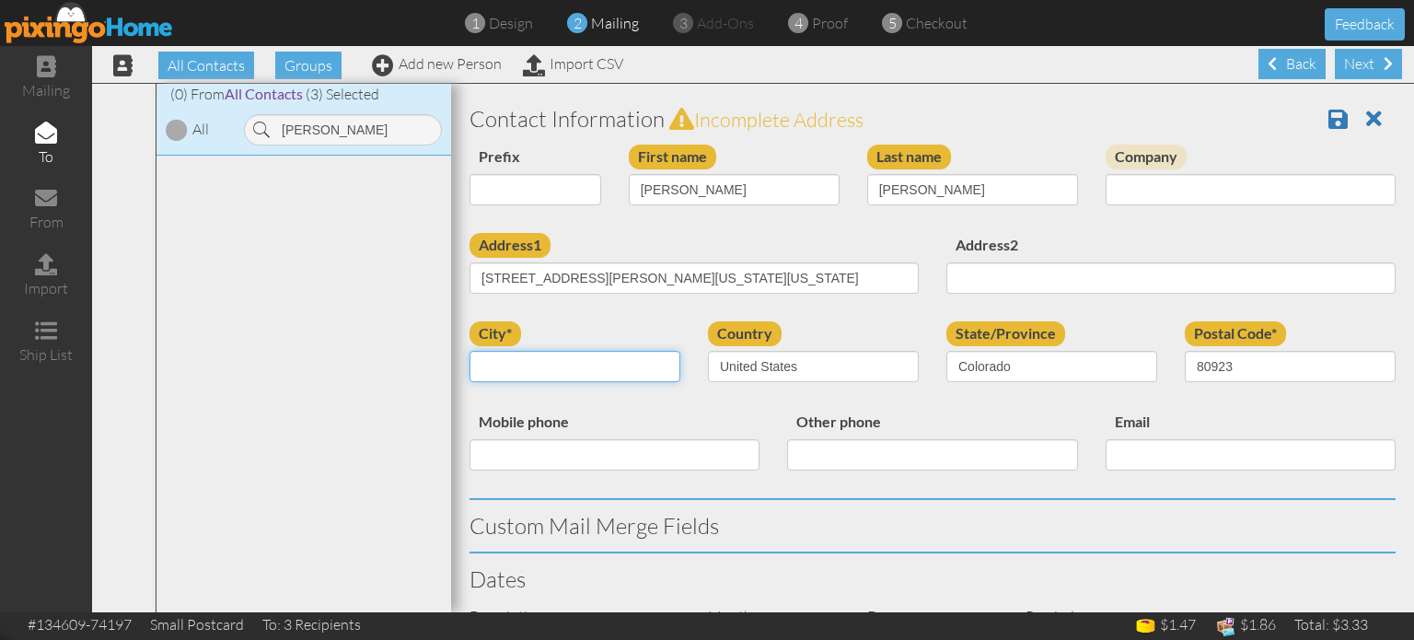
click at [535, 363] on input "city*" at bounding box center [575, 366] width 211 height 31
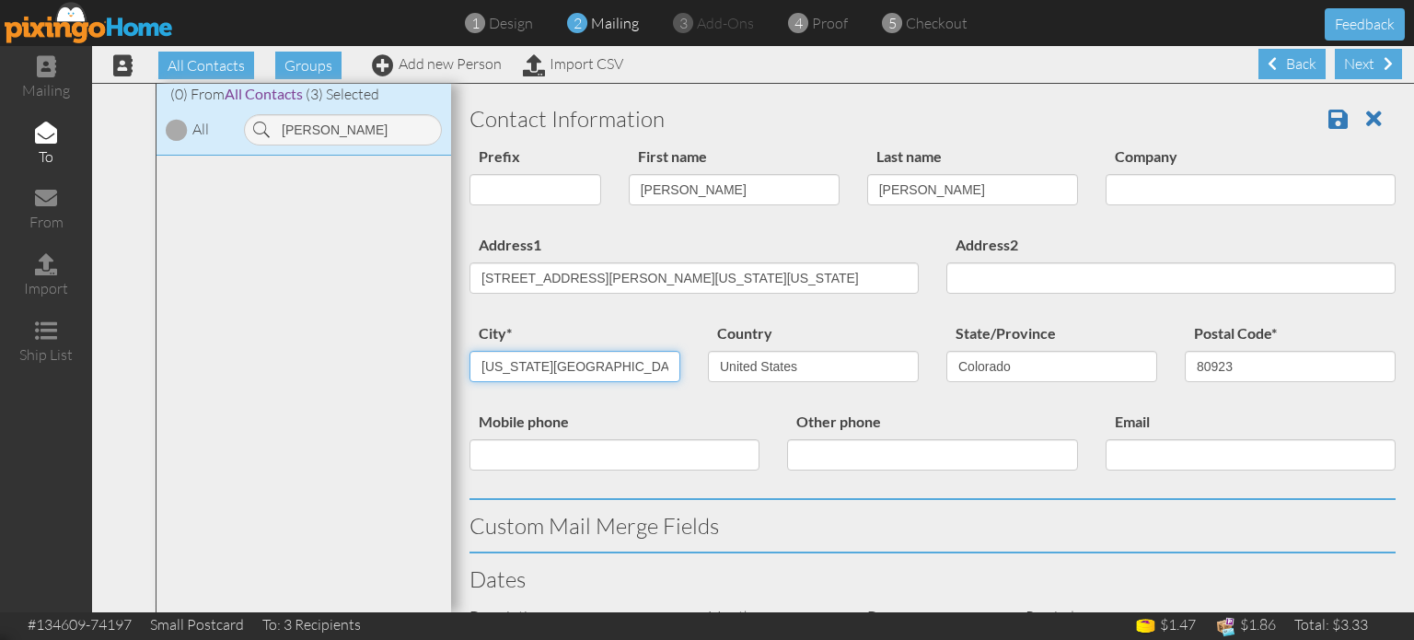
type input "[US_STATE][GEOGRAPHIC_DATA]"
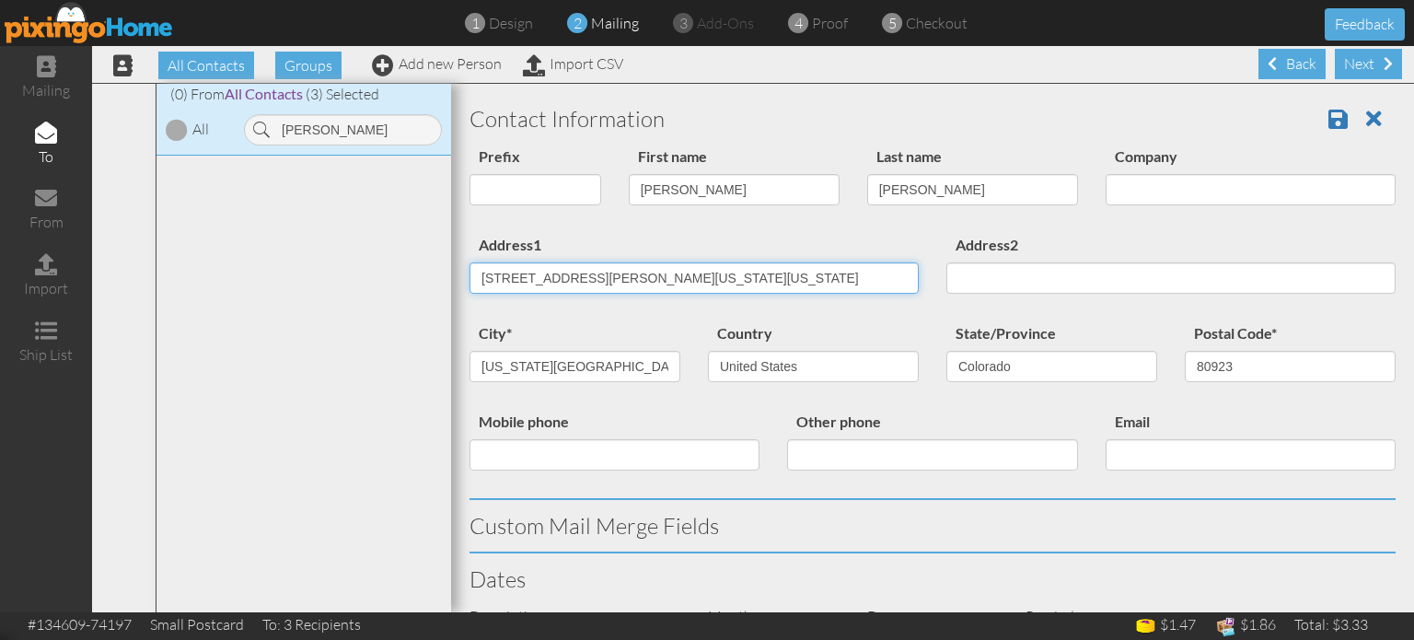
drag, startPoint x: 580, startPoint y: 273, endPoint x: 933, endPoint y: 276, distance: 353.5
click at [933, 276] on div "Address1 [STREET_ADDRESS][PERSON_NAME][US_STATE][US_STATE] Address2" at bounding box center [933, 277] width 954 height 88
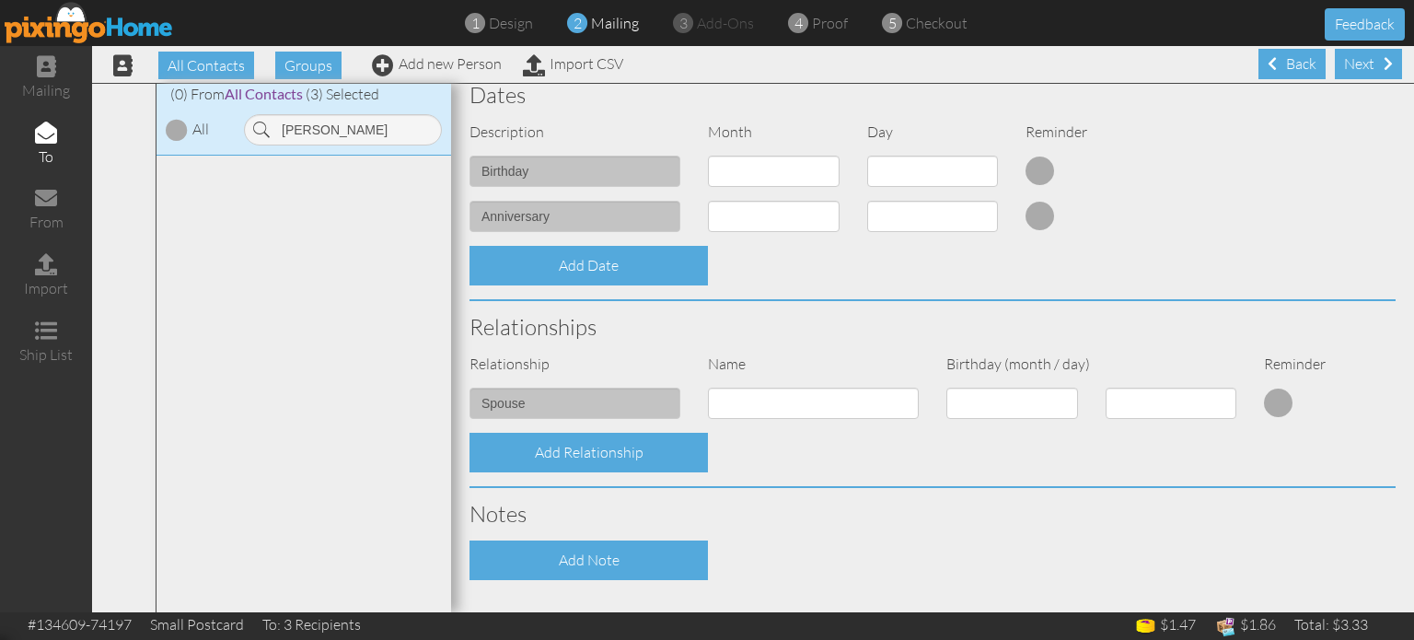
scroll to position [659, 0]
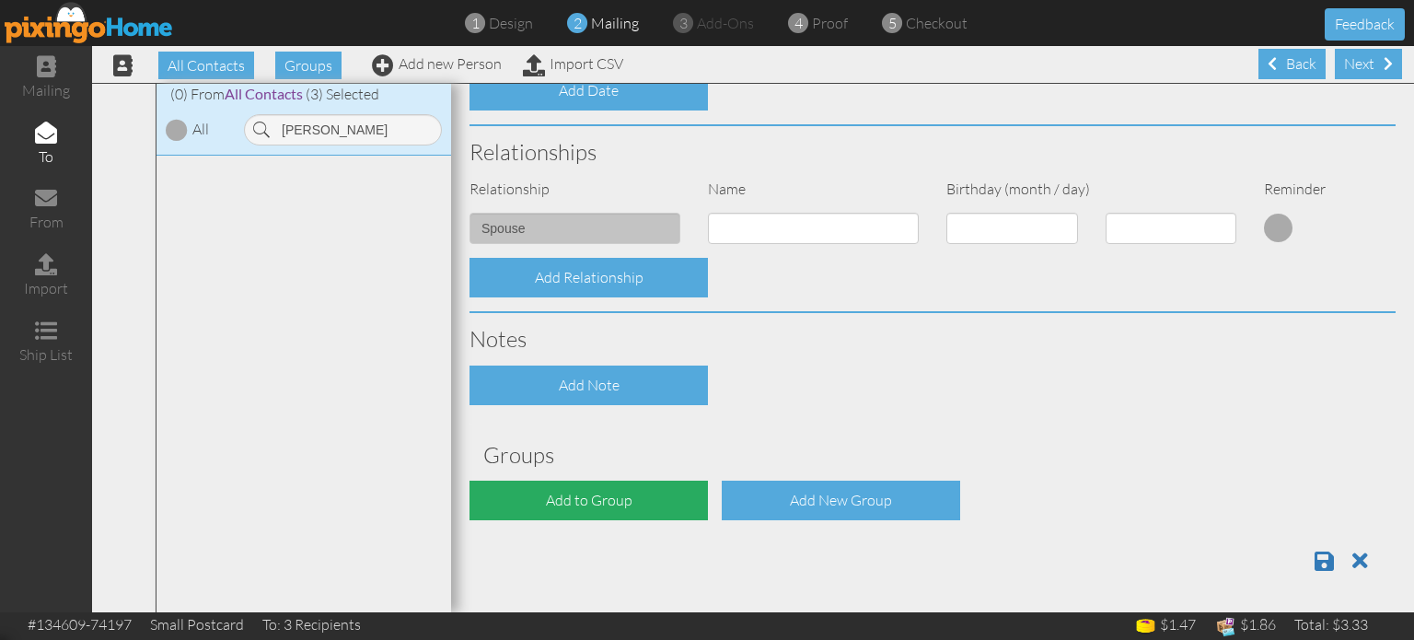
type input "7724 [PERSON_NAME] Dr"
click at [573, 483] on div "Add to Group" at bounding box center [589, 501] width 238 height 40
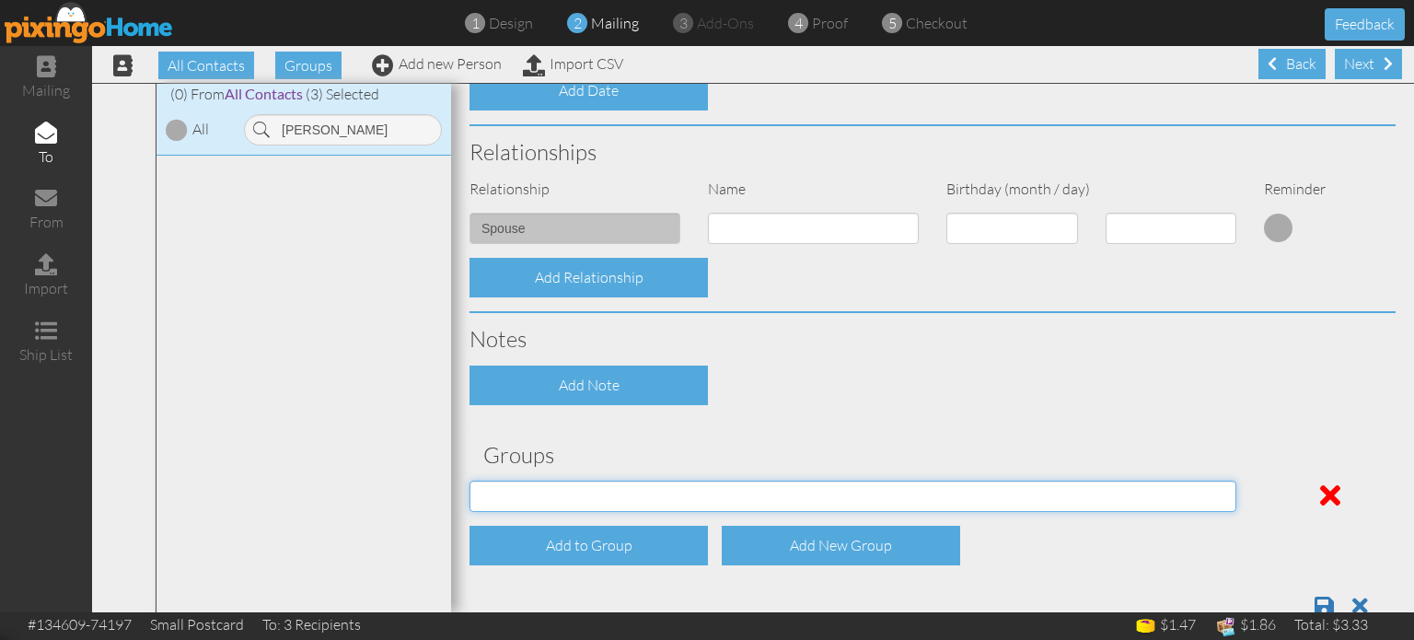
click at [622, 501] on select "[DATE] SMARTER FEDS OSD DMEA [US_STATE] [DATE] BOP Onsite 08/12 [US_STATE] Regi…" at bounding box center [853, 496] width 767 height 31
select select "object:17522"
click at [470, 481] on select "[DATE] SMARTER FEDS OSD DMEA [US_STATE] [DATE] BOP Onsite 08/12 [US_STATE] Regi…" at bounding box center [853, 496] width 767 height 31
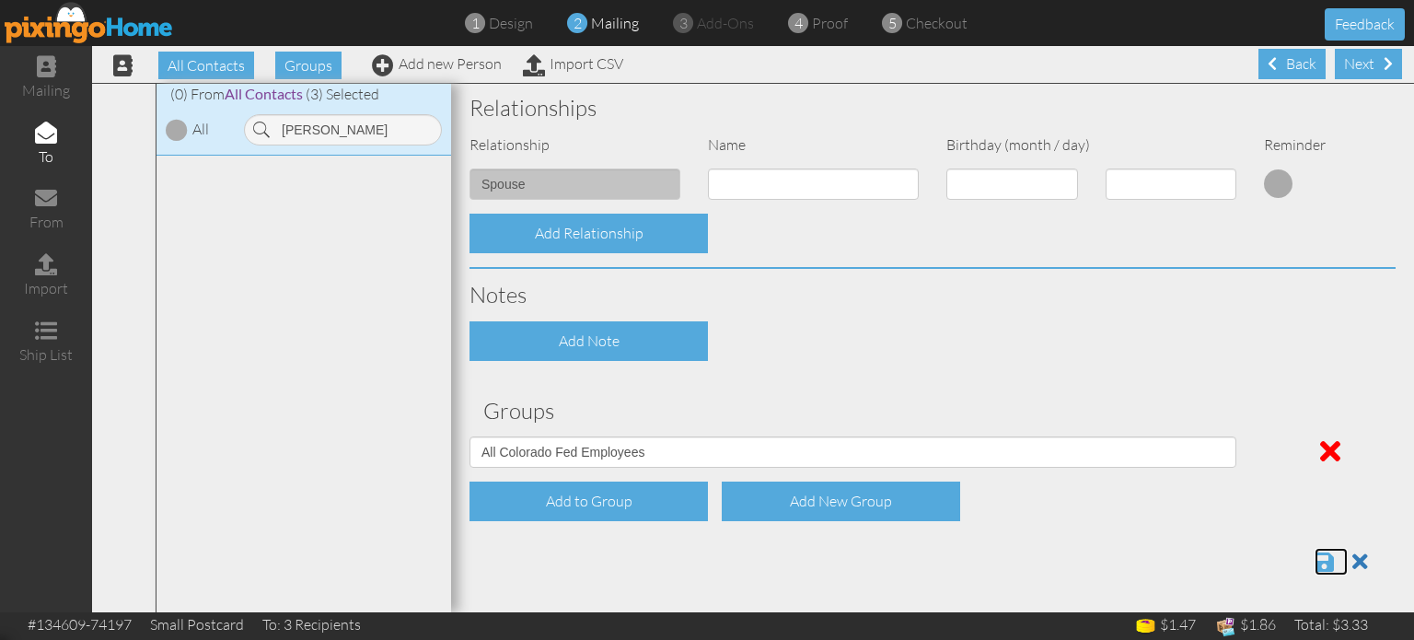
click at [1325, 551] on span at bounding box center [1324, 562] width 19 height 22
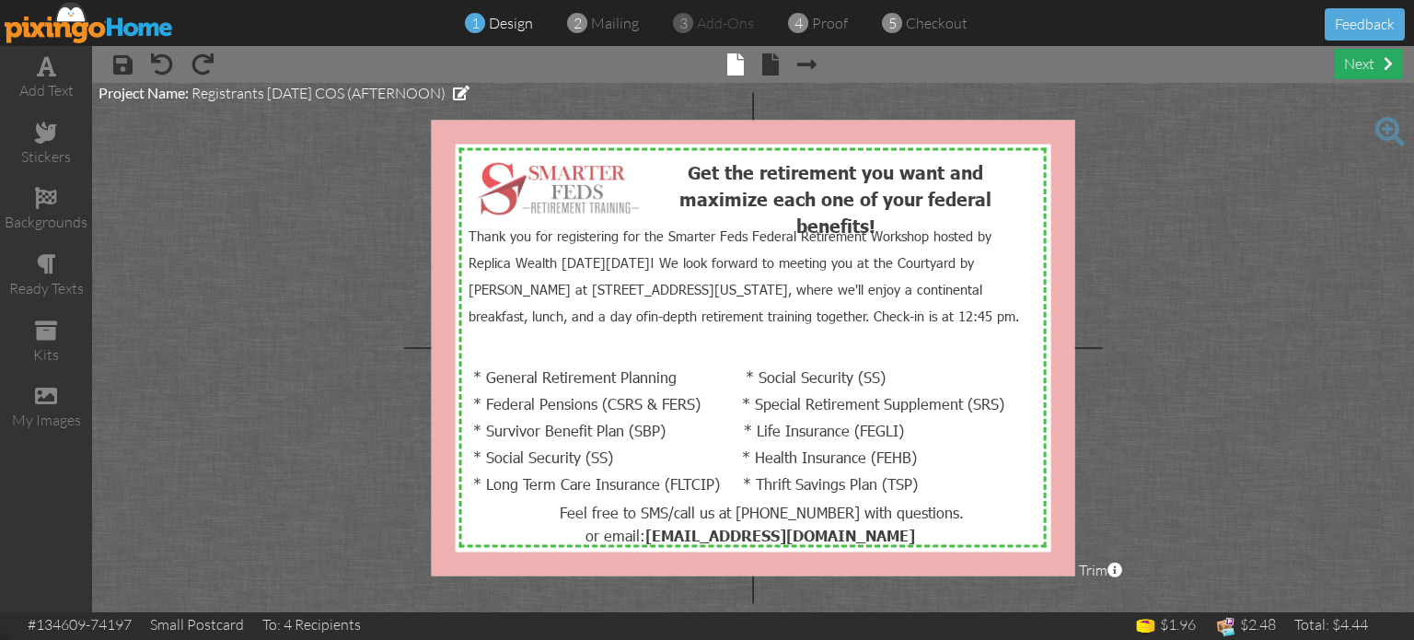
click at [1335, 52] on div "next" at bounding box center [1368, 64] width 67 height 30
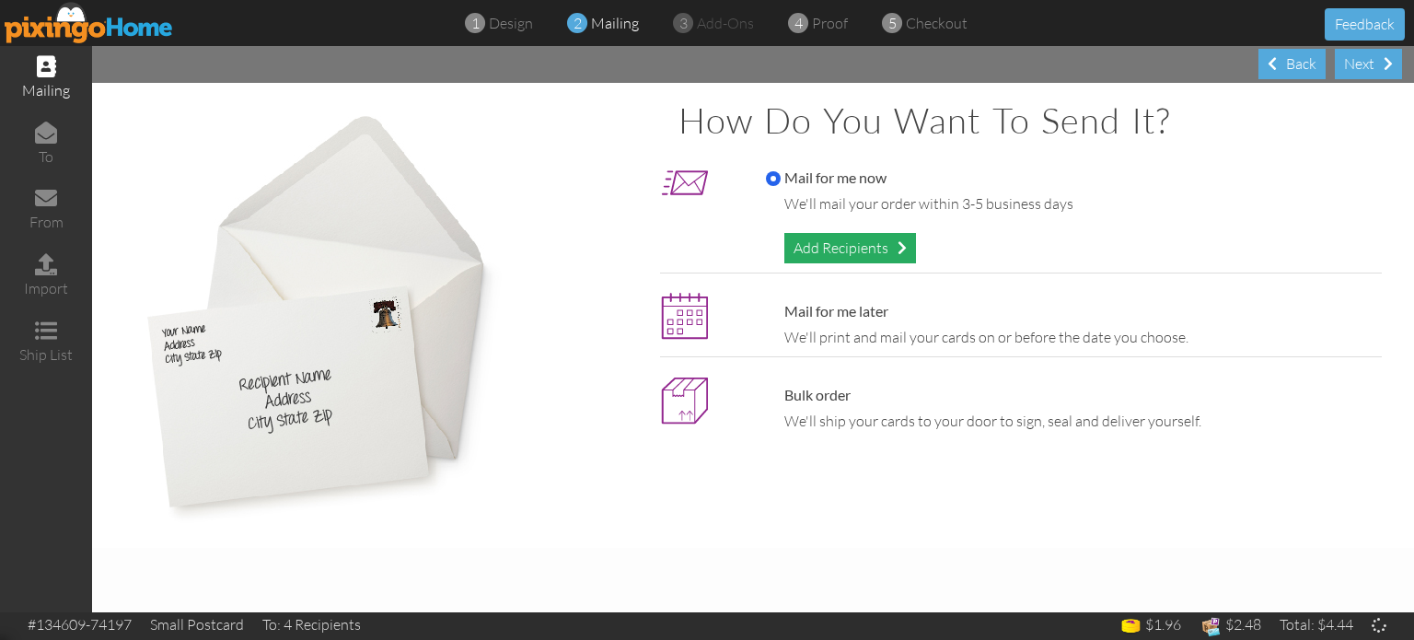
click at [847, 249] on div "Add Recipients" at bounding box center [850, 248] width 132 height 30
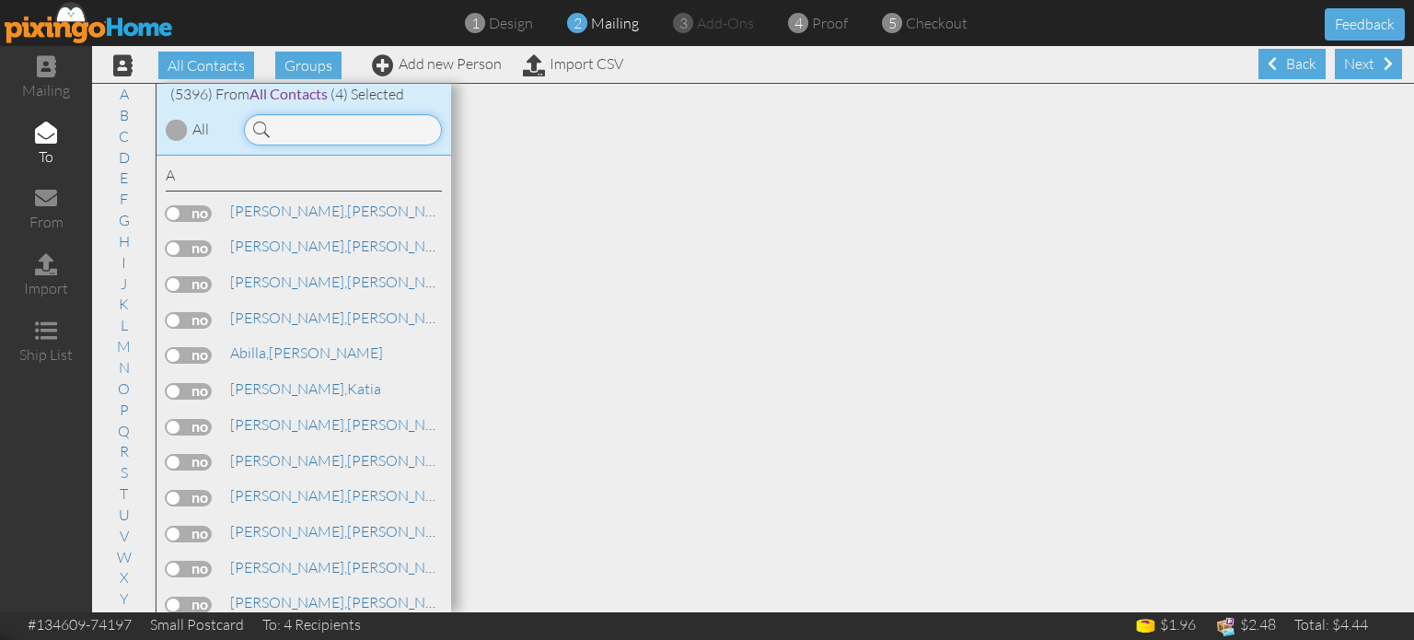
click at [360, 124] on input at bounding box center [343, 129] width 198 height 31
paste input "Gloria Faulds"
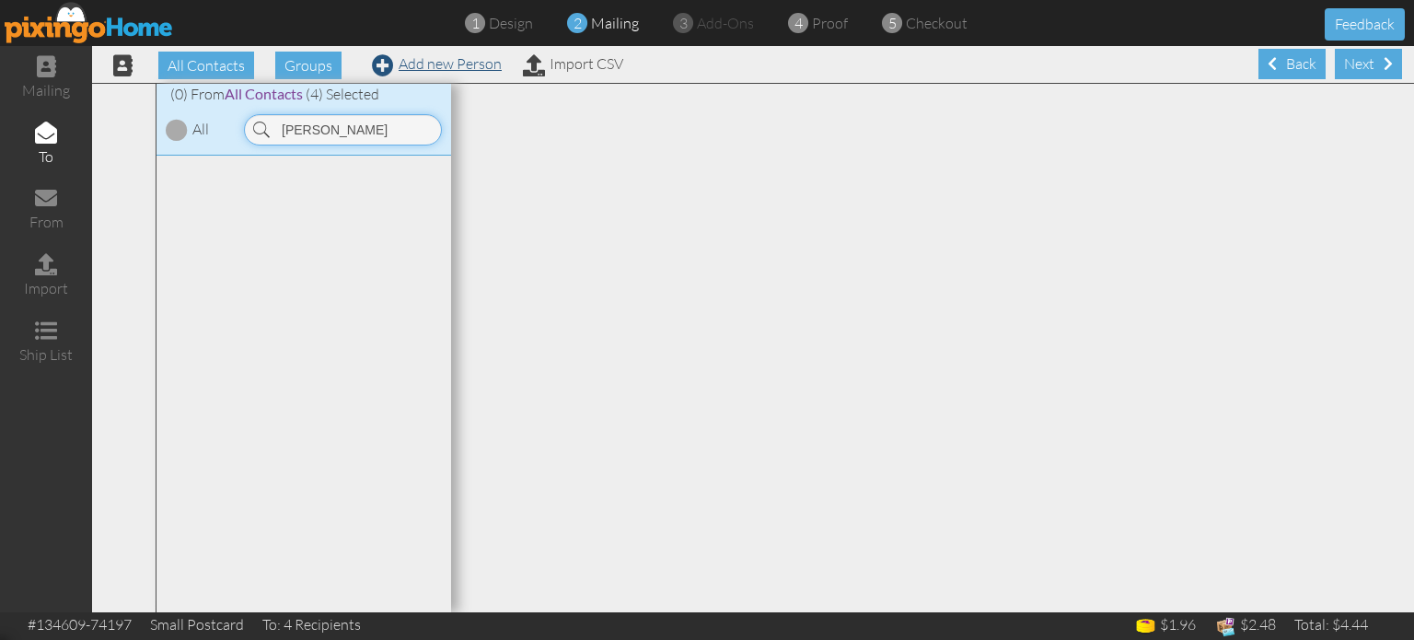
type input "Gloria Faulds"
click at [412, 57] on link "Add new Person" at bounding box center [437, 63] width 130 height 18
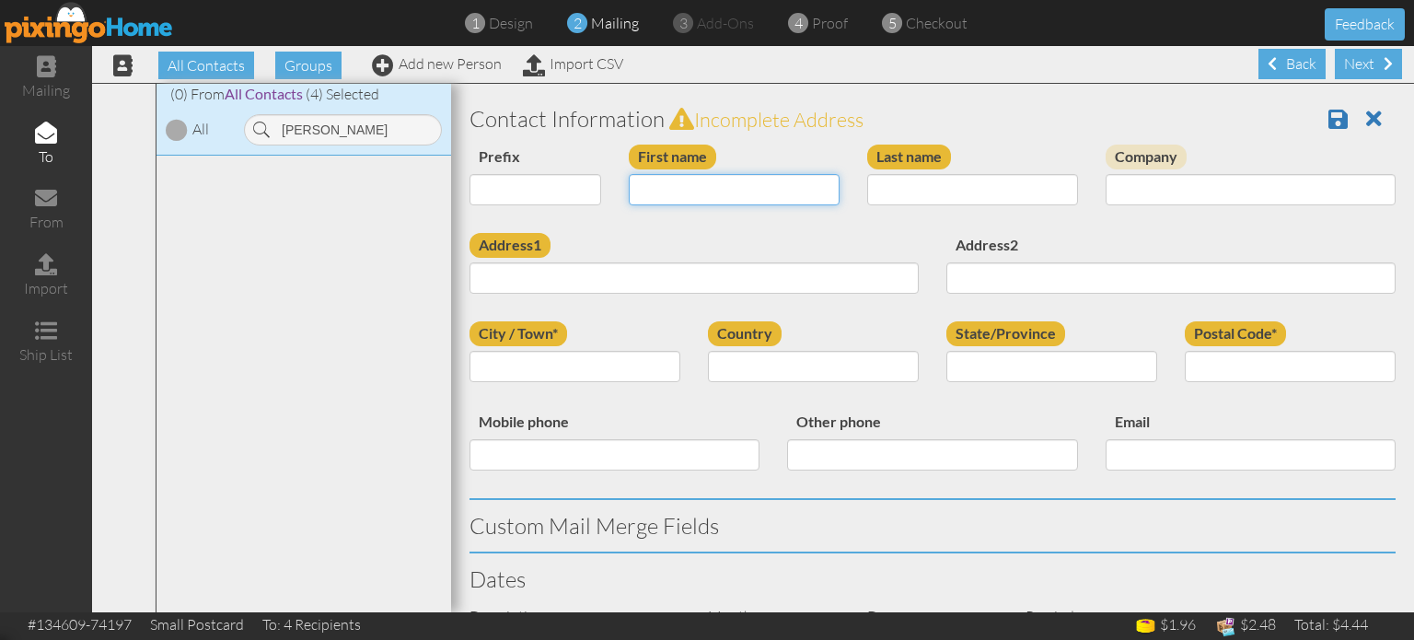
click at [772, 191] on input "First name" at bounding box center [734, 189] width 211 height 31
type input "Gloria"
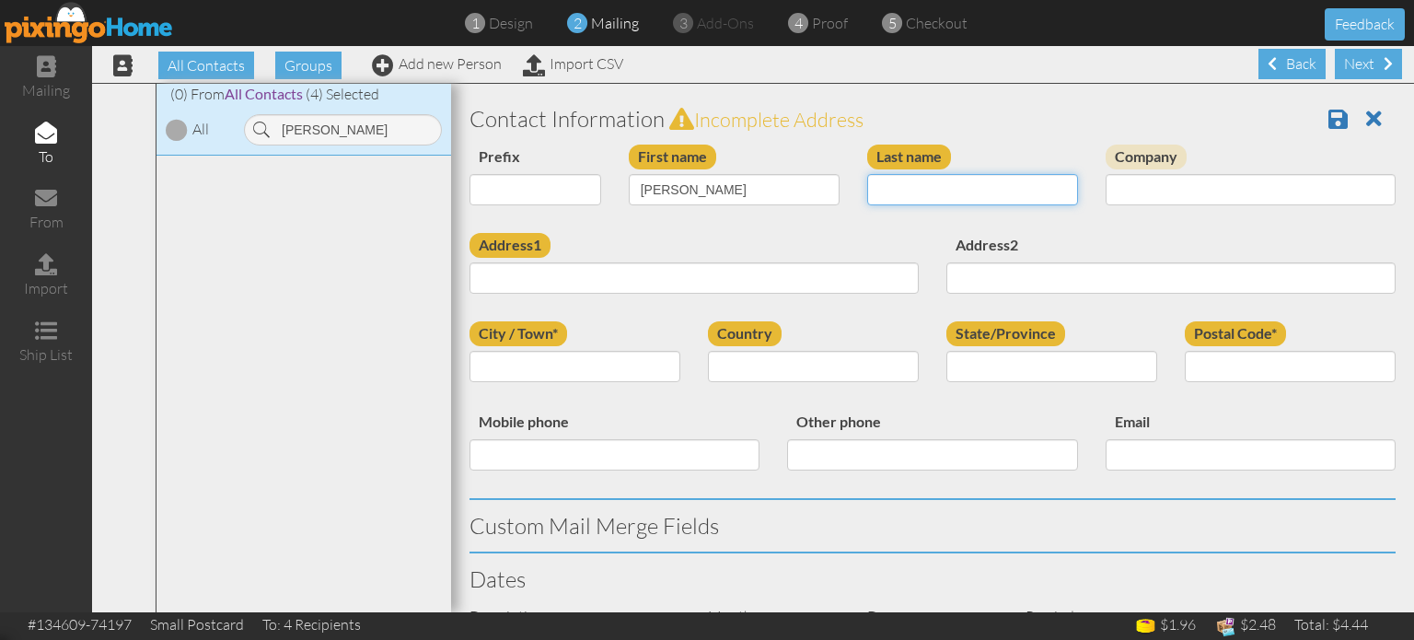
click at [1010, 198] on input "Last name" at bounding box center [972, 189] width 211 height 31
type input "Faulds"
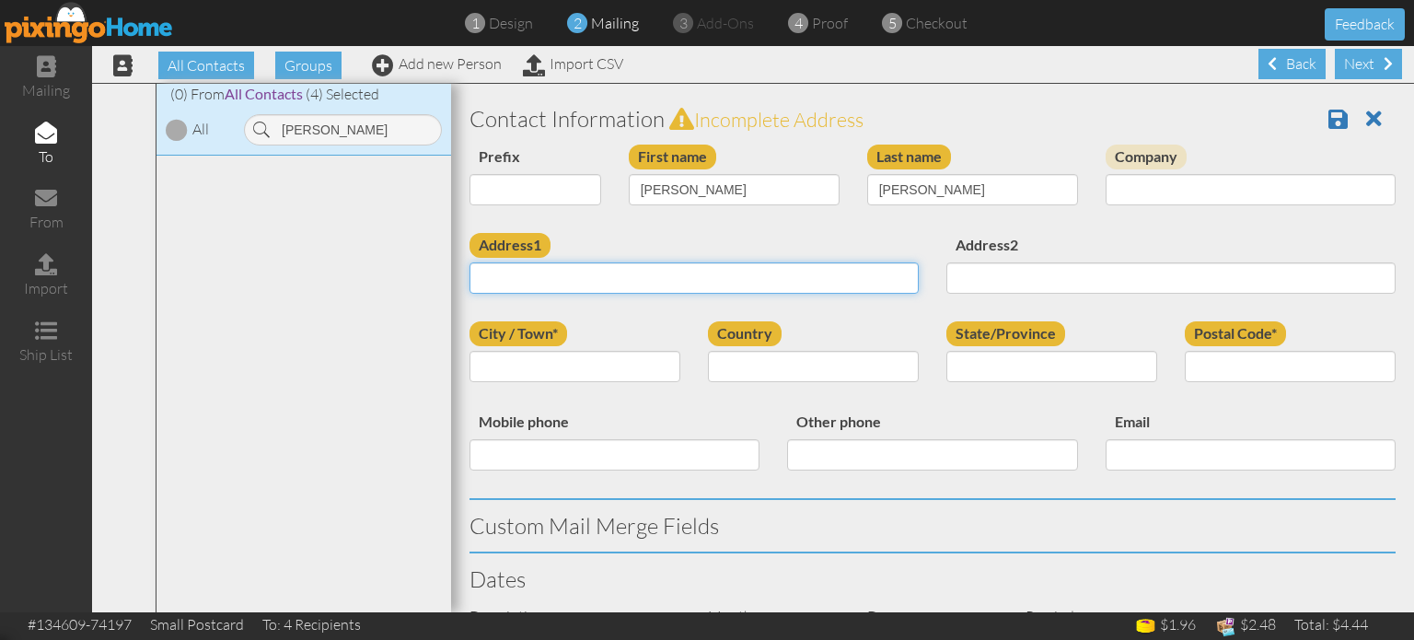
click at [542, 282] on input "Address1" at bounding box center [694, 277] width 449 height 31
paste input "2586 Equine Ct Colorado Springs, Colorado 80922 United States"
click at [766, 280] on input "2586 Equine Ct Colorado Springs, Colorado 80922 United States" at bounding box center [694, 277] width 449 height 31
type input "2586 Equine Ct Colorado Springs, Colorado 80922 United States"
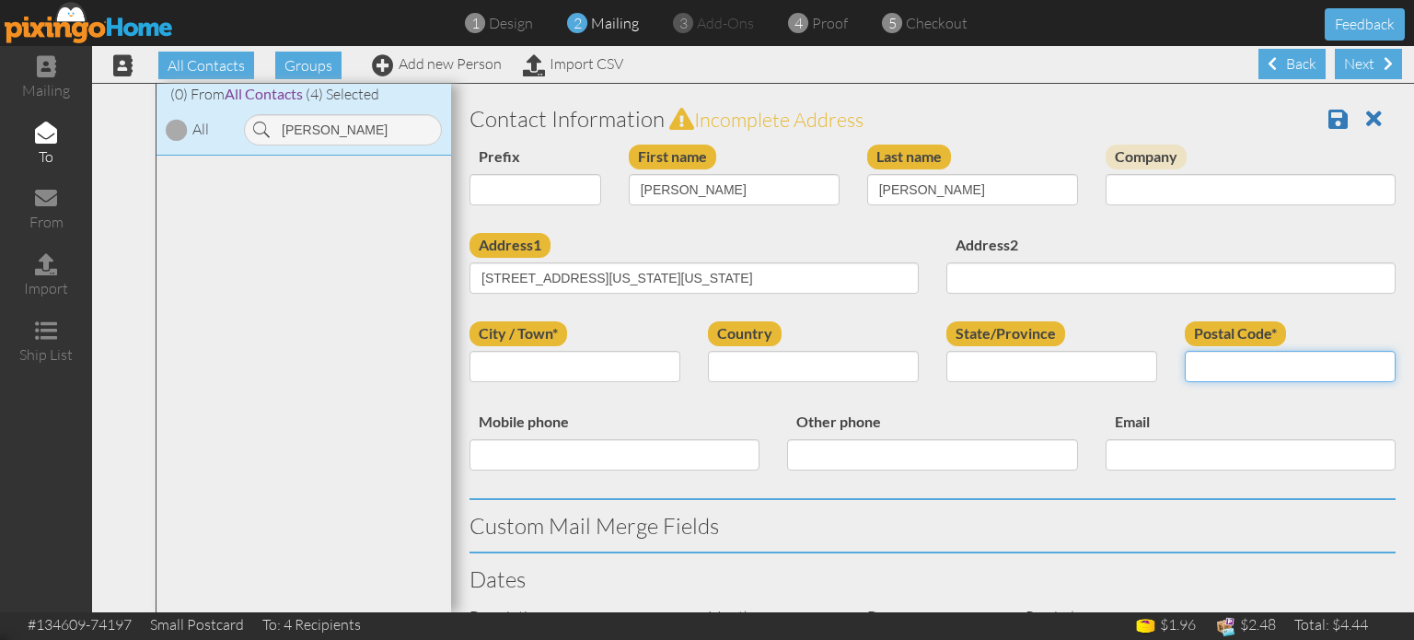
click at [1219, 362] on input "Postal Code*" at bounding box center [1290, 366] width 211 height 31
paste input "80922"
type input "80922"
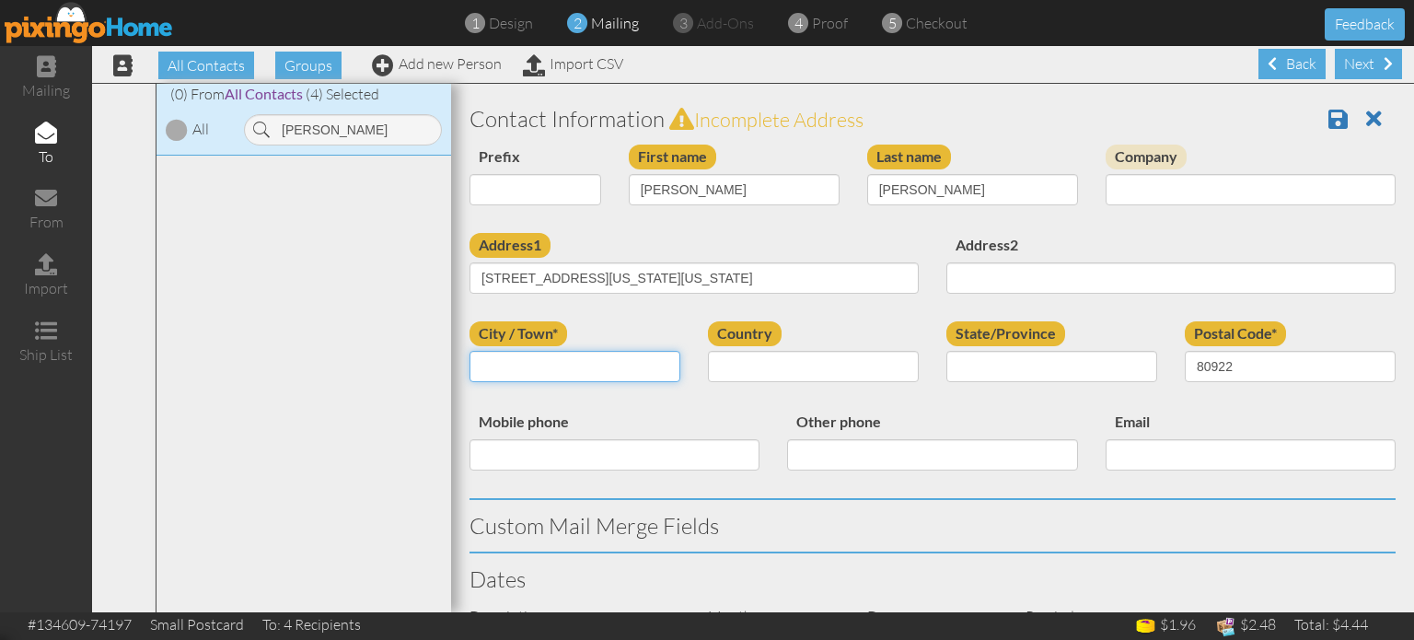
click at [537, 358] on input "City / Town*" at bounding box center [575, 366] width 211 height 31
type input "Colorado Springs"
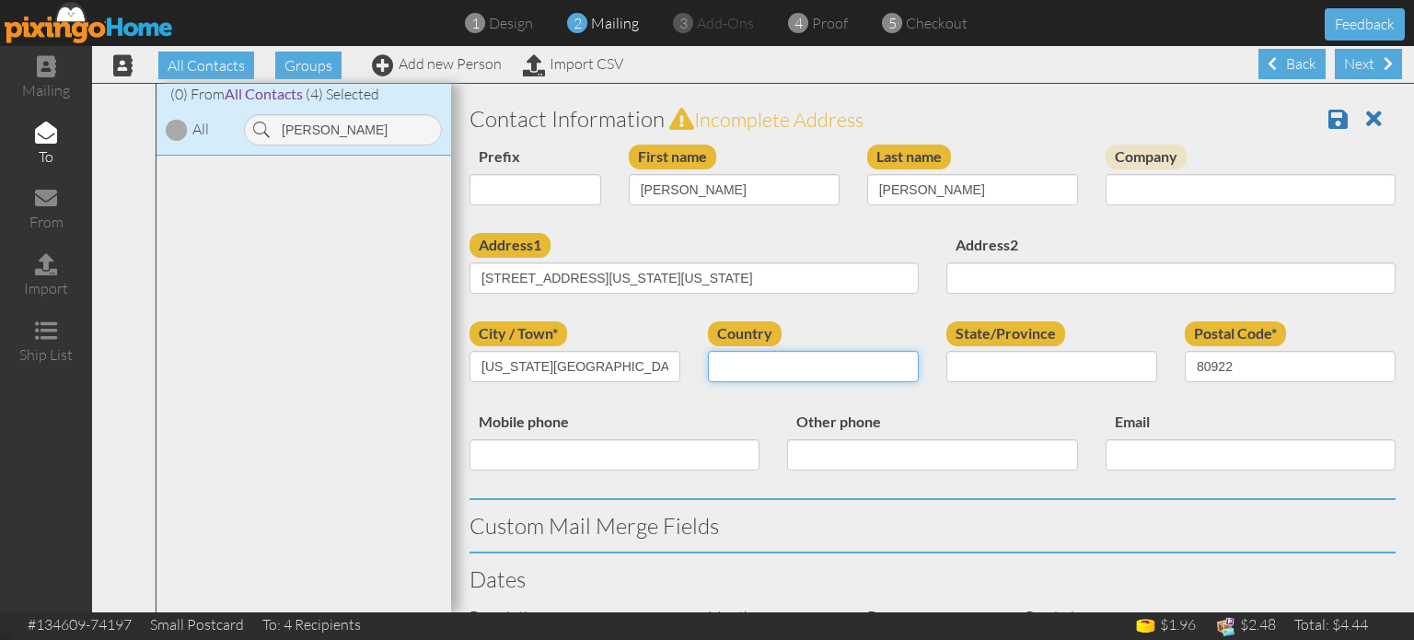
click at [829, 377] on select "United States -------------- Afghanistan Albania Algeria American Samoa Andorra…" at bounding box center [813, 366] width 211 height 31
select select "object:17207"
click at [708, 351] on select "United States -------------- Afghanistan Albania Algeria American Samoa Andorra…" at bounding box center [813, 366] width 211 height 31
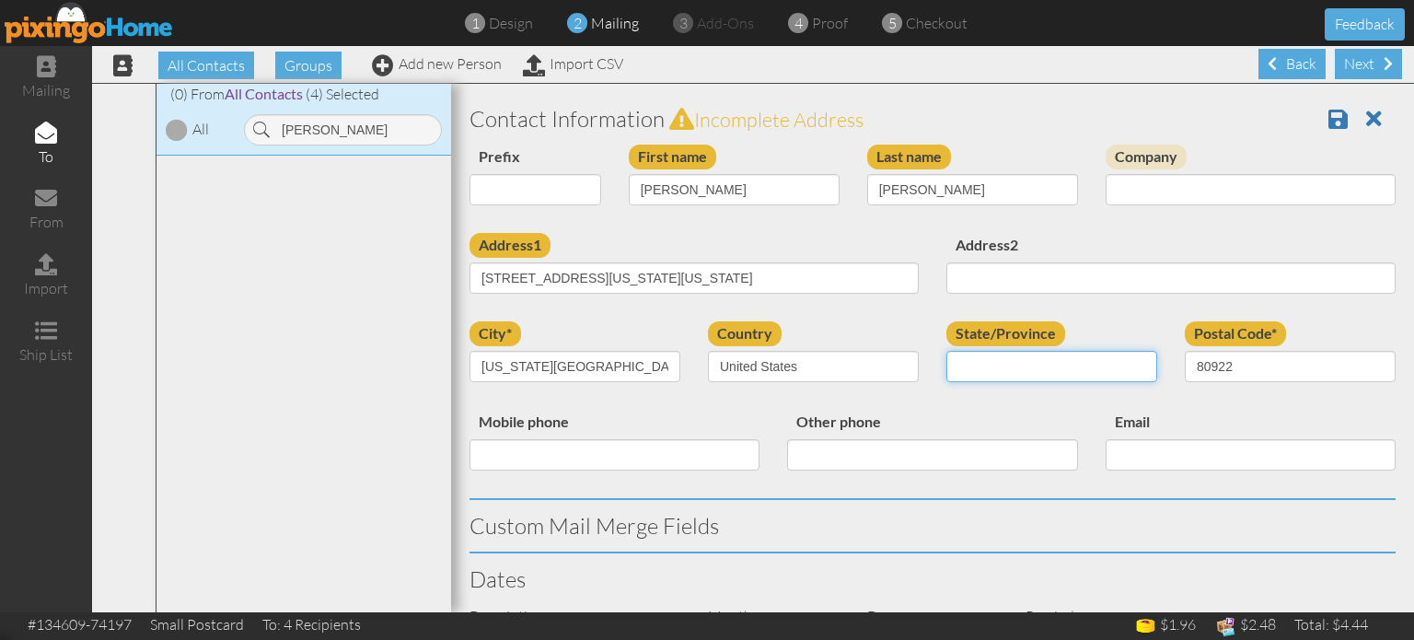
click at [1062, 360] on select "AA (Military) AE (Military) Alabama Alaska American Samoa AP (Military) Arizona…" at bounding box center [1051, 366] width 211 height 31
select select "object:17461"
click at [946, 351] on select "AA (Military) AE (Military) Alabama Alaska American Samoa AP (Military) Arizona…" at bounding box center [1051, 366] width 211 height 31
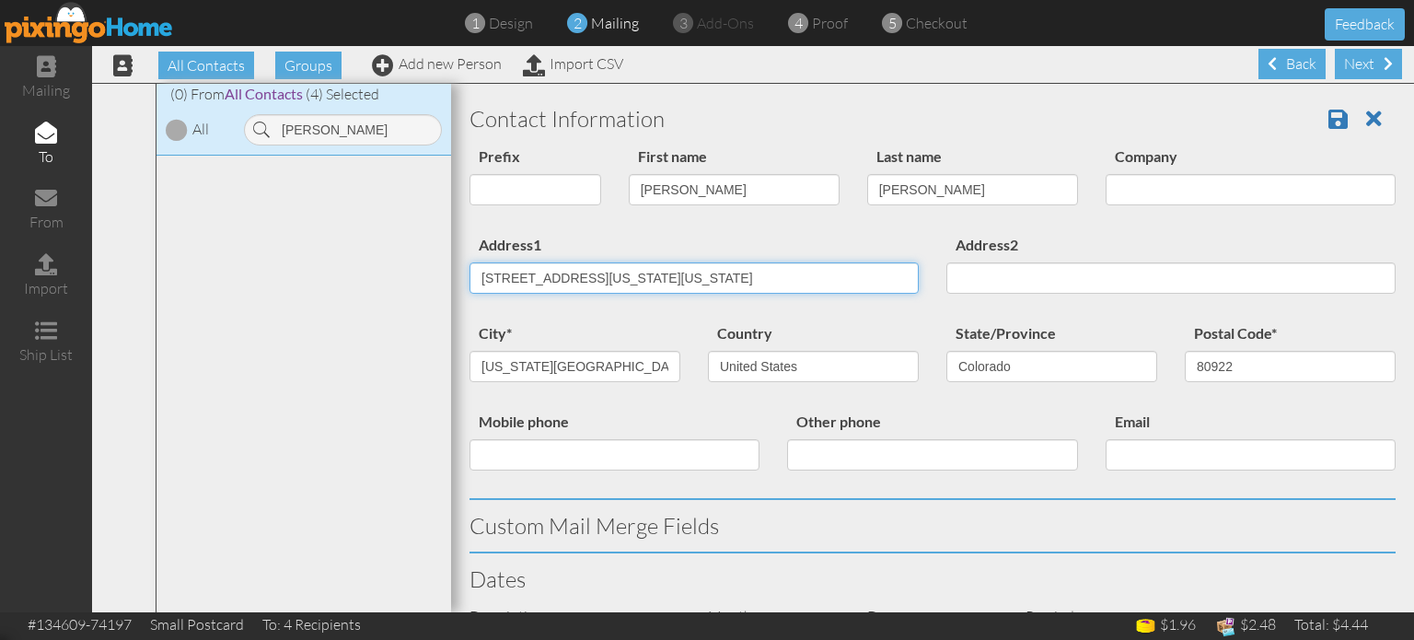
drag, startPoint x: 574, startPoint y: 274, endPoint x: 916, endPoint y: 275, distance: 341.5
click at [916, 275] on input "2586 Equine Ct Colorado Springs, Colorado 80922 United States" at bounding box center [694, 277] width 449 height 31
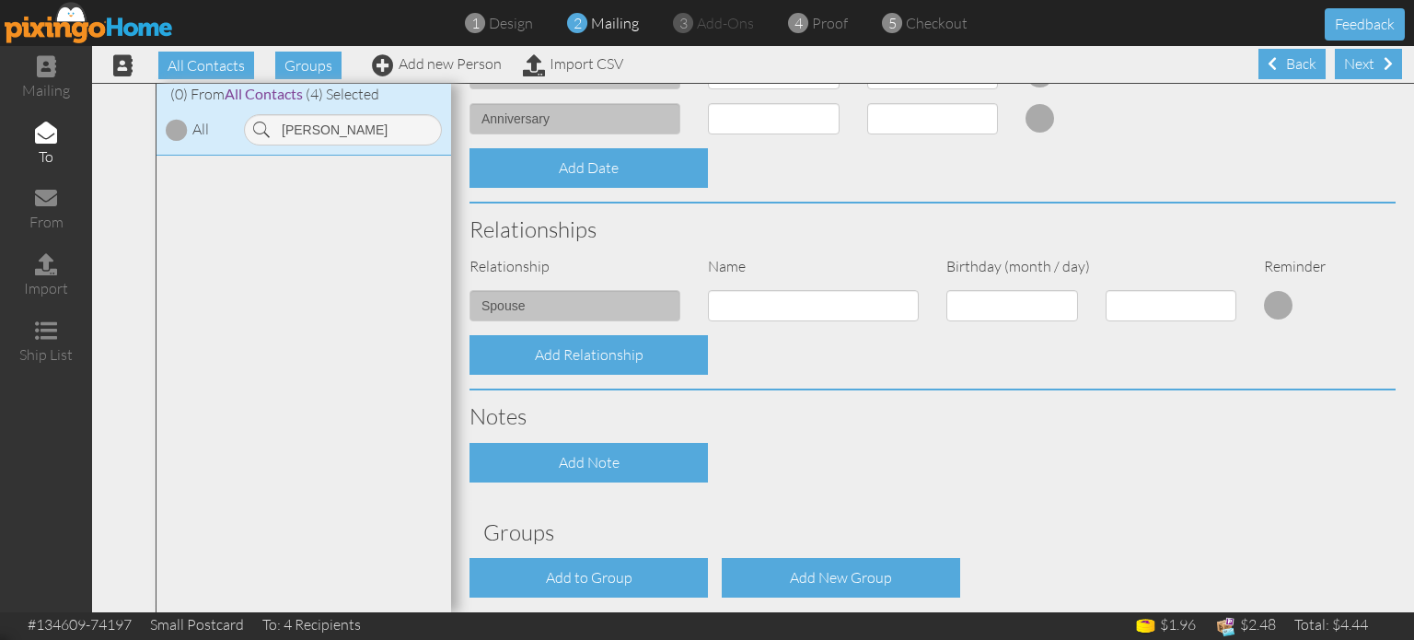
scroll to position [659, 0]
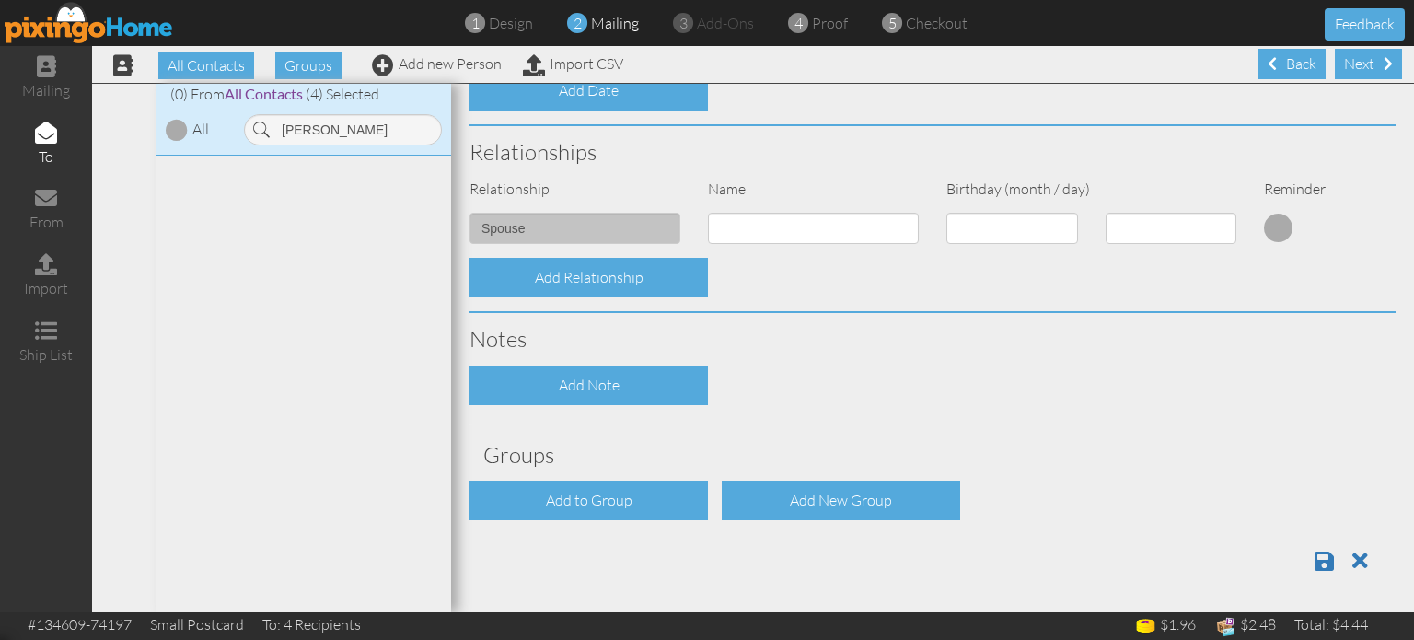
type input "2586 Equine Ct"
click at [1170, 366] on div "Add Note" at bounding box center [933, 385] width 954 height 40
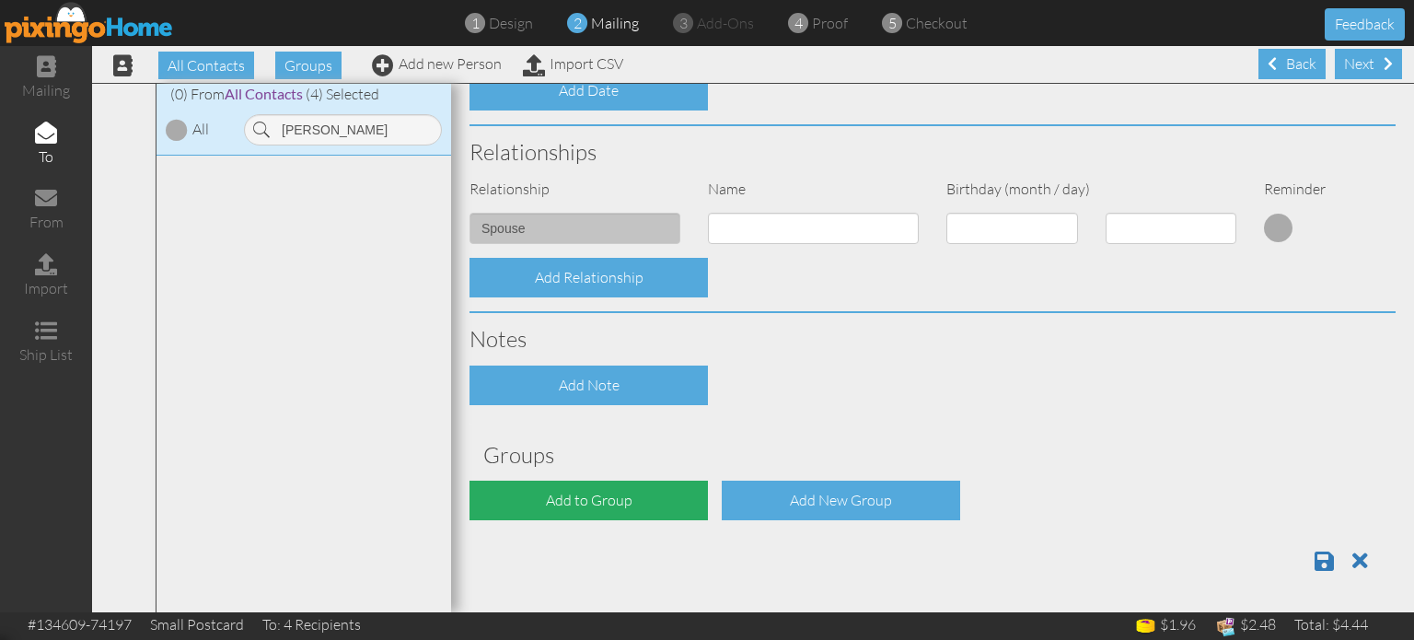
click at [595, 498] on div "Add to Group" at bounding box center [589, 501] width 238 height 40
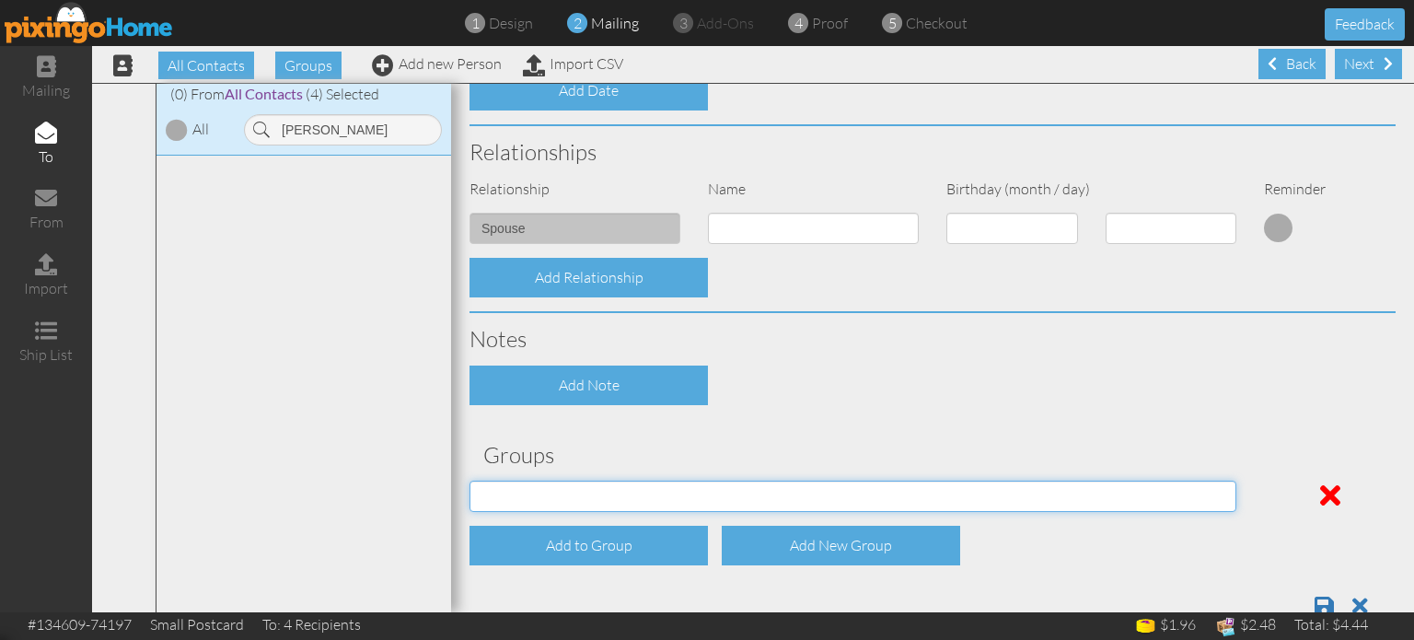
click at [595, 498] on select "04/22/2025 SMARTER FEDS OSD DMEA California 06/25/2025 BOP Onsite 08/12 Puerto …" at bounding box center [853, 496] width 767 height 31
select select "object:17525"
click at [470, 481] on select "04/22/2025 SMARTER FEDS OSD DMEA California 06/25/2025 BOP Onsite 08/12 Puerto …" at bounding box center [853, 496] width 767 height 31
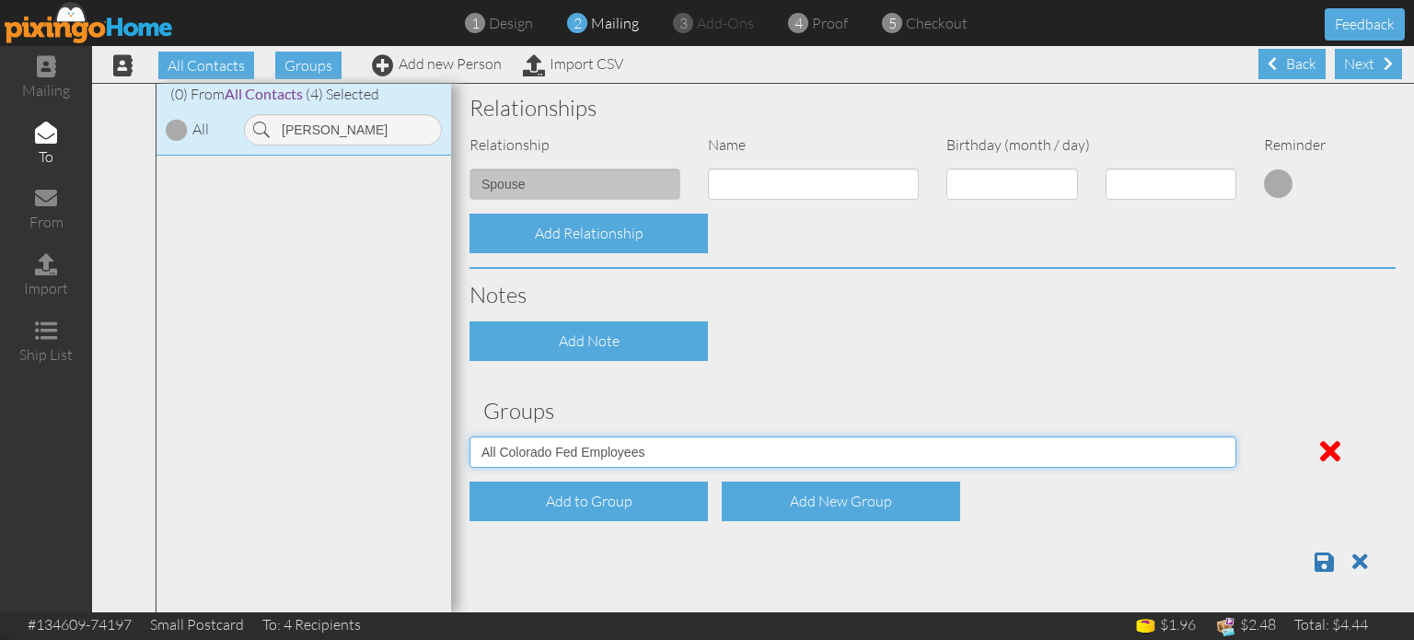
scroll to position [703, 0]
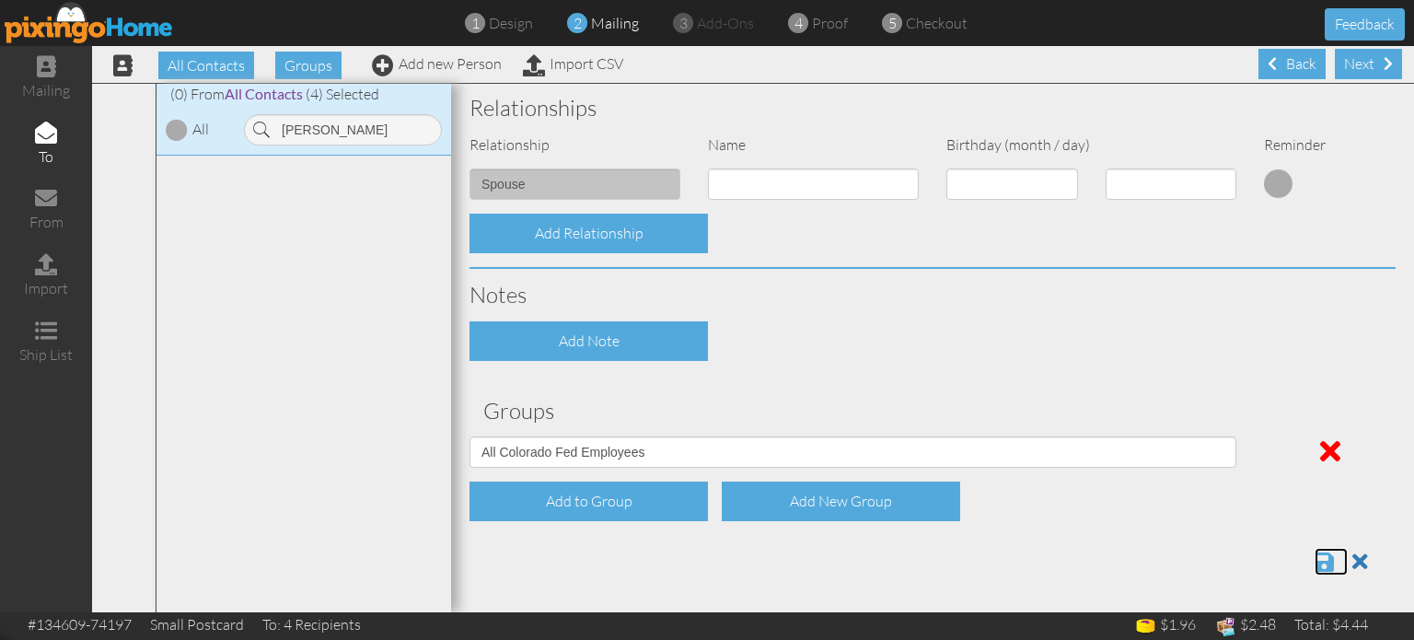
click at [1332, 560] on span at bounding box center [1324, 562] width 19 height 22
